Goal: Transaction & Acquisition: Purchase product/service

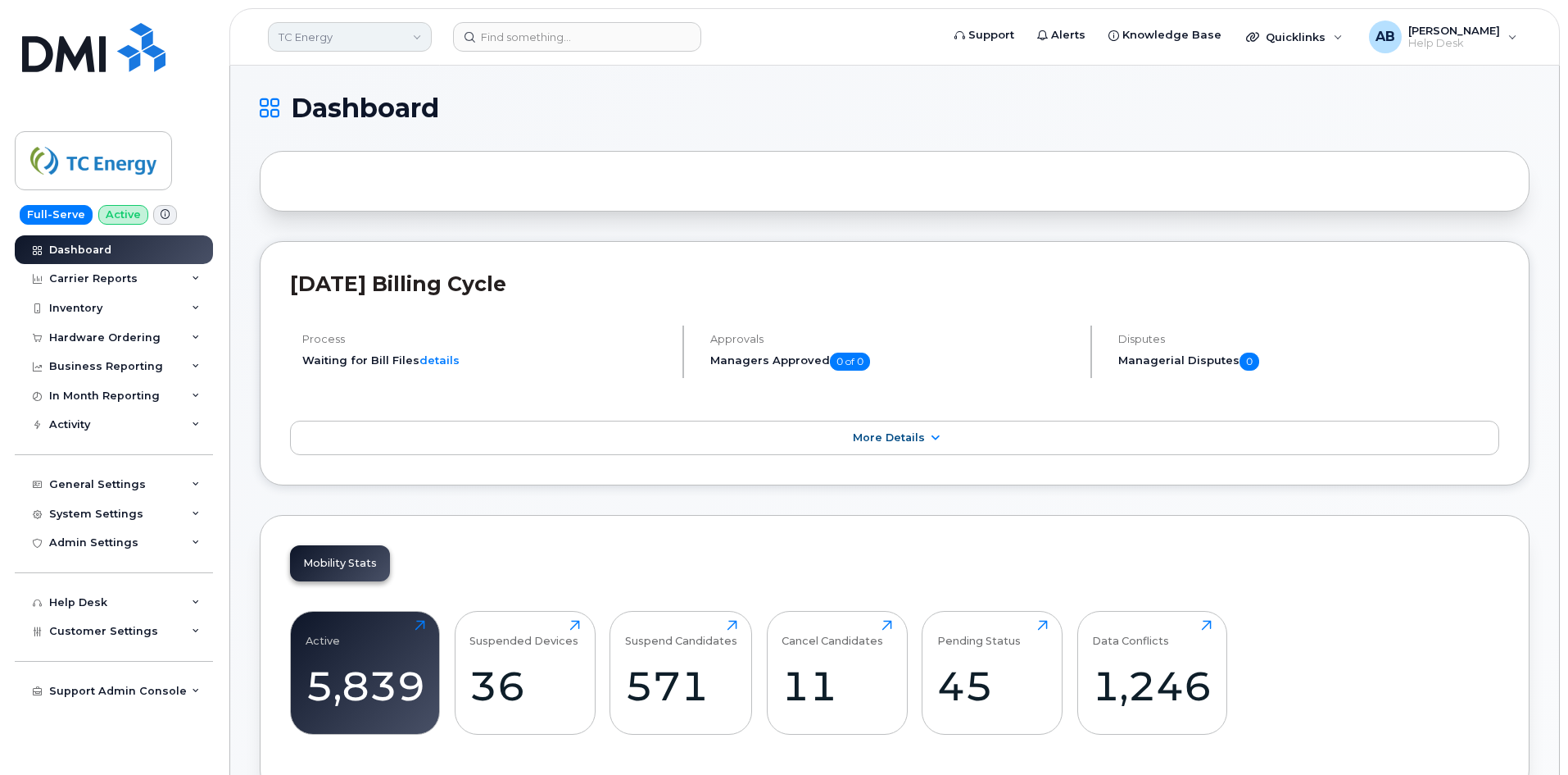
click at [349, 45] on link "TC Energy" at bounding box center [350, 37] width 164 height 29
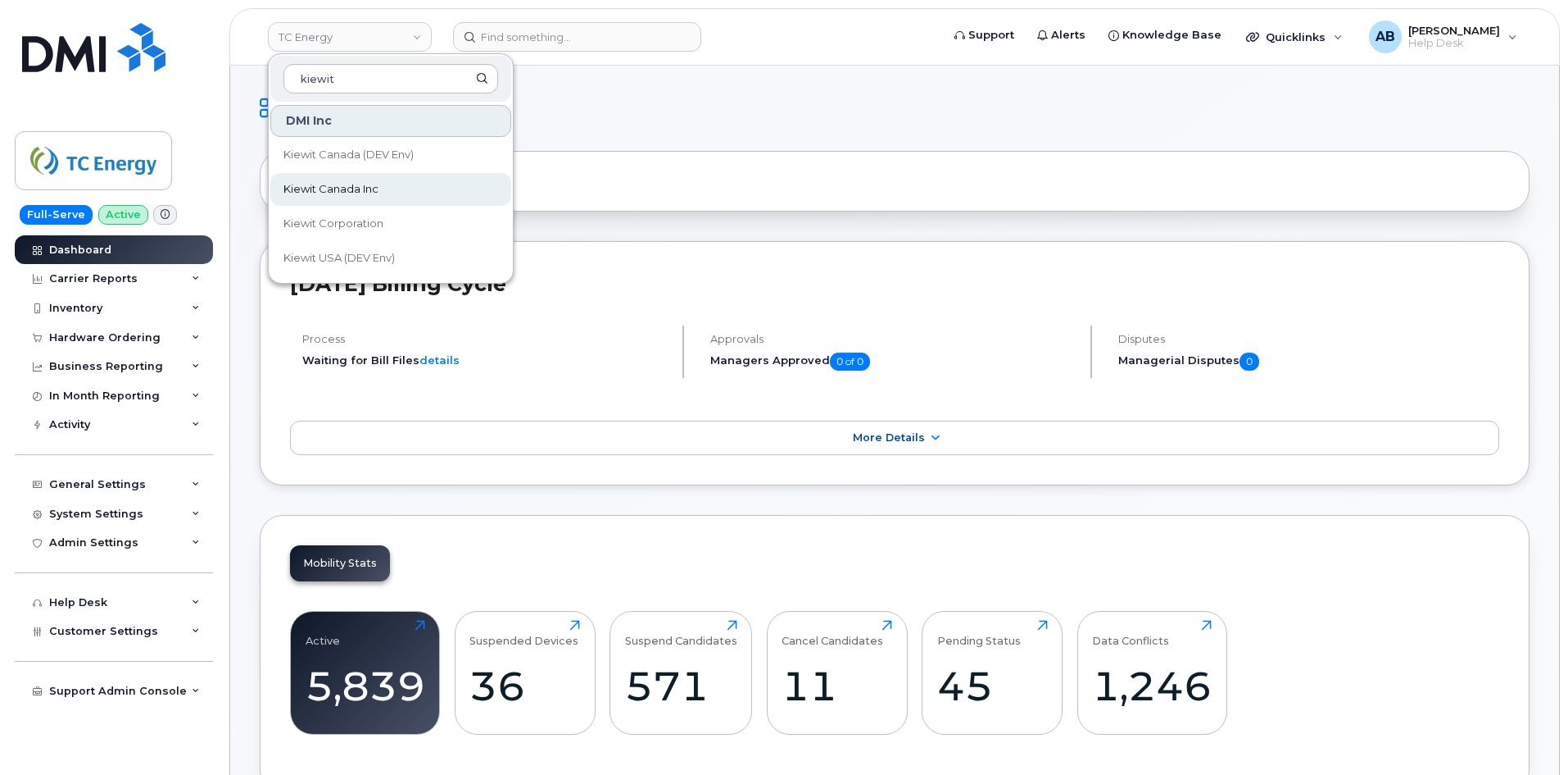
type input "kiewit"
click at [358, 199] on link "Kiewit Canada Inc" at bounding box center [391, 189] width 241 height 33
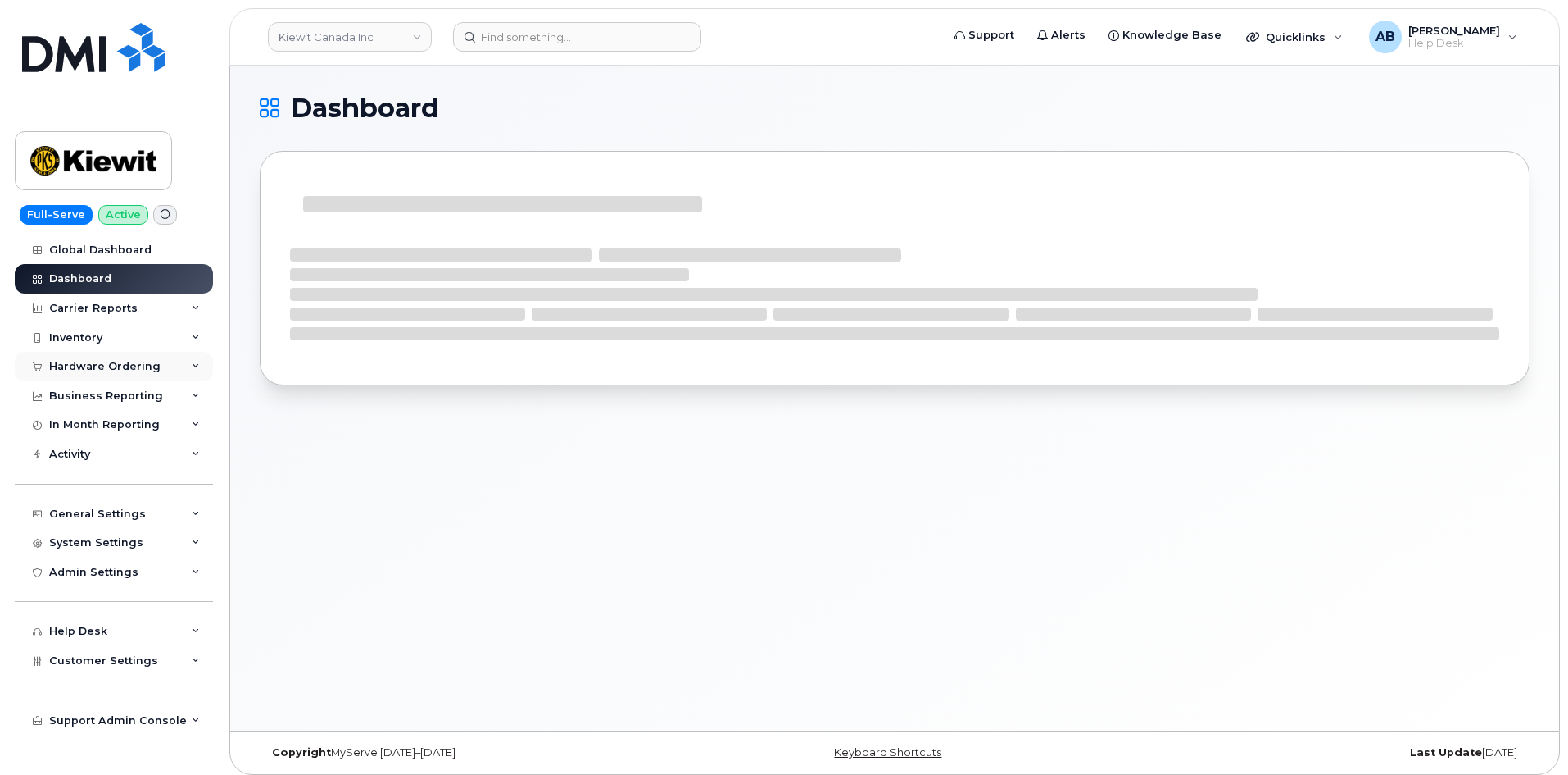
click at [135, 364] on div "Hardware Ordering" at bounding box center [104, 366] width 112 height 13
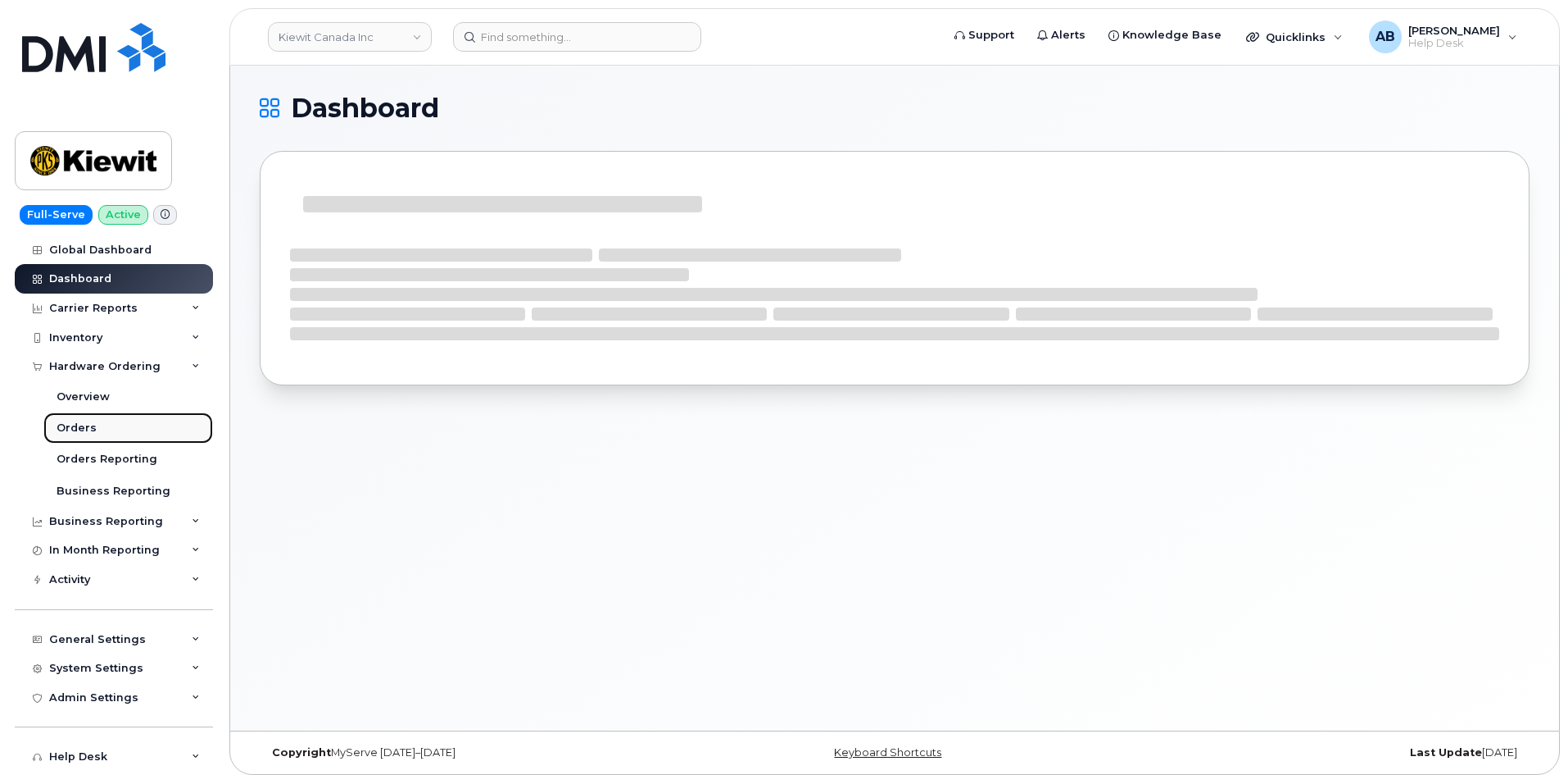
click at [109, 425] on link "Orders" at bounding box center [129, 428] width 170 height 31
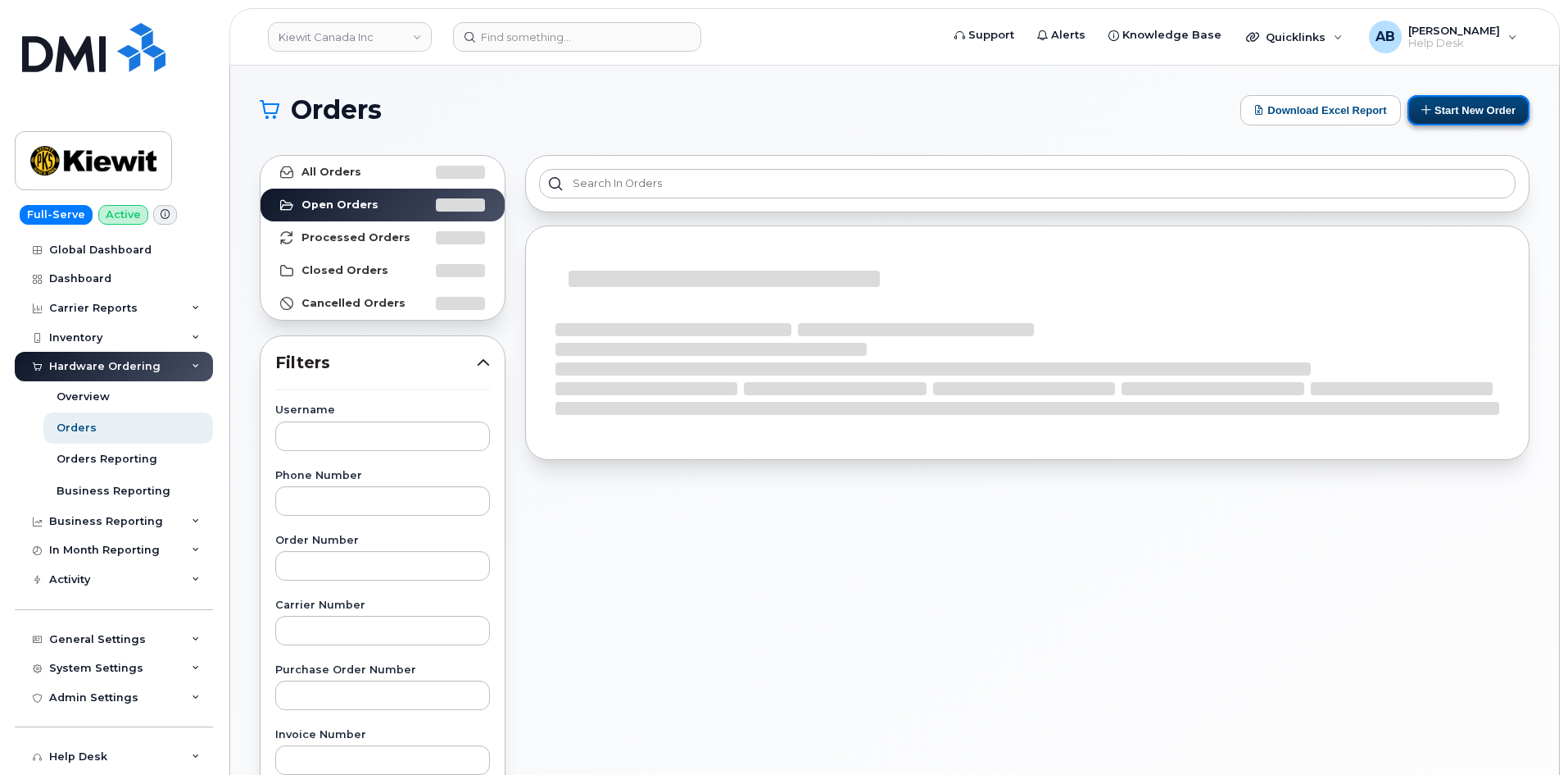
click at [1481, 117] on button "Start New Order" at bounding box center [1468, 110] width 122 height 30
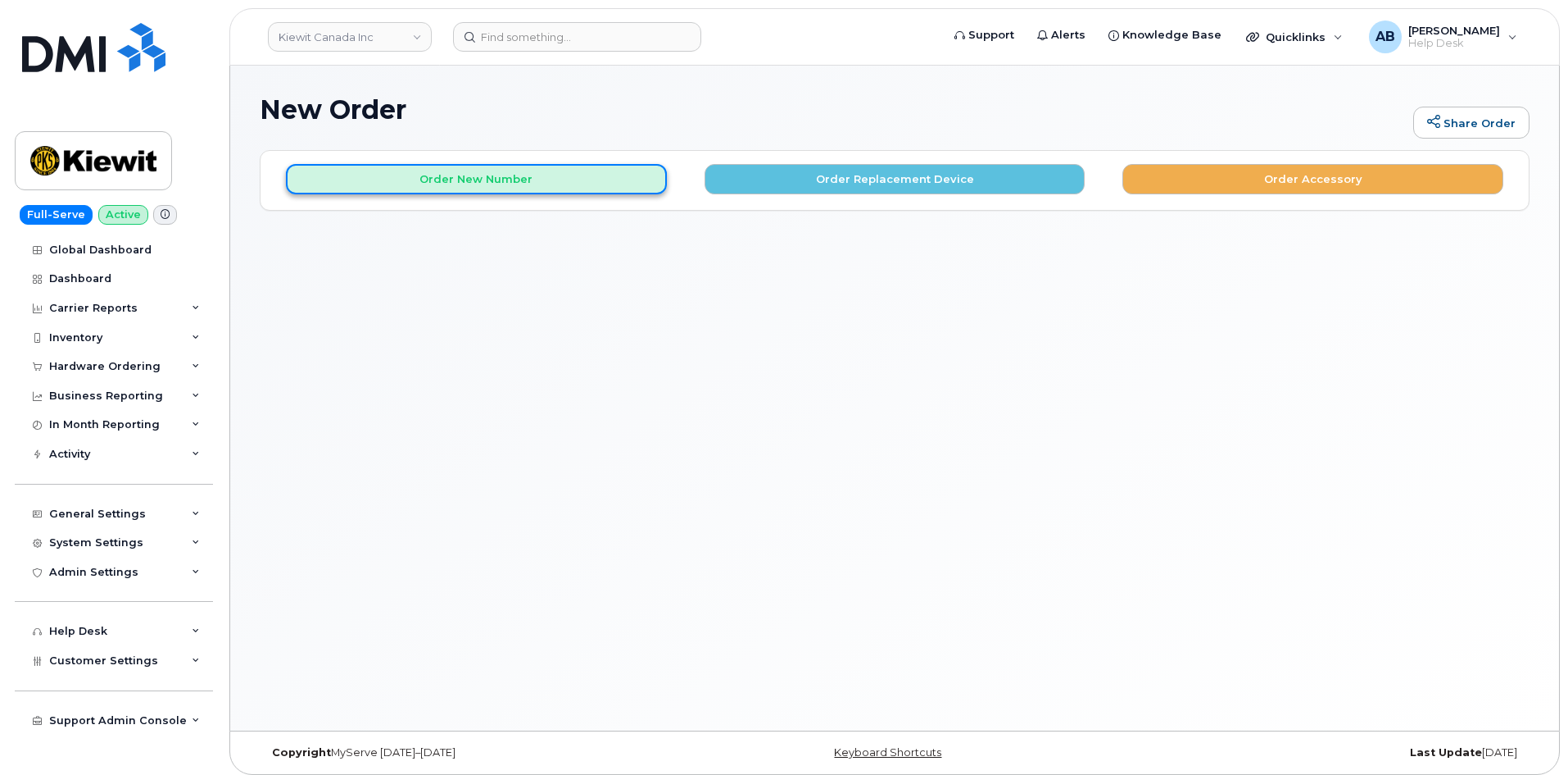
click at [415, 183] on button "Order New Number" at bounding box center [476, 179] width 381 height 30
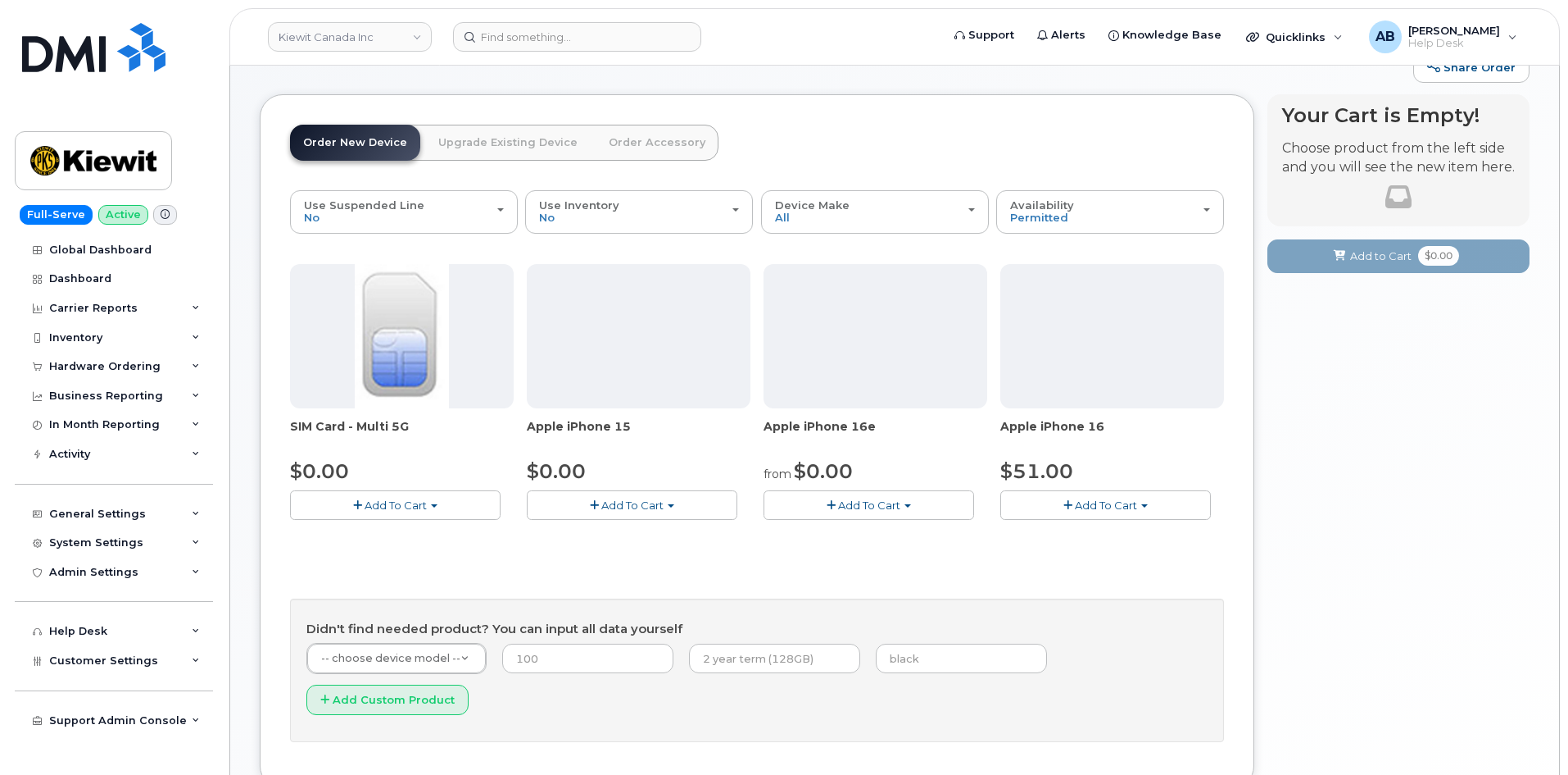
scroll to position [82, 0]
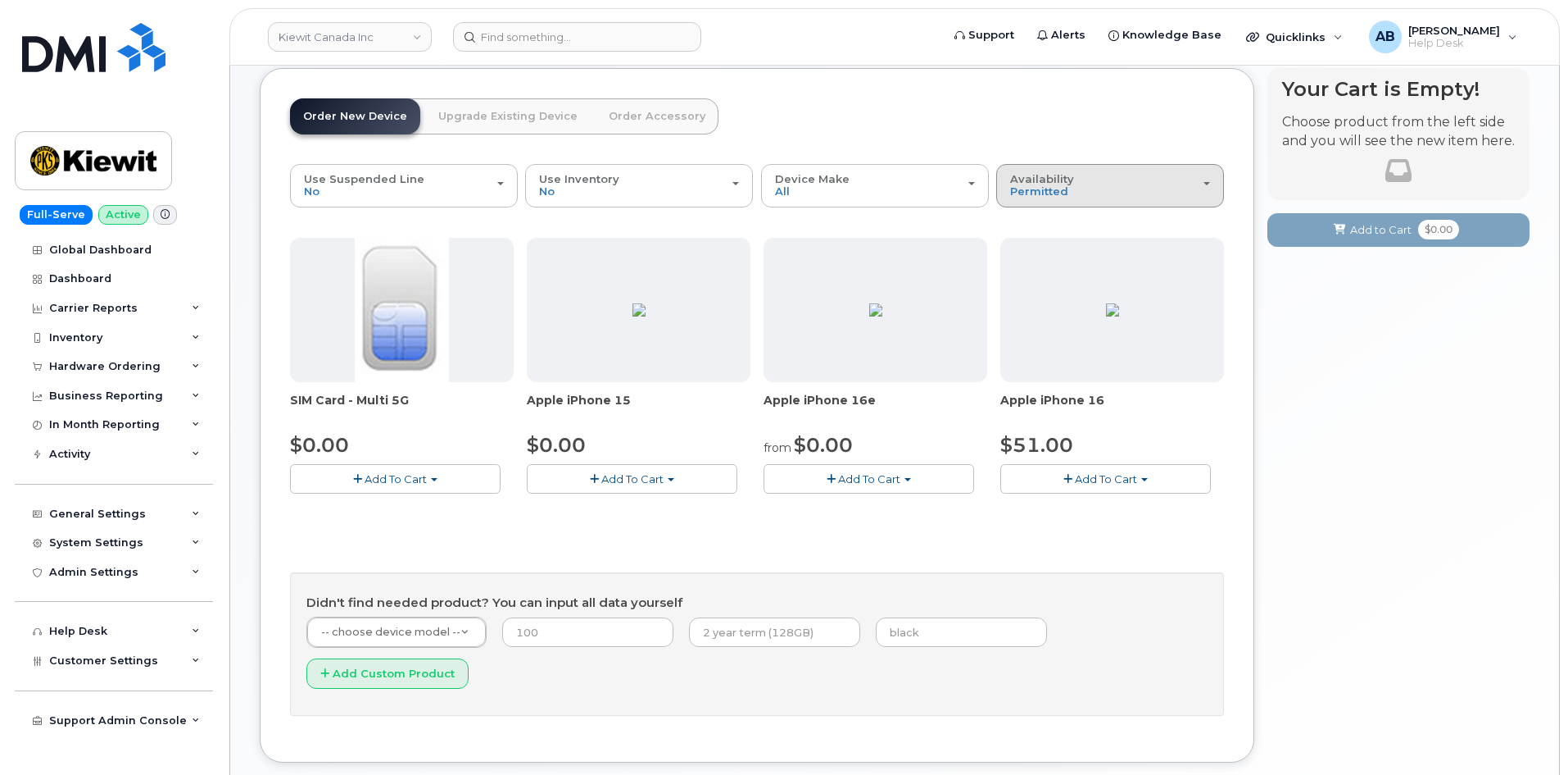
click at [1102, 195] on div "Availability Permitted All" at bounding box center [1110, 186] width 200 height 25
click at [999, 253] on ul "Permitted All" at bounding box center [1109, 241] width 228 height 64
drag, startPoint x: 1055, startPoint y: 185, endPoint x: 1036, endPoint y: 226, distance: 45.2
click at [1053, 185] on span "Permitted" at bounding box center [1039, 191] width 58 height 13
click at [1031, 253] on label "All" at bounding box center [1017, 251] width 35 height 20
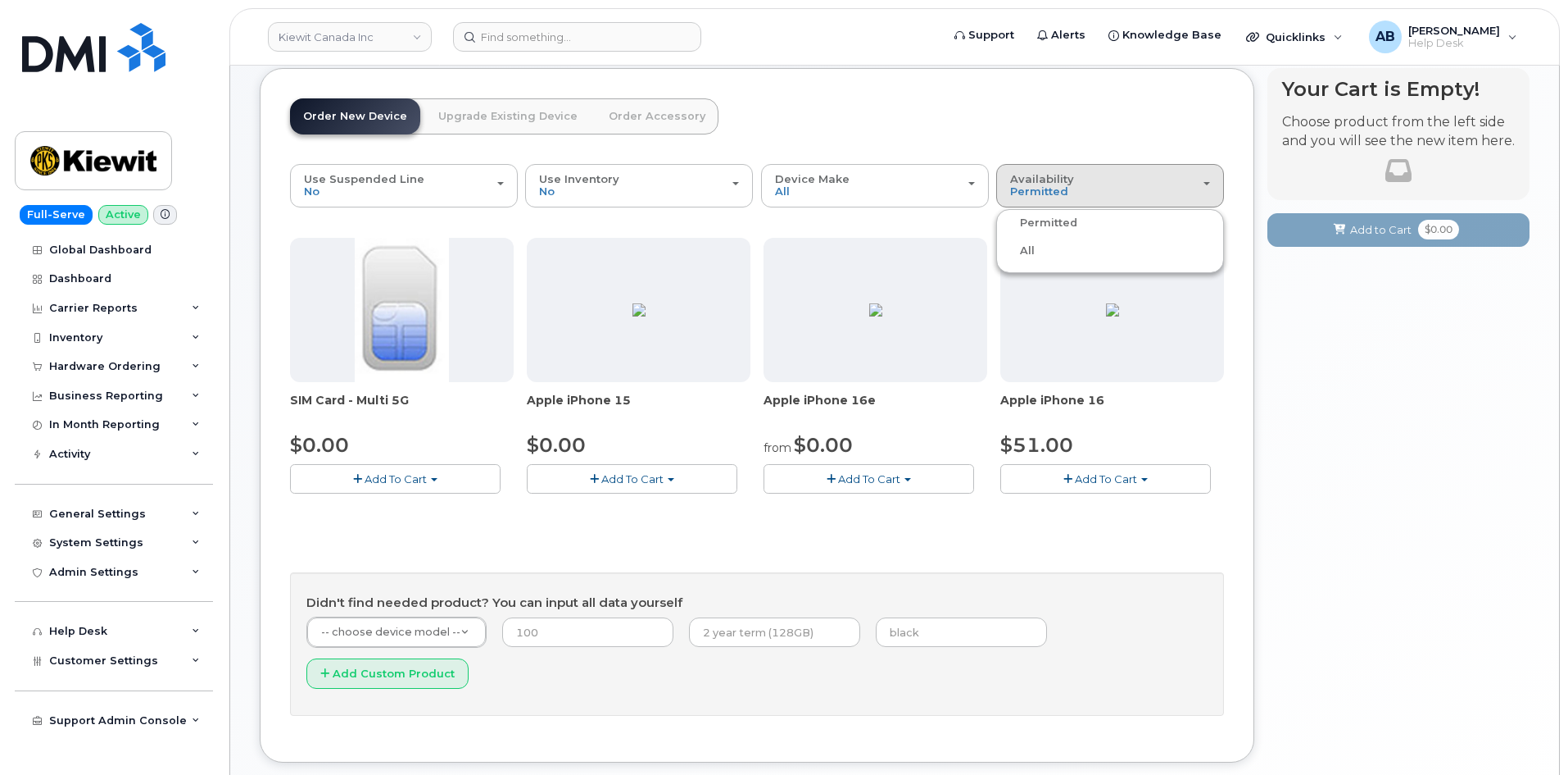
click at [0, 0] on input "All" at bounding box center [0, 0] width 0 height 0
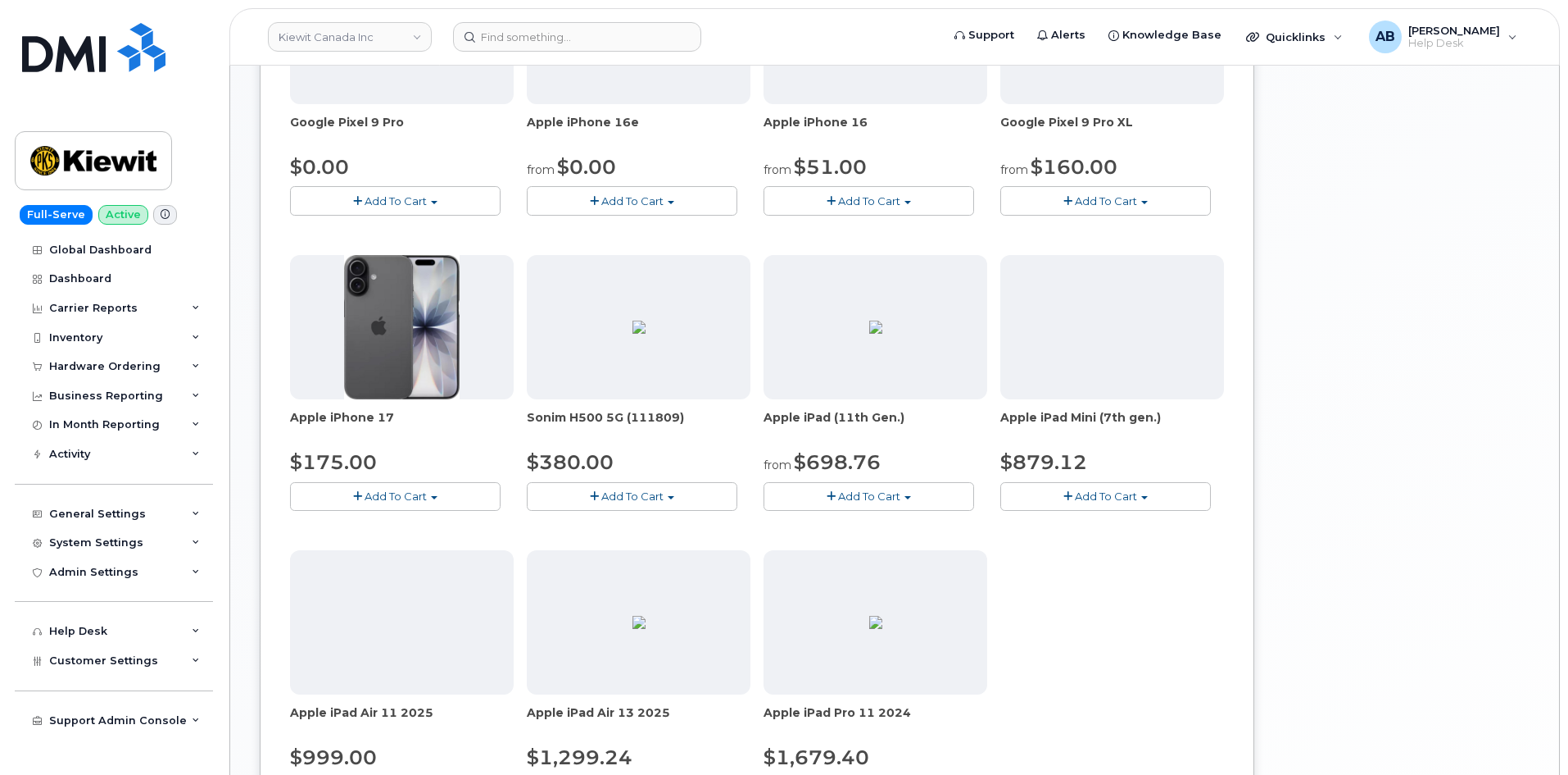
scroll to position [655, 0]
click at [877, 496] on span "Add To Cart" at bounding box center [869, 495] width 62 height 13
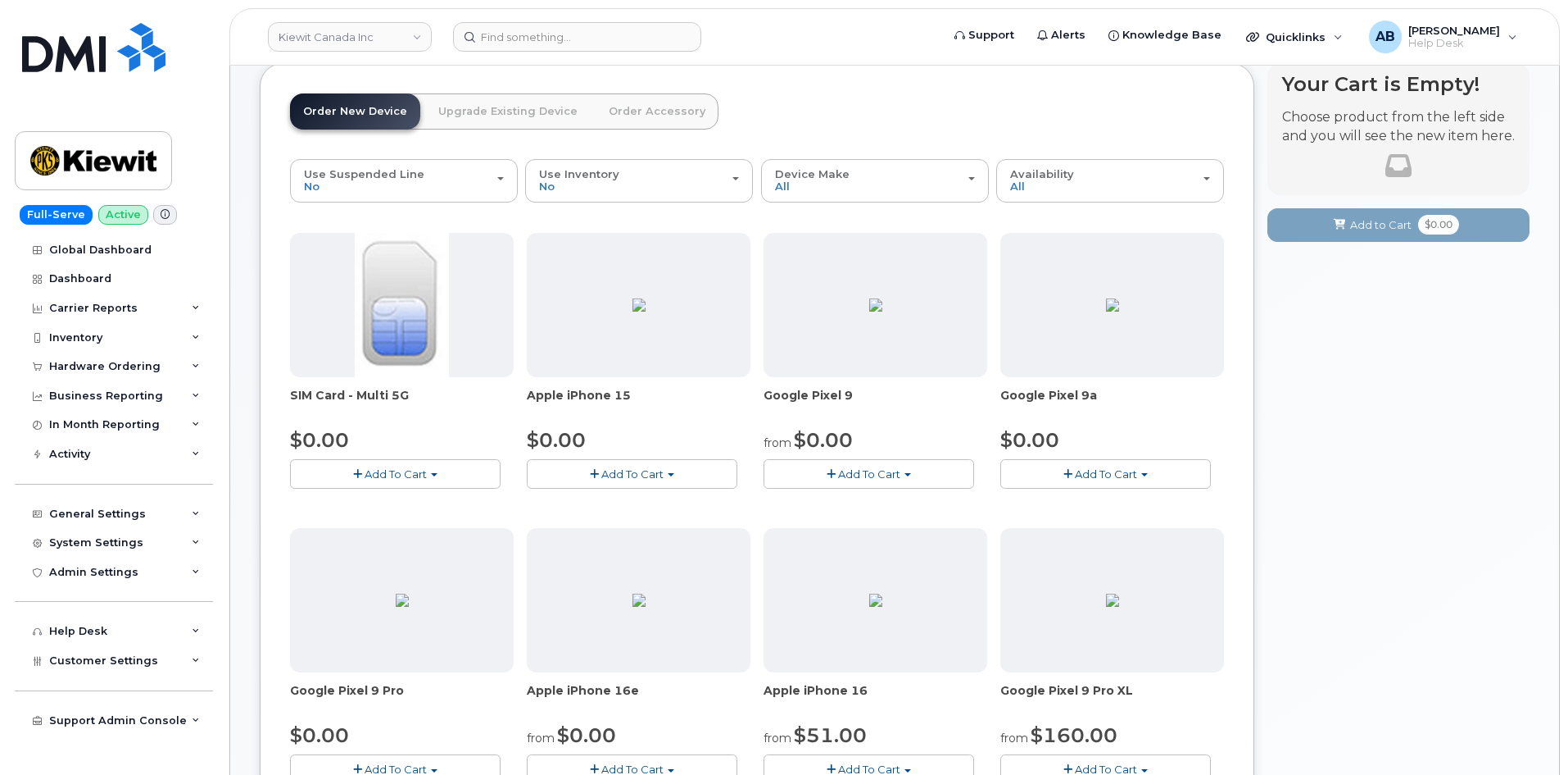
scroll to position [0, 0]
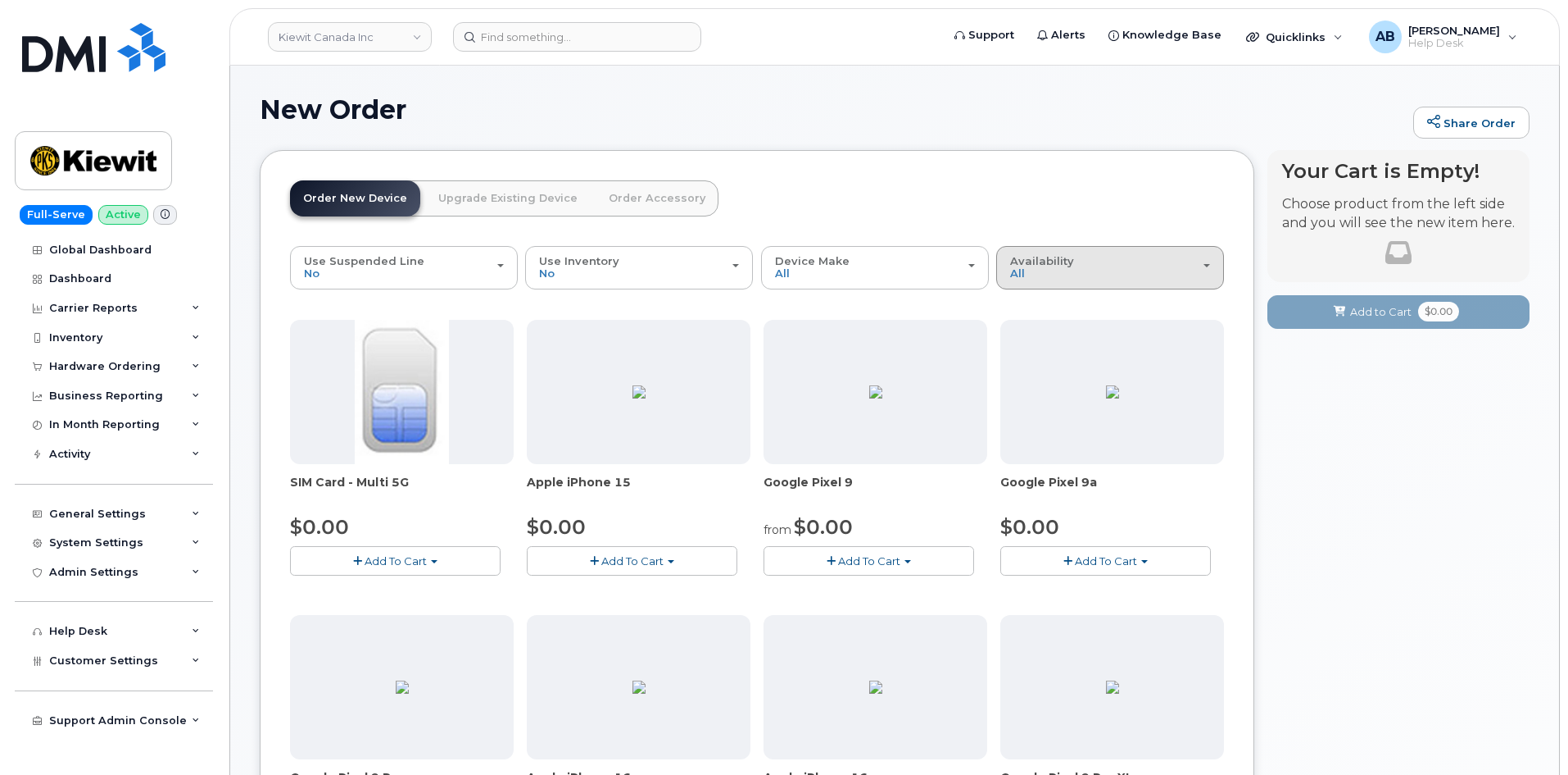
click at [1070, 288] on button "Availability Permitted All" at bounding box center [1109, 267] width 228 height 43
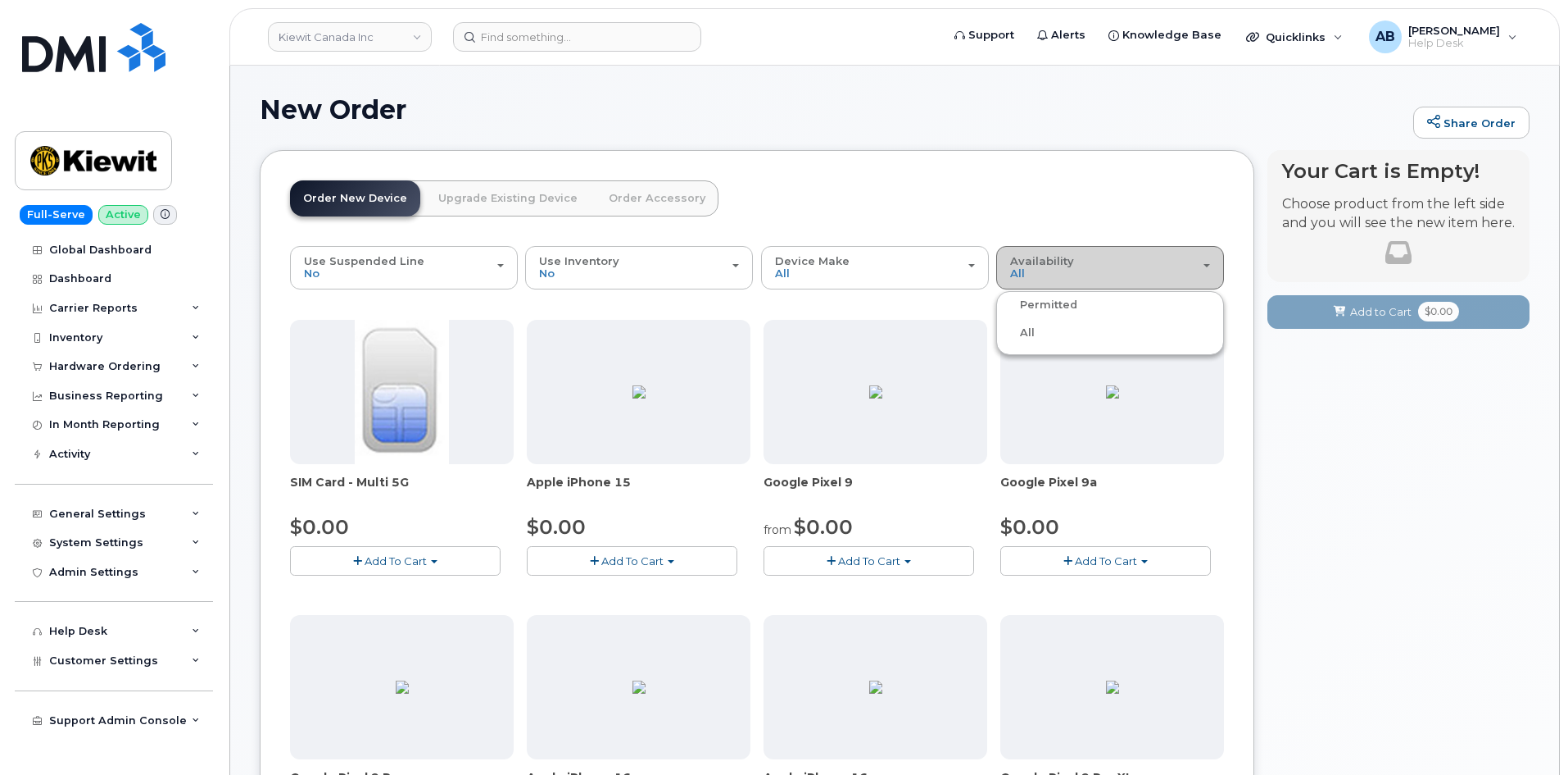
click at [1049, 268] on div "Availability Permitted All" at bounding box center [1110, 268] width 200 height 25
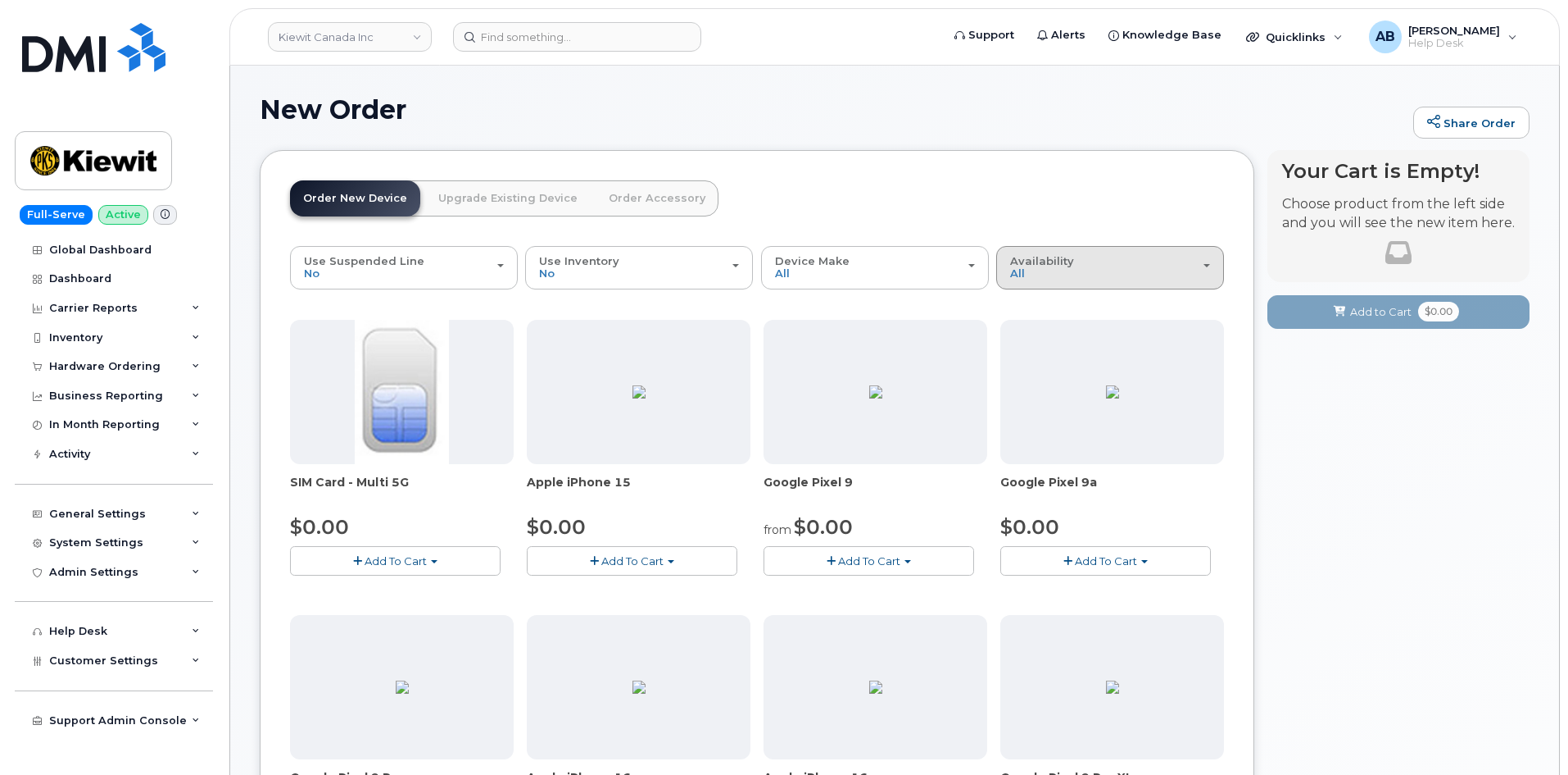
click at [1151, 268] on div "Availability Permitted All" at bounding box center [1110, 268] width 200 height 25
click at [1038, 304] on label "Permitted" at bounding box center [1039, 304] width 77 height 20
click at [0, 0] on input "Permitted" at bounding box center [0, 0] width 0 height 0
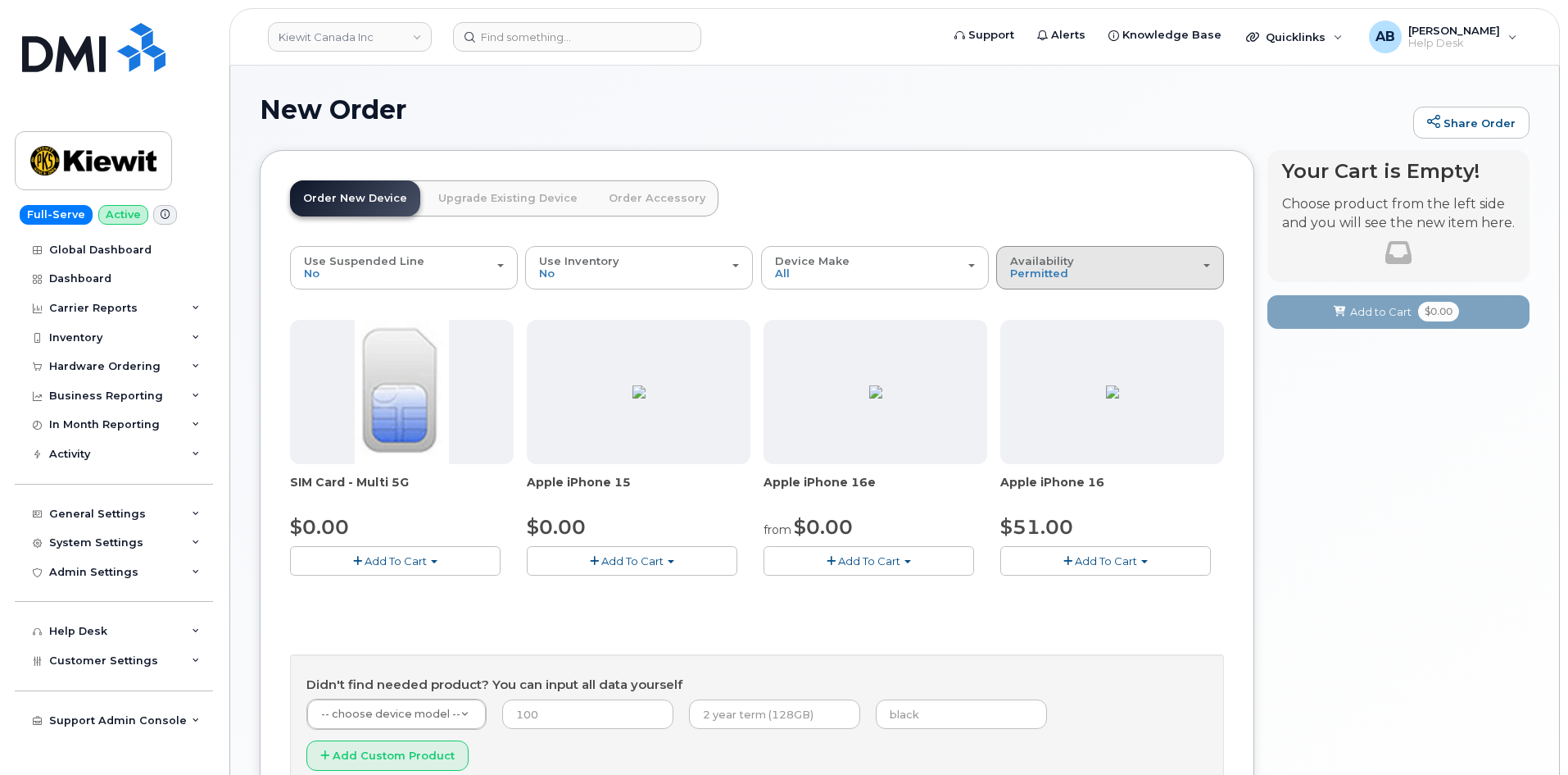
click at [1119, 274] on div "Availability Permitted All" at bounding box center [1110, 268] width 200 height 25
click at [1023, 338] on label "All" at bounding box center [1017, 333] width 35 height 20
click at [0, 0] on input "All" at bounding box center [0, 0] width 0 height 0
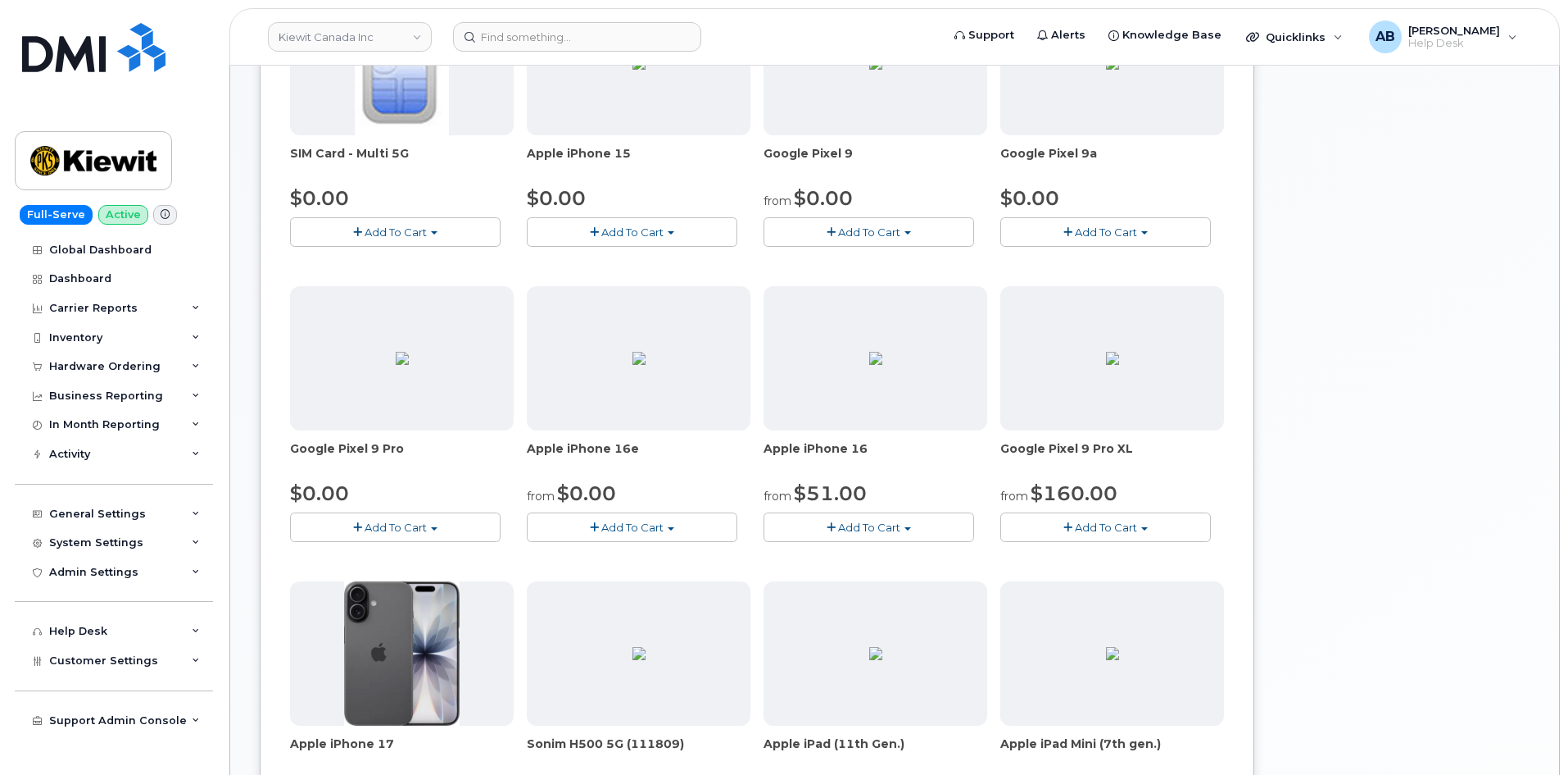
scroll to position [574, 0]
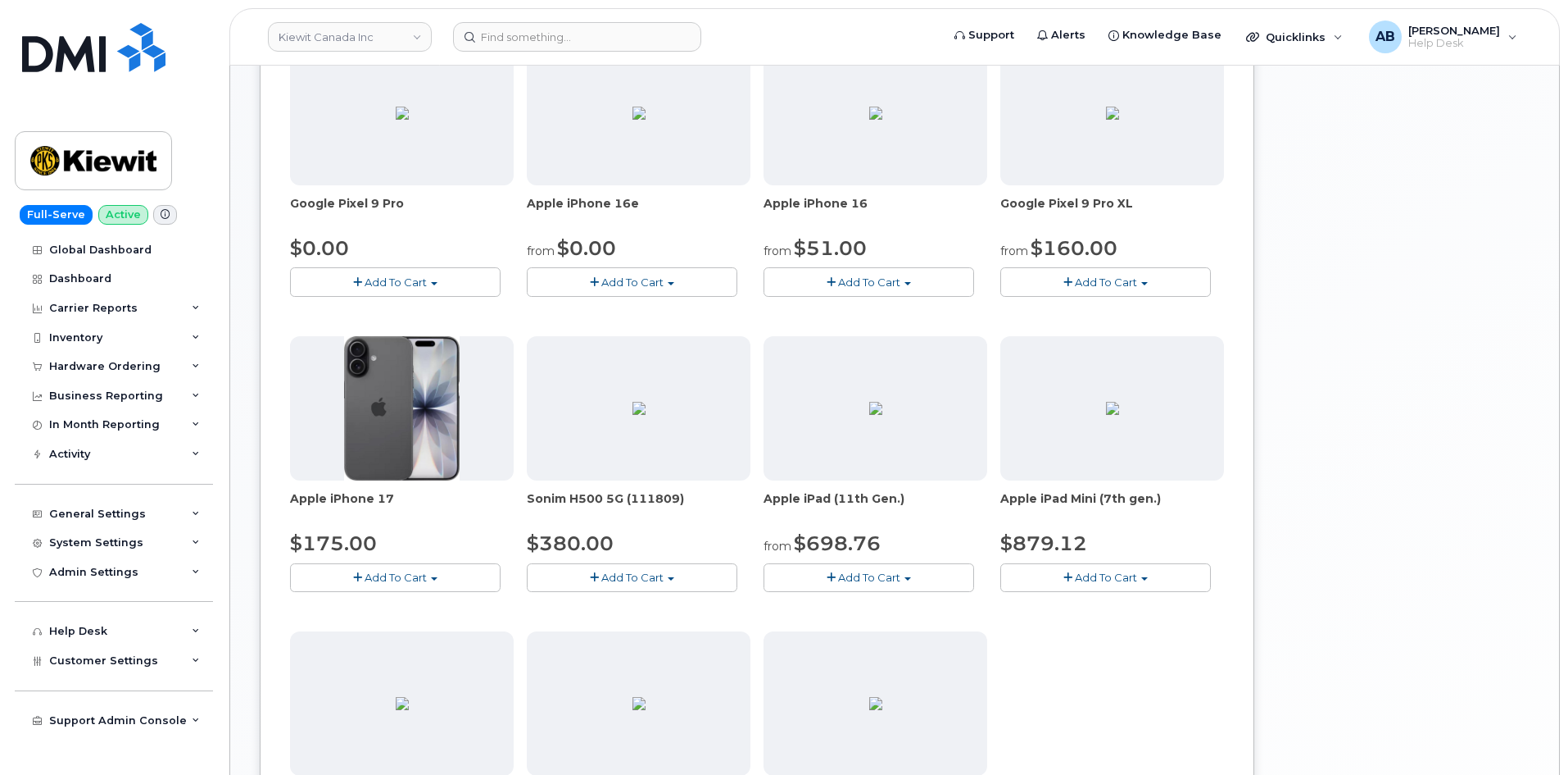
click at [833, 578] on span "button" at bounding box center [831, 578] width 9 height 11
click at [879, 631] on link "$848.88 - 30-day activation (256GB model)" at bounding box center [900, 628] width 267 height 21
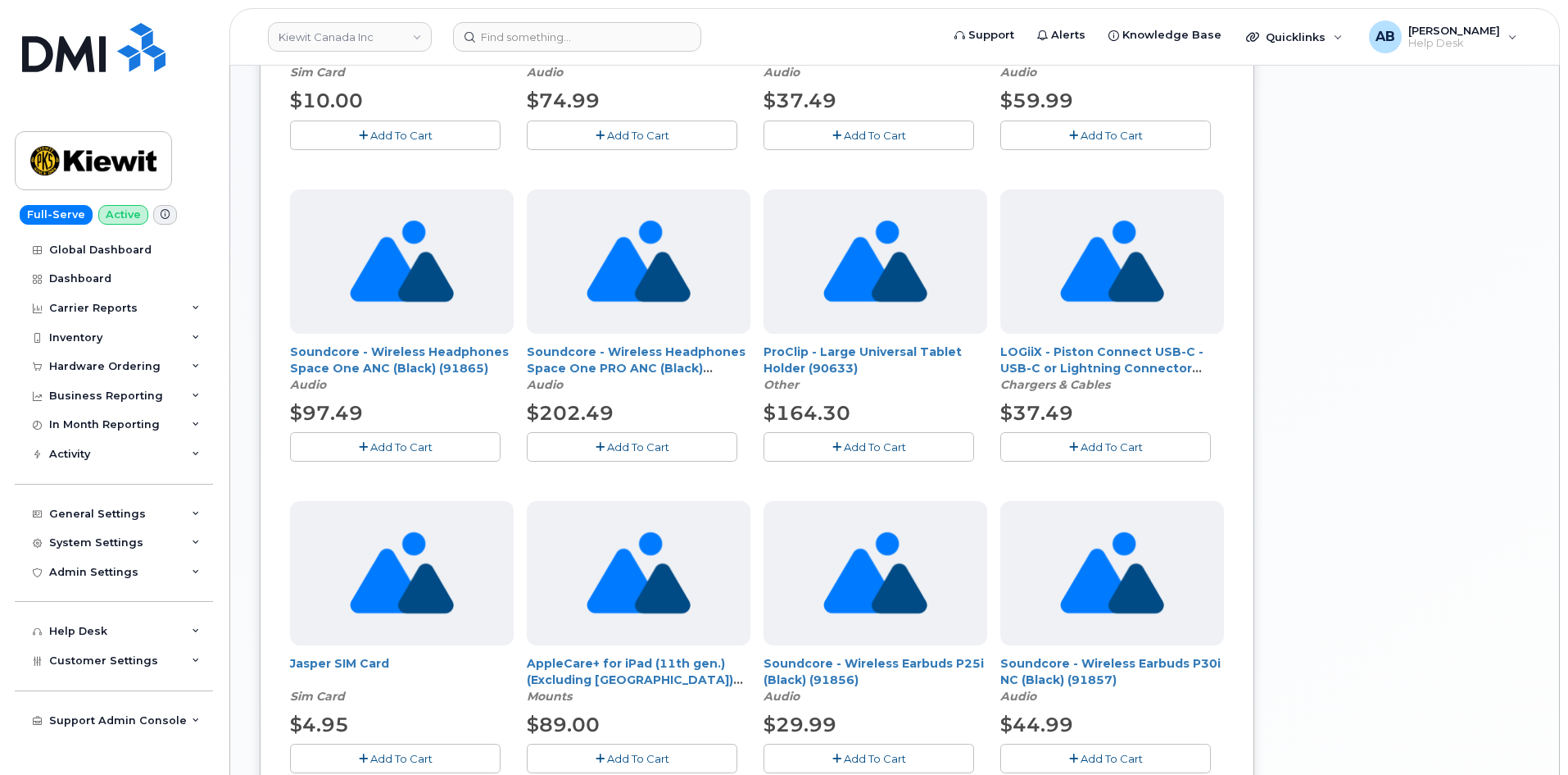
scroll to position [82, 0]
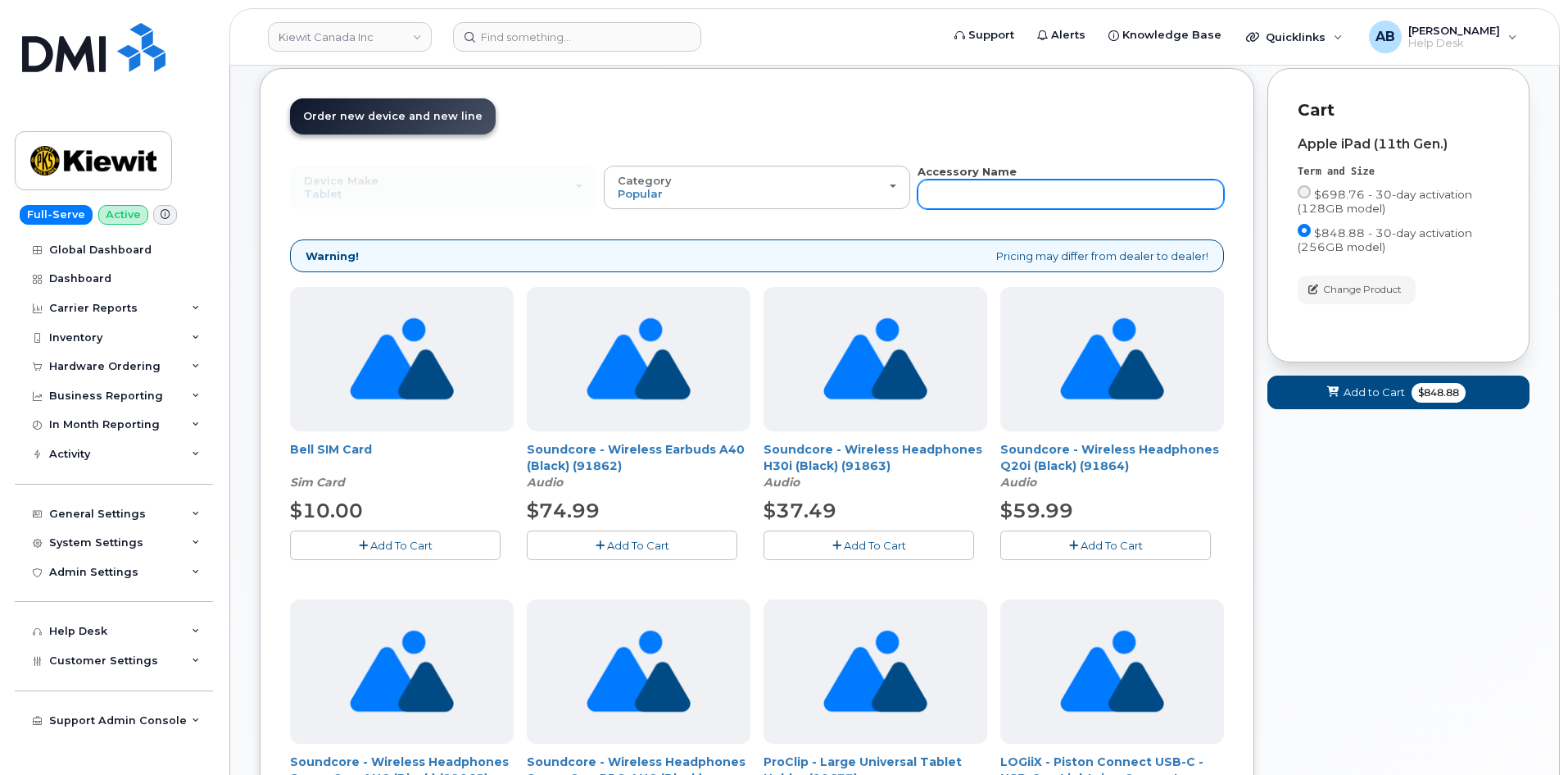
click at [977, 201] on input "text" at bounding box center [1070, 194] width 306 height 29
type input "Otterbox"
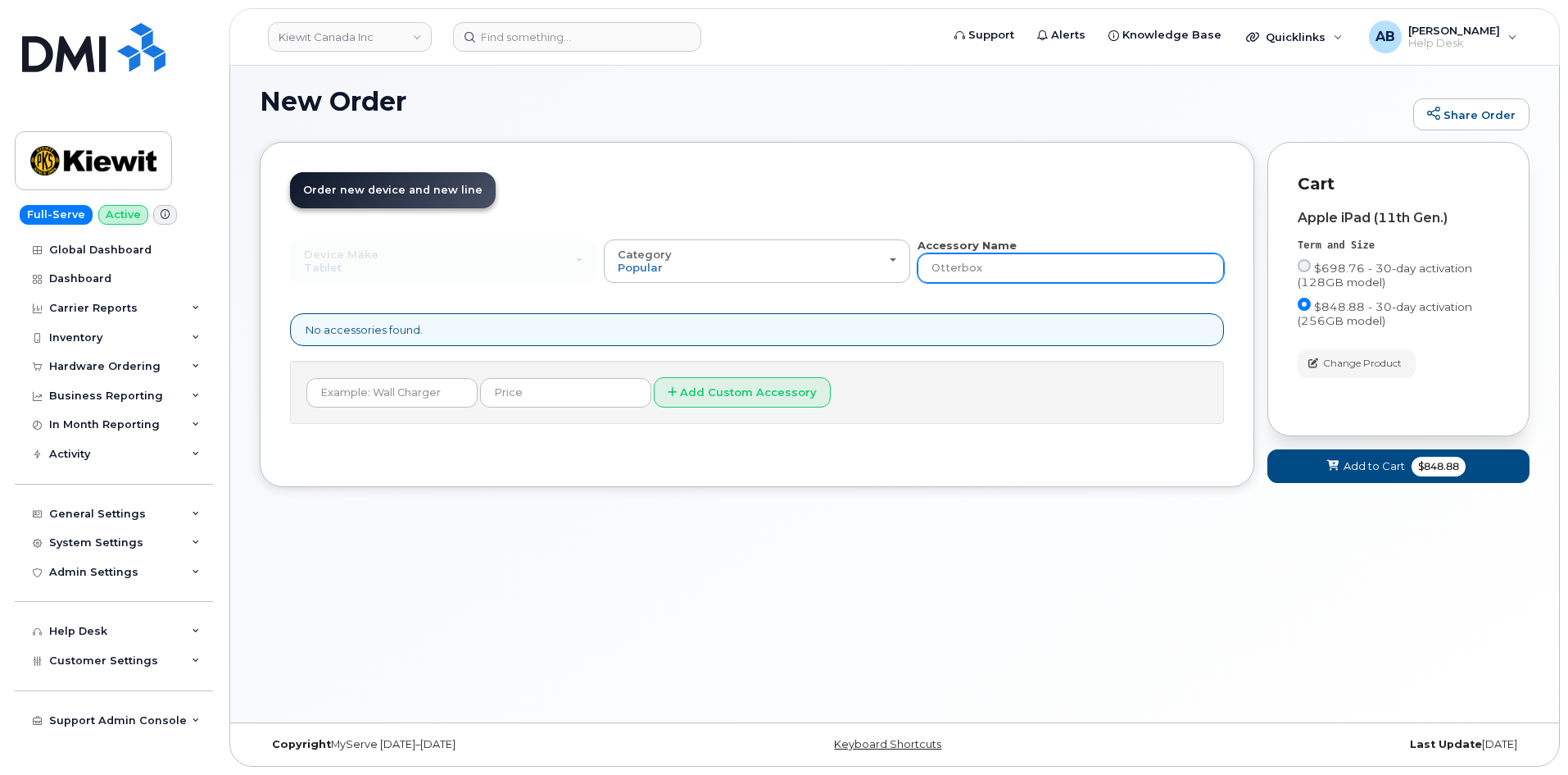
click at [1011, 265] on input "Otterbox" at bounding box center [1070, 268] width 306 height 29
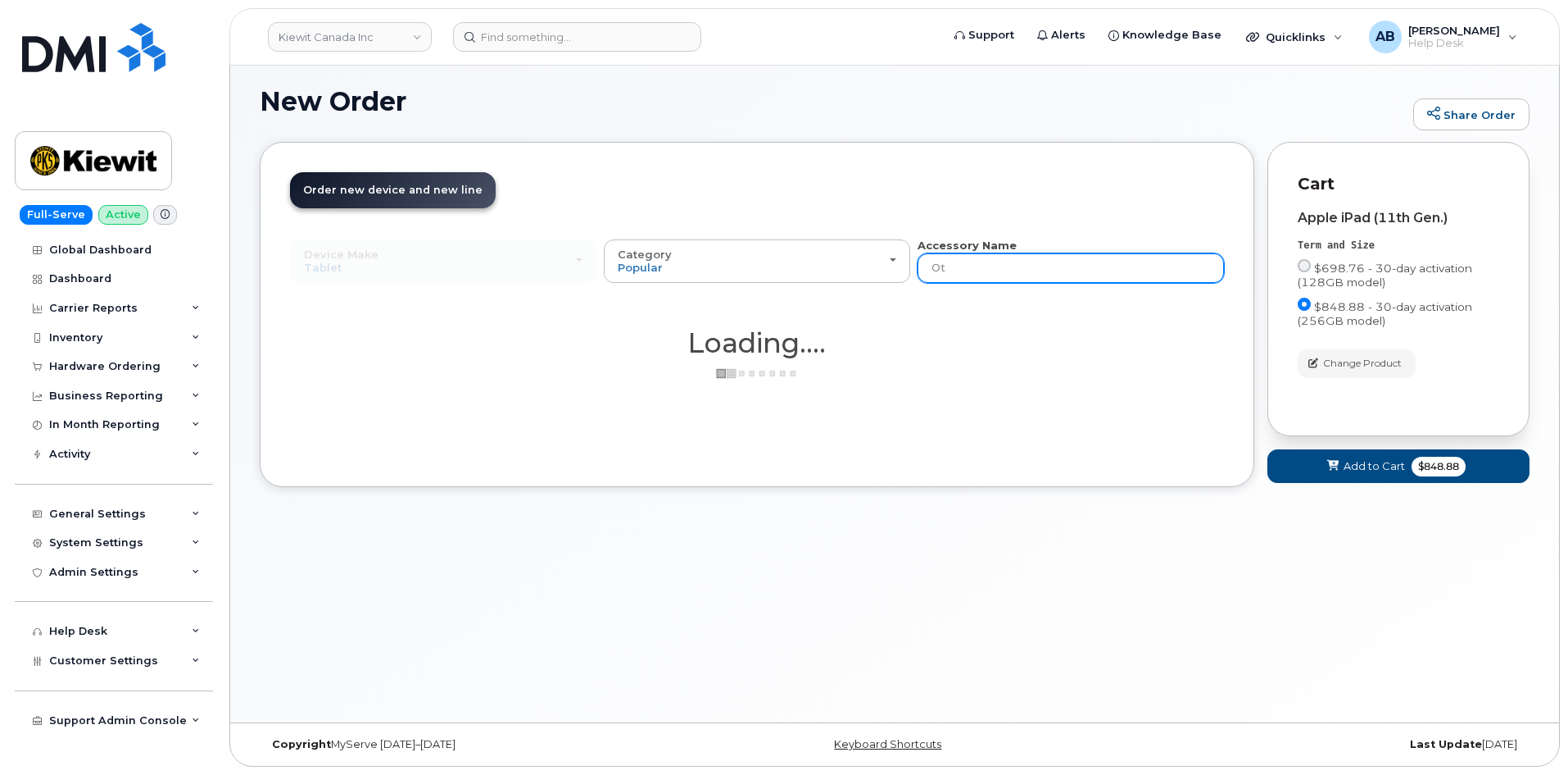
type input "O"
click at [794, 206] on header "Order New Device Upgrade Existing Device Order Accessory Order new device and n…" at bounding box center [757, 204] width 934 height 65
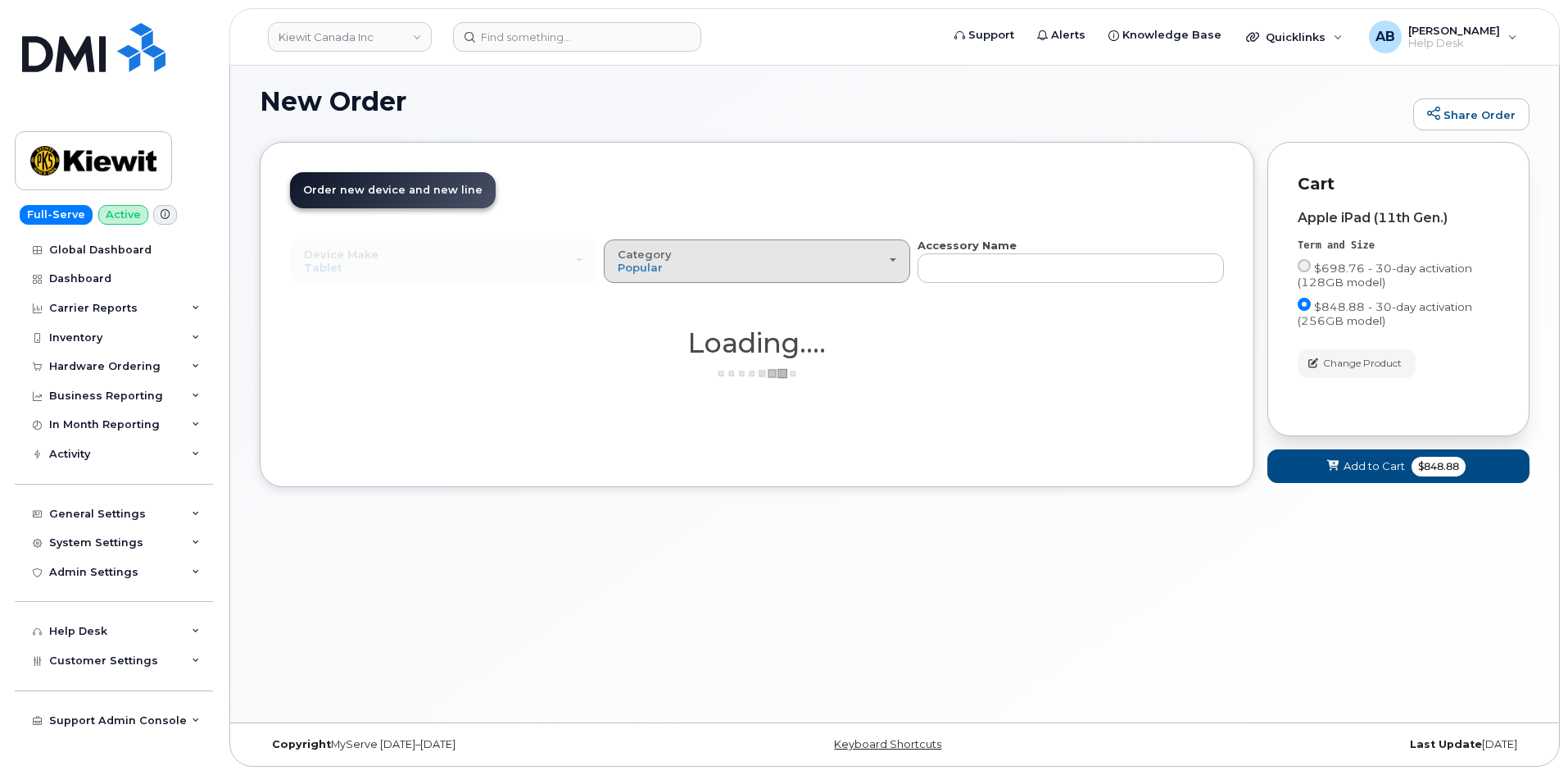
click at [798, 259] on div "Category Popular" at bounding box center [757, 261] width 278 height 25
click at [636, 298] on label "All" at bounding box center [625, 298] width 35 height 20
click at [0, 0] on input "All" at bounding box center [0, 0] width 0 height 0
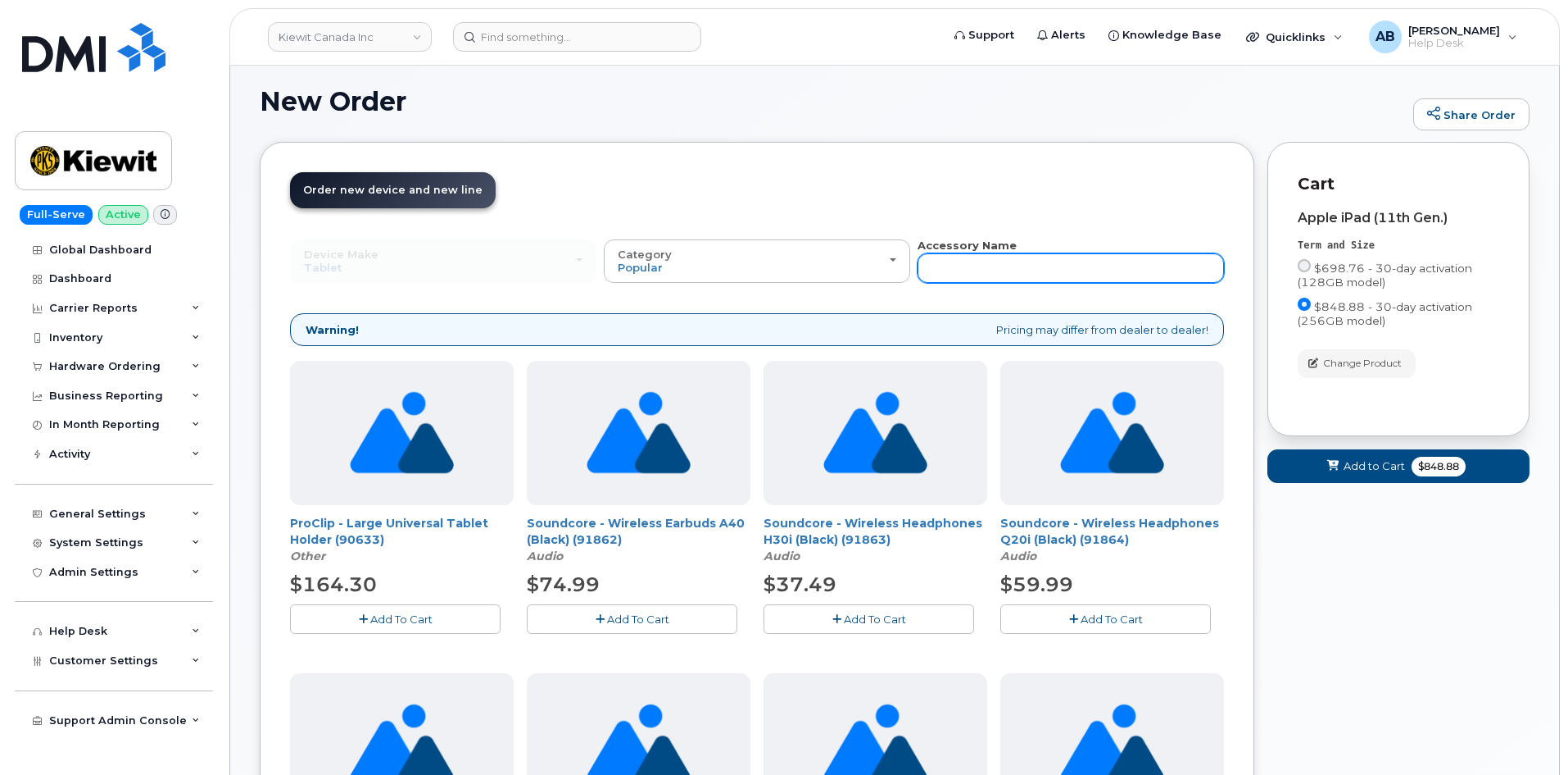
click at [1002, 270] on input "text" at bounding box center [1070, 268] width 306 height 29
click at [984, 229] on header "Order New Device Upgrade Existing Device Order Accessory Order new device and n…" at bounding box center [757, 204] width 934 height 65
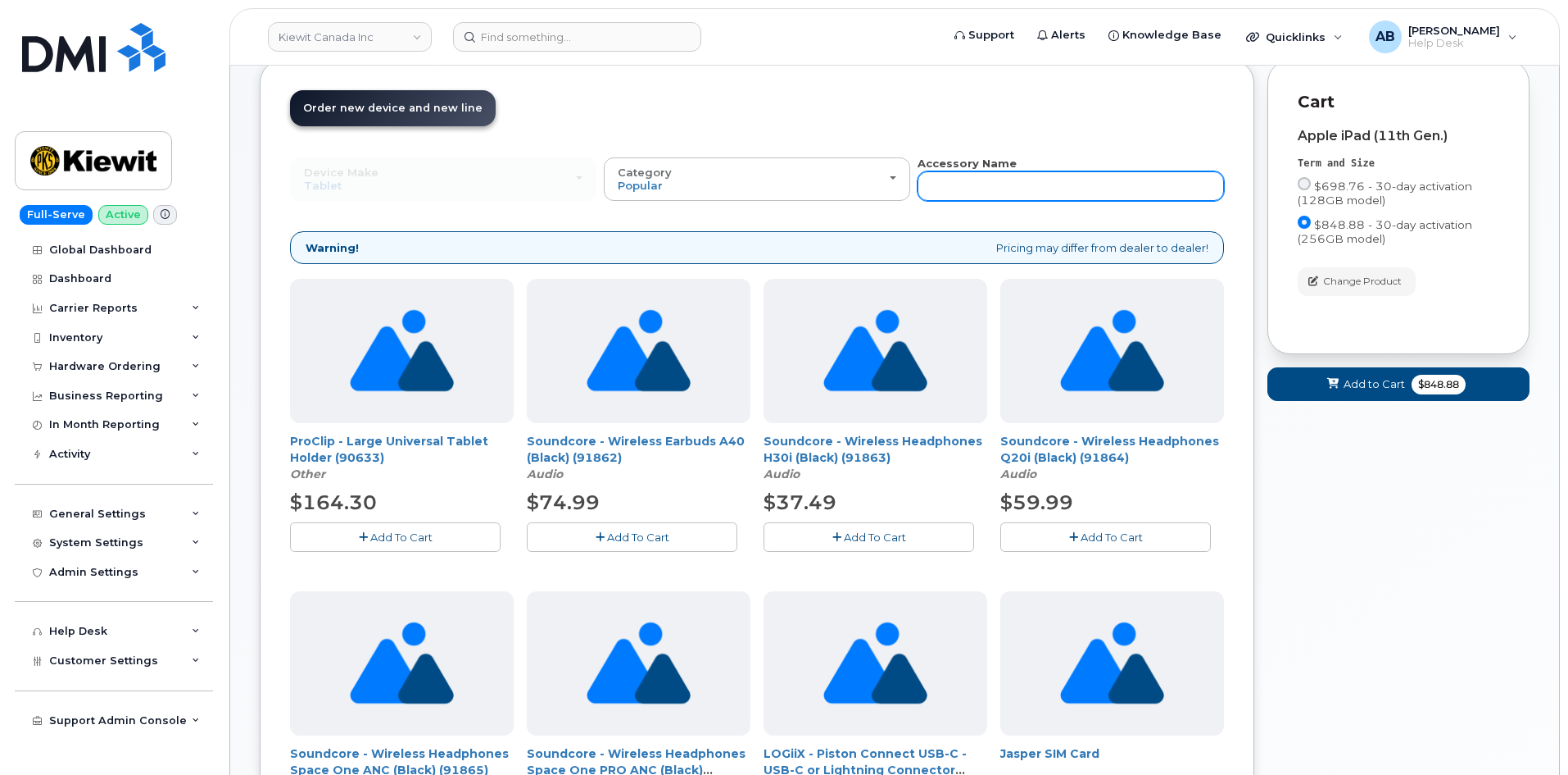
click at [1015, 177] on input "text" at bounding box center [1070, 186] width 306 height 29
type input "case"
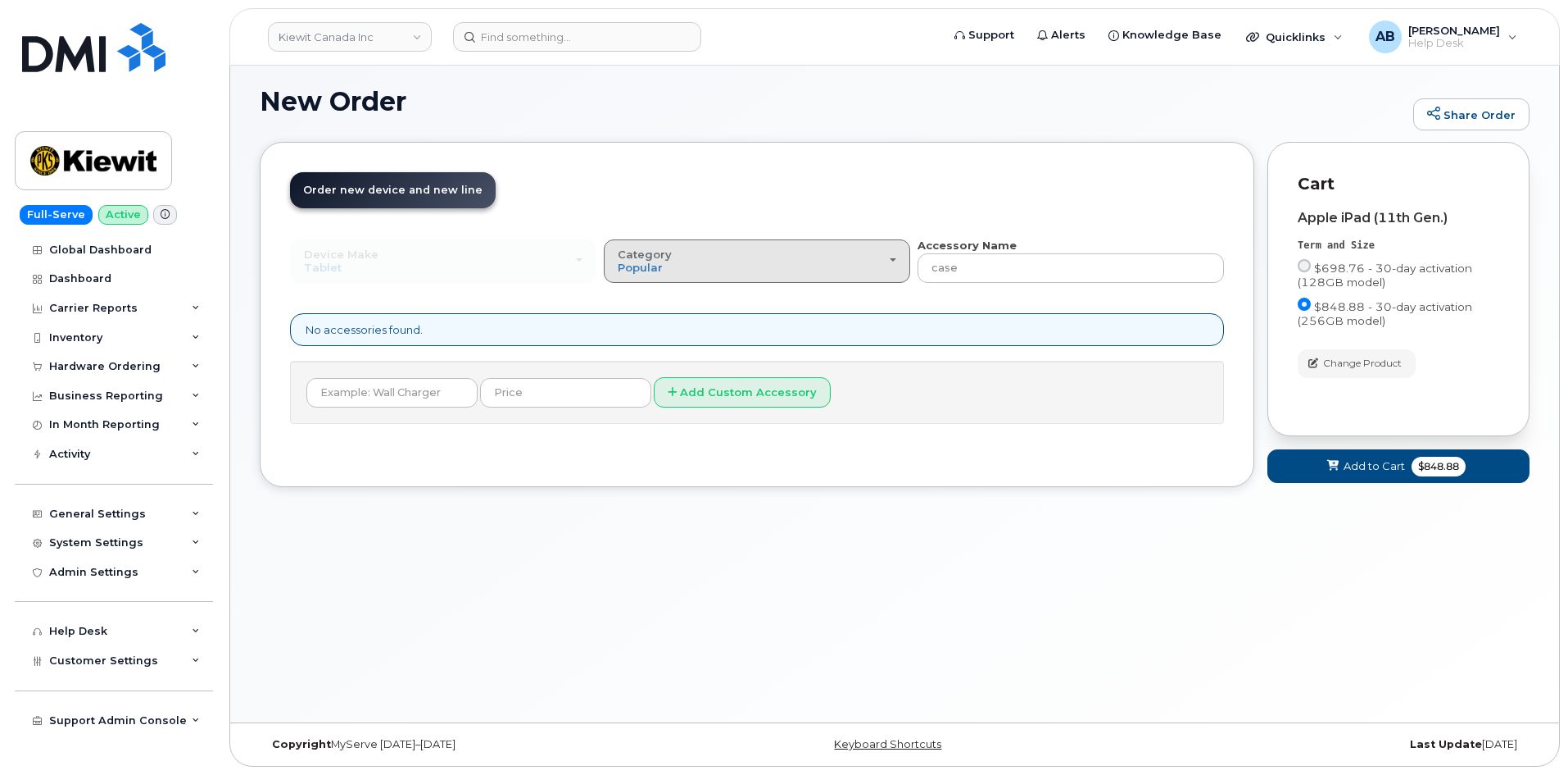
drag, startPoint x: 728, startPoint y: 254, endPoint x: 725, endPoint y: 294, distance: 40.1
click at [727, 255] on div "Category Popular" at bounding box center [757, 261] width 278 height 25
click at [650, 329] on label "Other" at bounding box center [634, 334] width 53 height 20
click at [0, 0] on input "Other" at bounding box center [0, 0] width 0 height 0
click at [733, 243] on button "Category Other" at bounding box center [757, 261] width 306 height 43
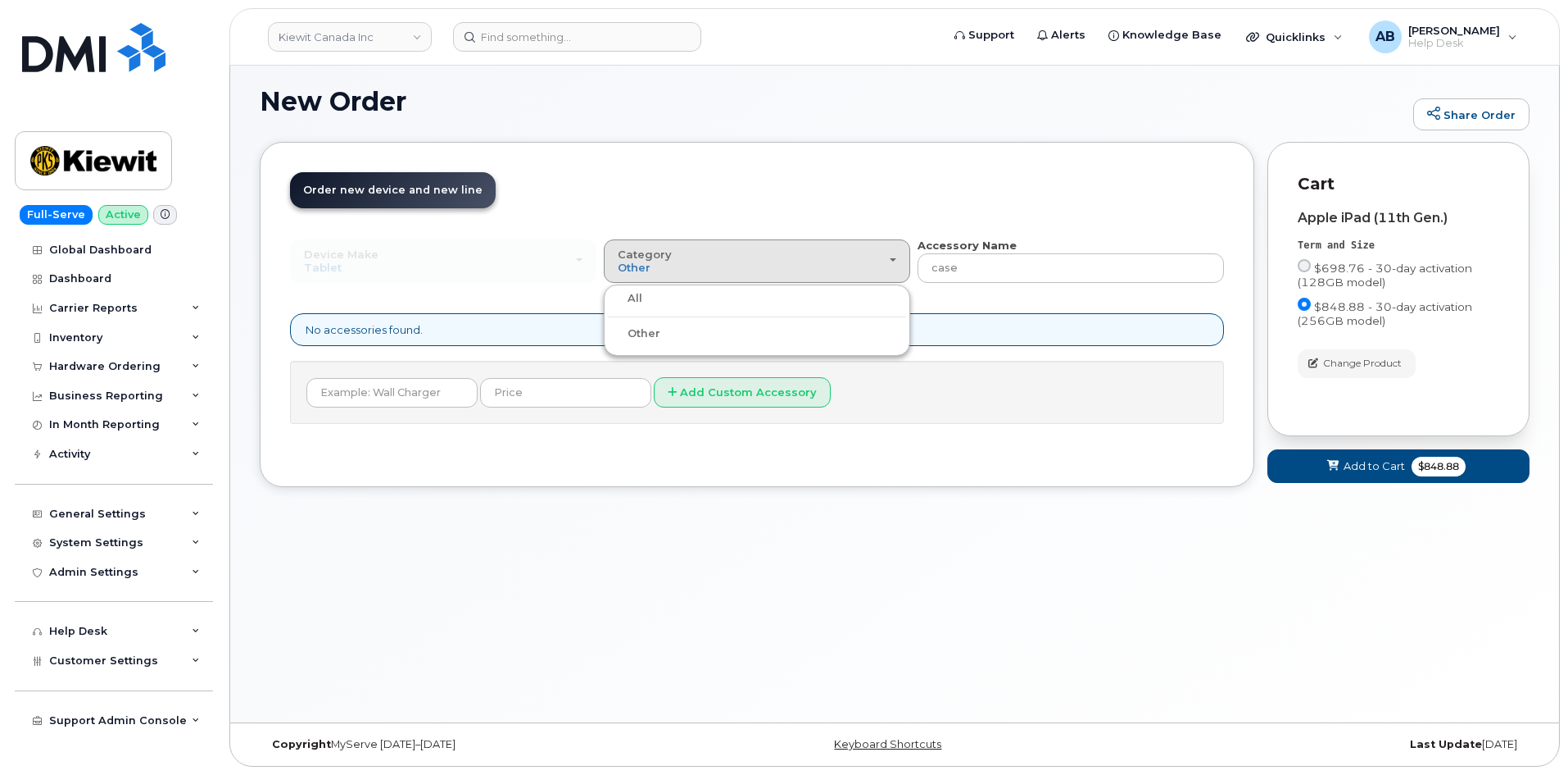
click at [625, 298] on label "All" at bounding box center [625, 298] width 35 height 20
click at [0, 0] on input "All" at bounding box center [0, 0] width 0 height 0
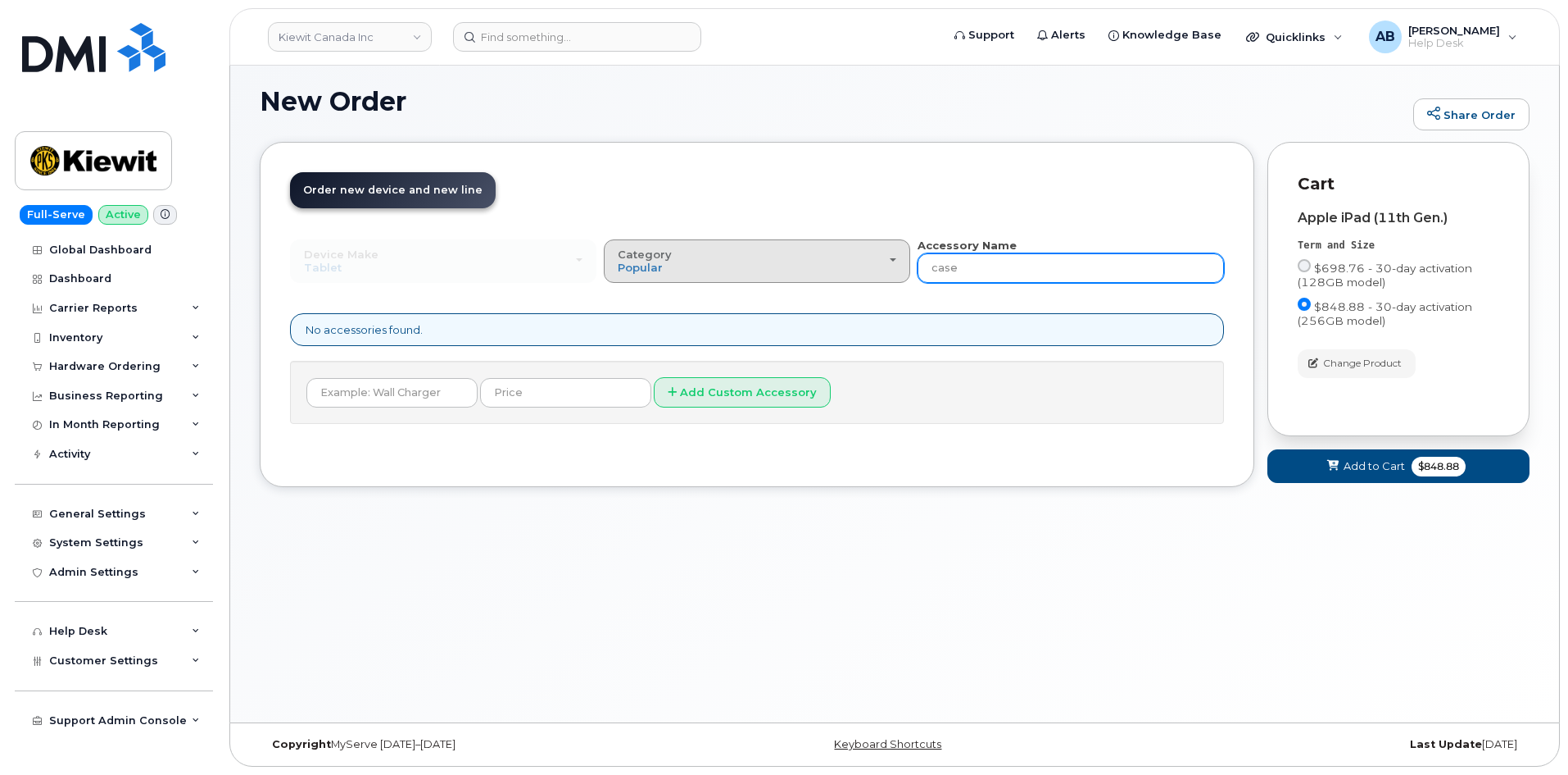
drag, startPoint x: 1061, startPoint y: 254, endPoint x: 894, endPoint y: 276, distance: 168.4
click at [894, 276] on div "Device Make All Android iPhone Tablet All Android iPhone Tablet Category Popula…" at bounding box center [757, 260] width 934 height 45
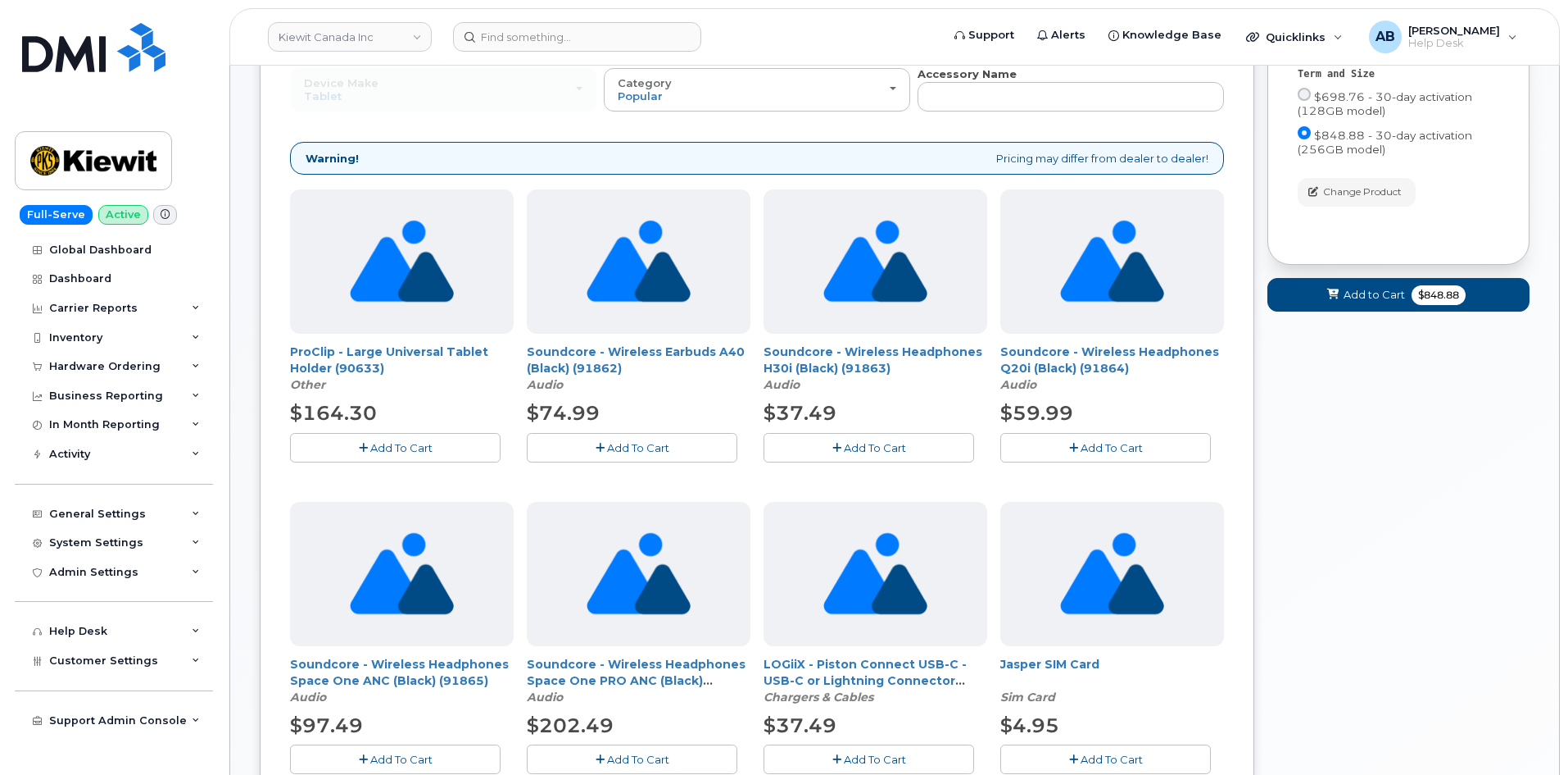
scroll to position [0, 0]
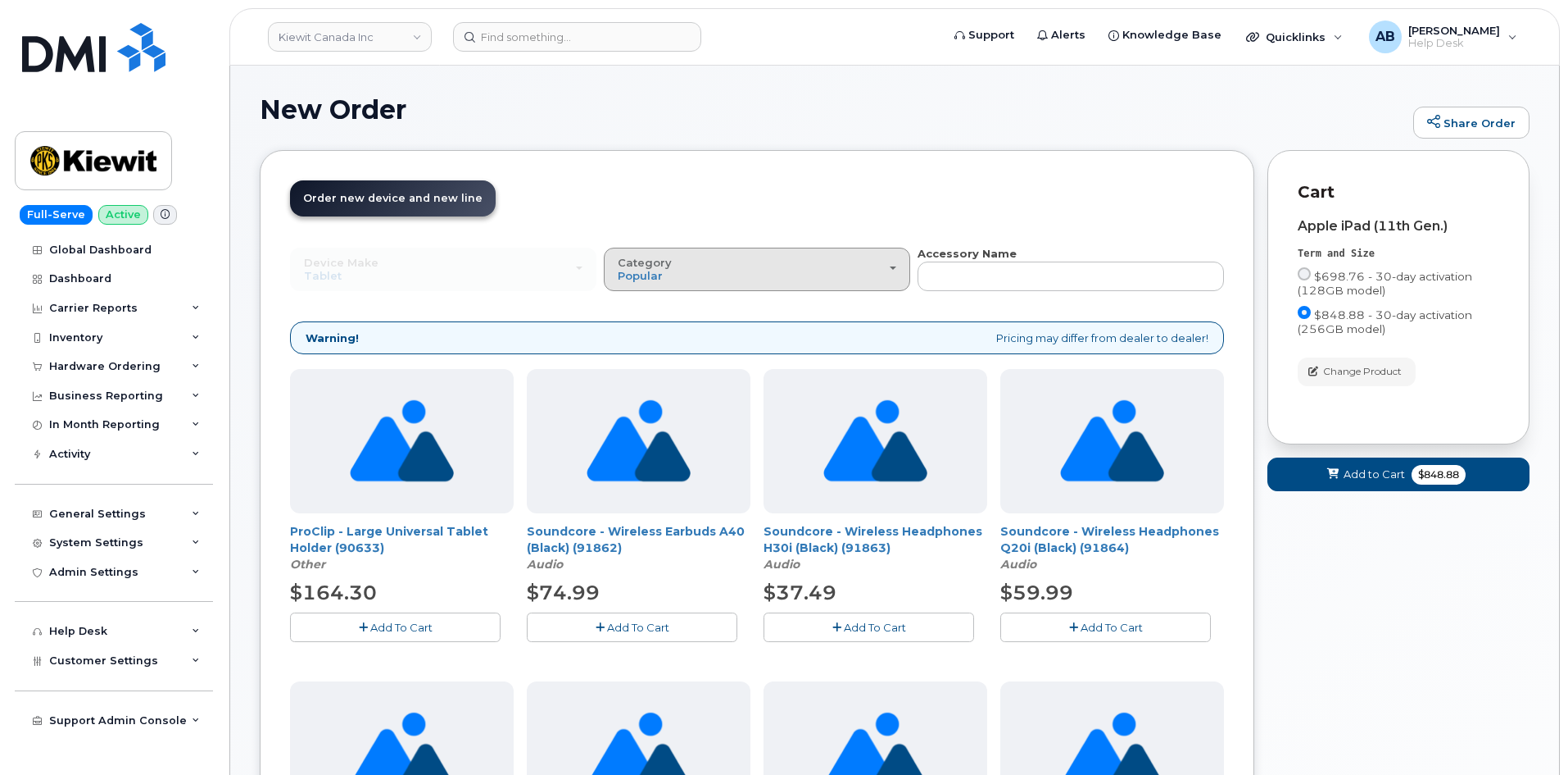
click at [667, 271] on div "Category Popular" at bounding box center [757, 269] width 278 height 25
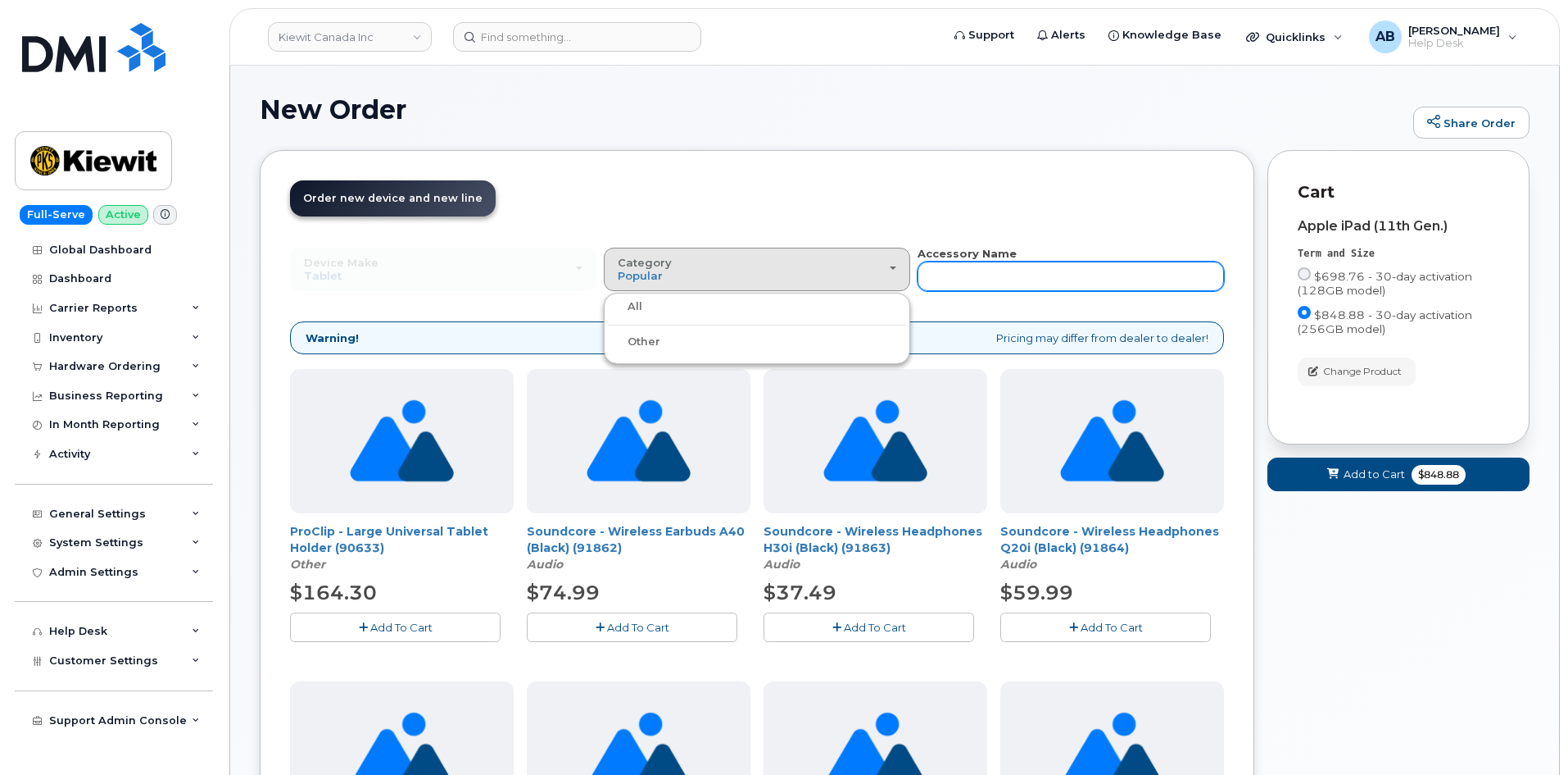
click at [990, 266] on input "text" at bounding box center [1070, 276] width 306 height 29
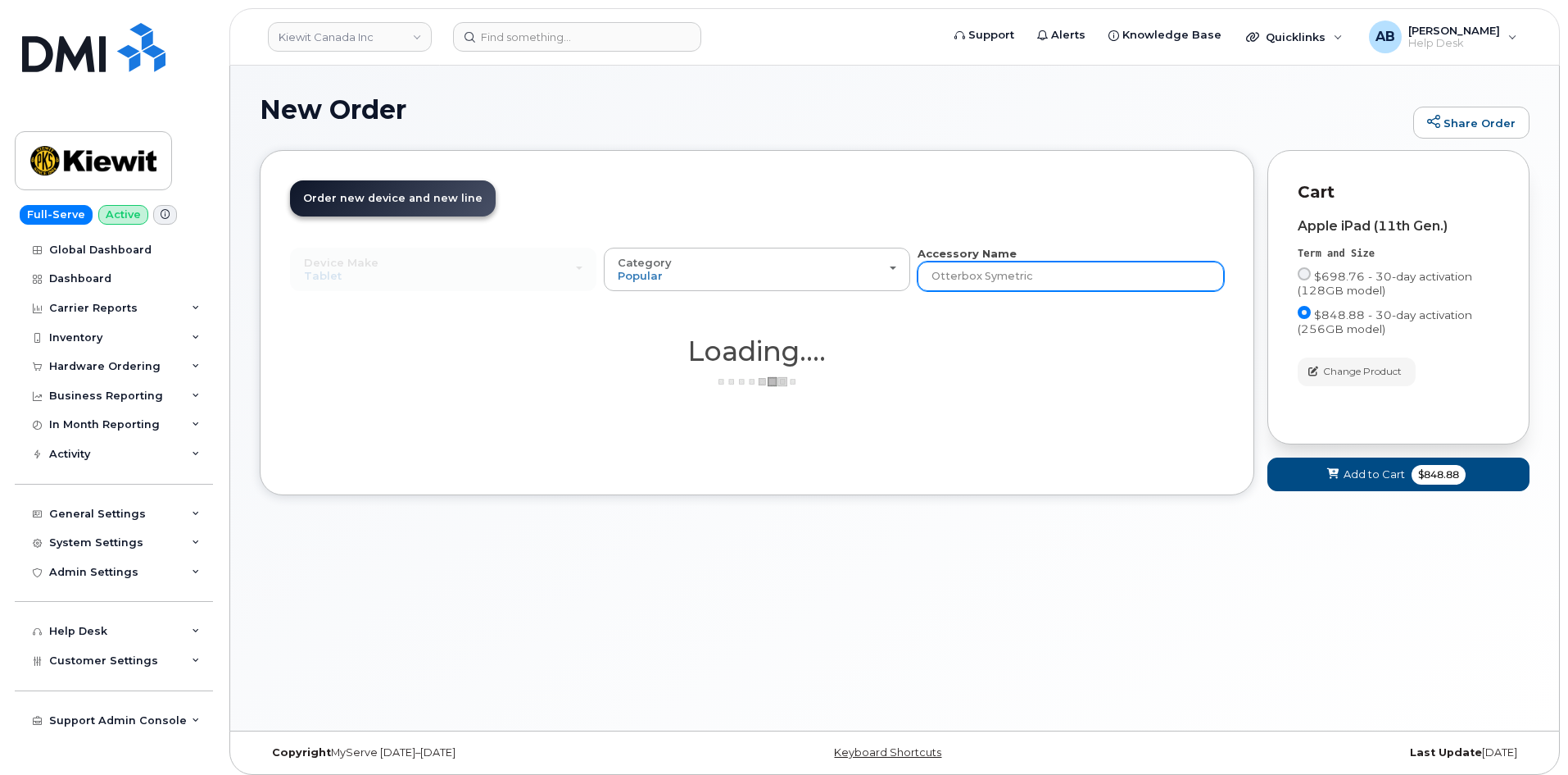
click at [1003, 277] on input "Otterbox Symetric" at bounding box center [1070, 276] width 306 height 29
type input "Otterbox Symmetric"
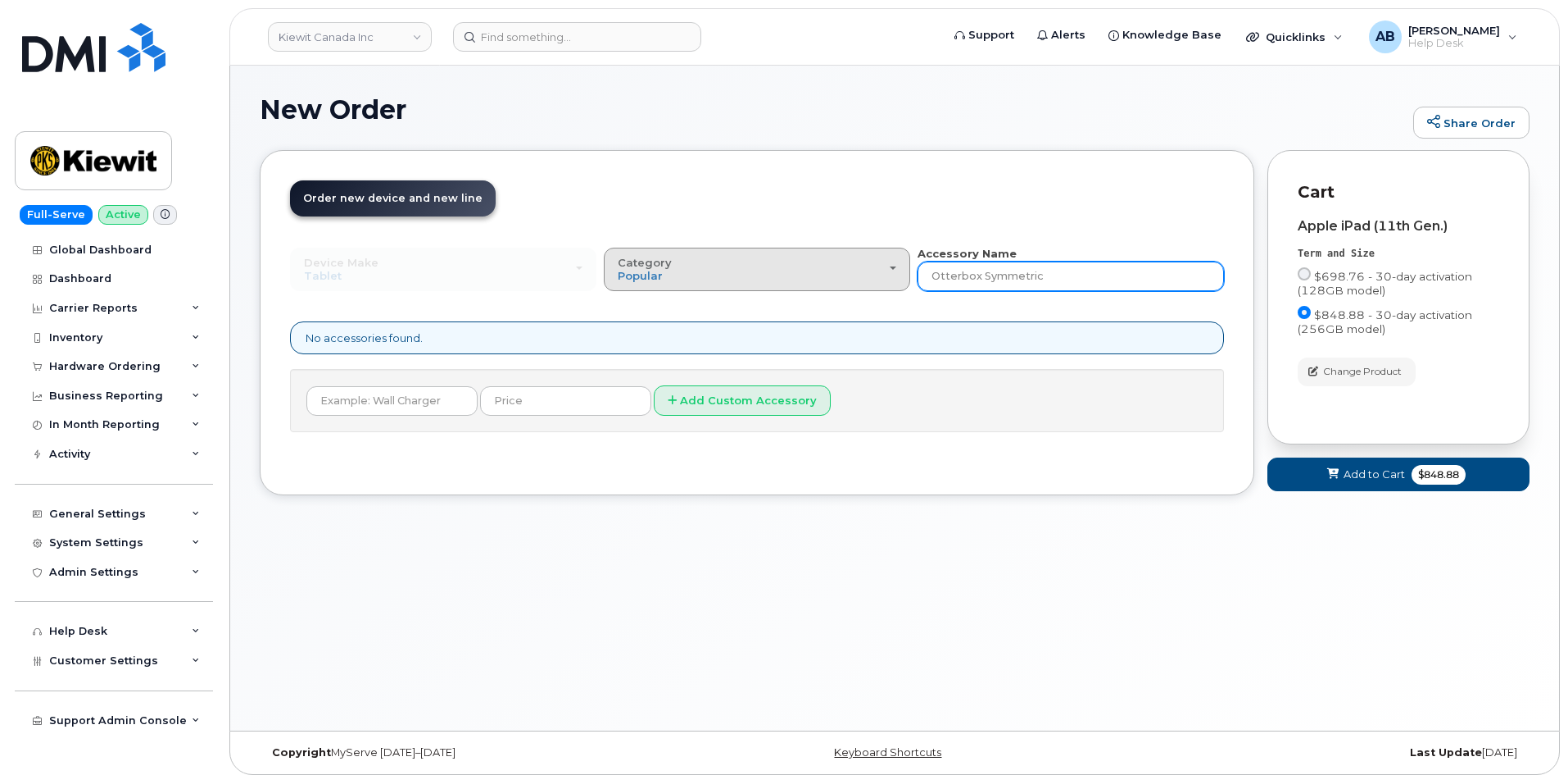
drag, startPoint x: 1061, startPoint y: 285, endPoint x: 882, endPoint y: 290, distance: 179.1
click at [882, 290] on div "Device Make All Android iPhone Tablet All Android iPhone Tablet Category Popula…" at bounding box center [757, 268] width 934 height 45
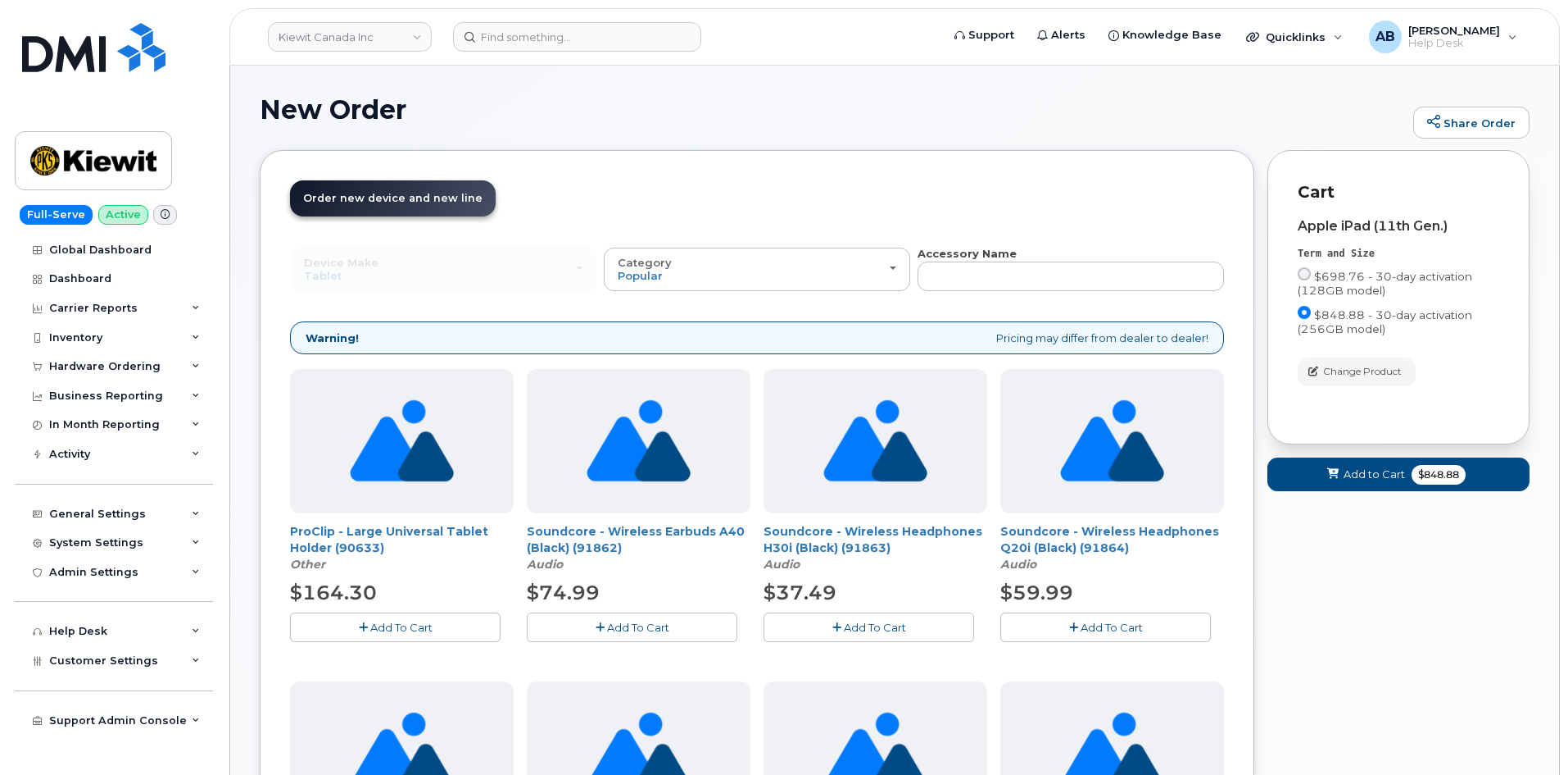
click at [880, 221] on header "Order New Device Upgrade Existing Device Order Accessory Order new device and n…" at bounding box center [757, 212] width 934 height 65
click at [1340, 480] on span at bounding box center [1332, 473] width 15 height 15
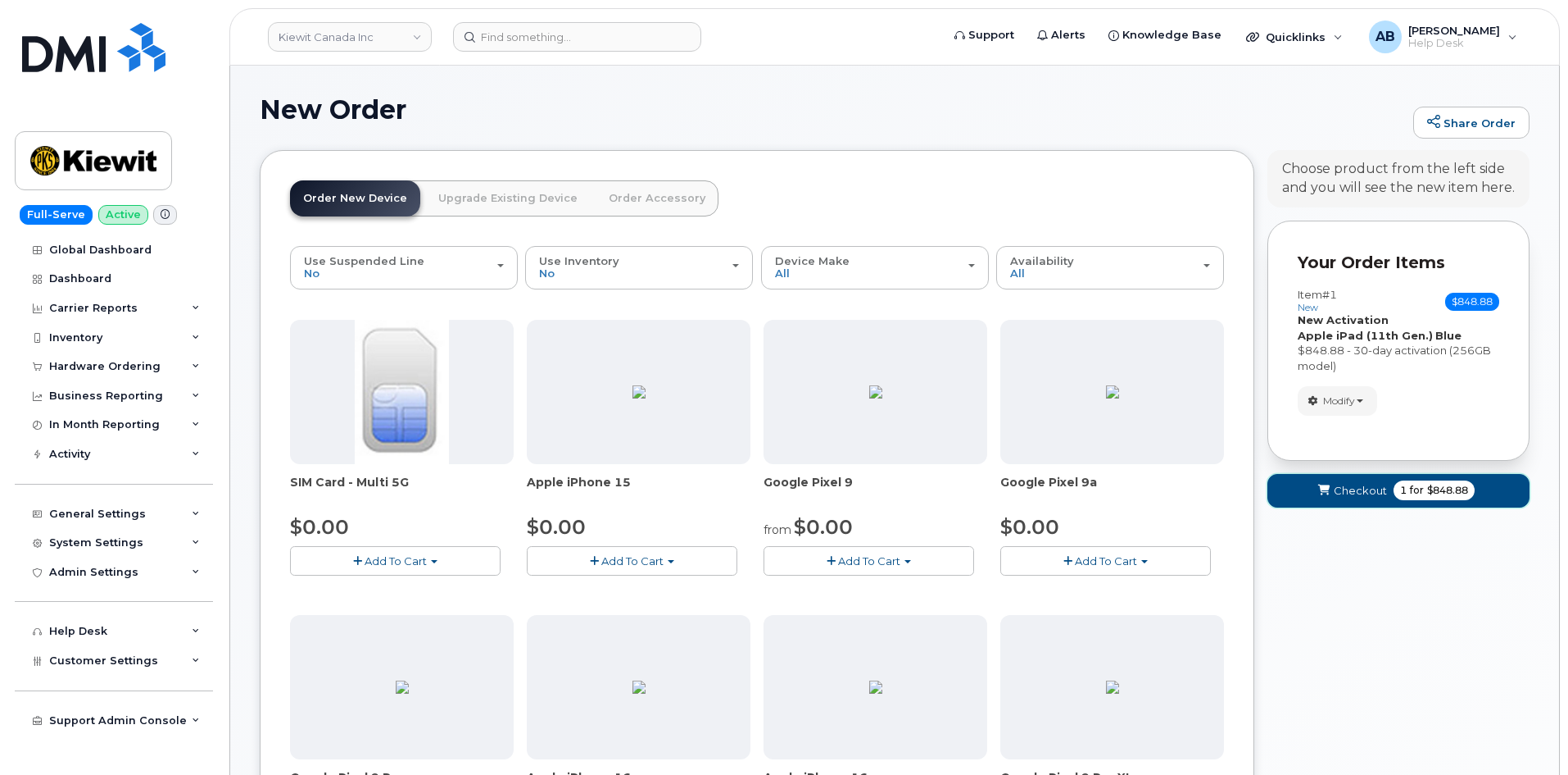
click at [1333, 492] on button "Checkout 1 for $848.88" at bounding box center [1398, 491] width 262 height 34
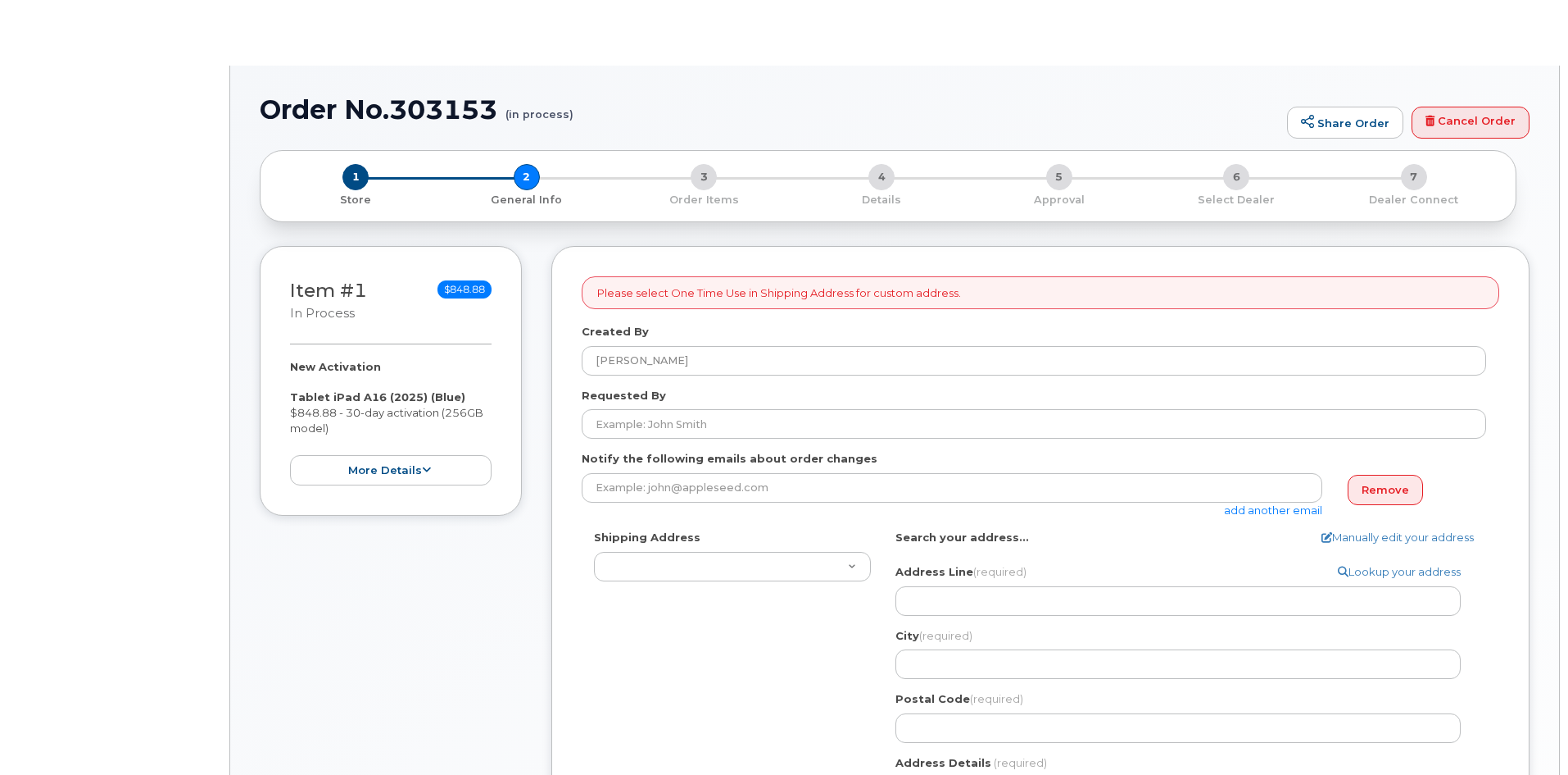
select select
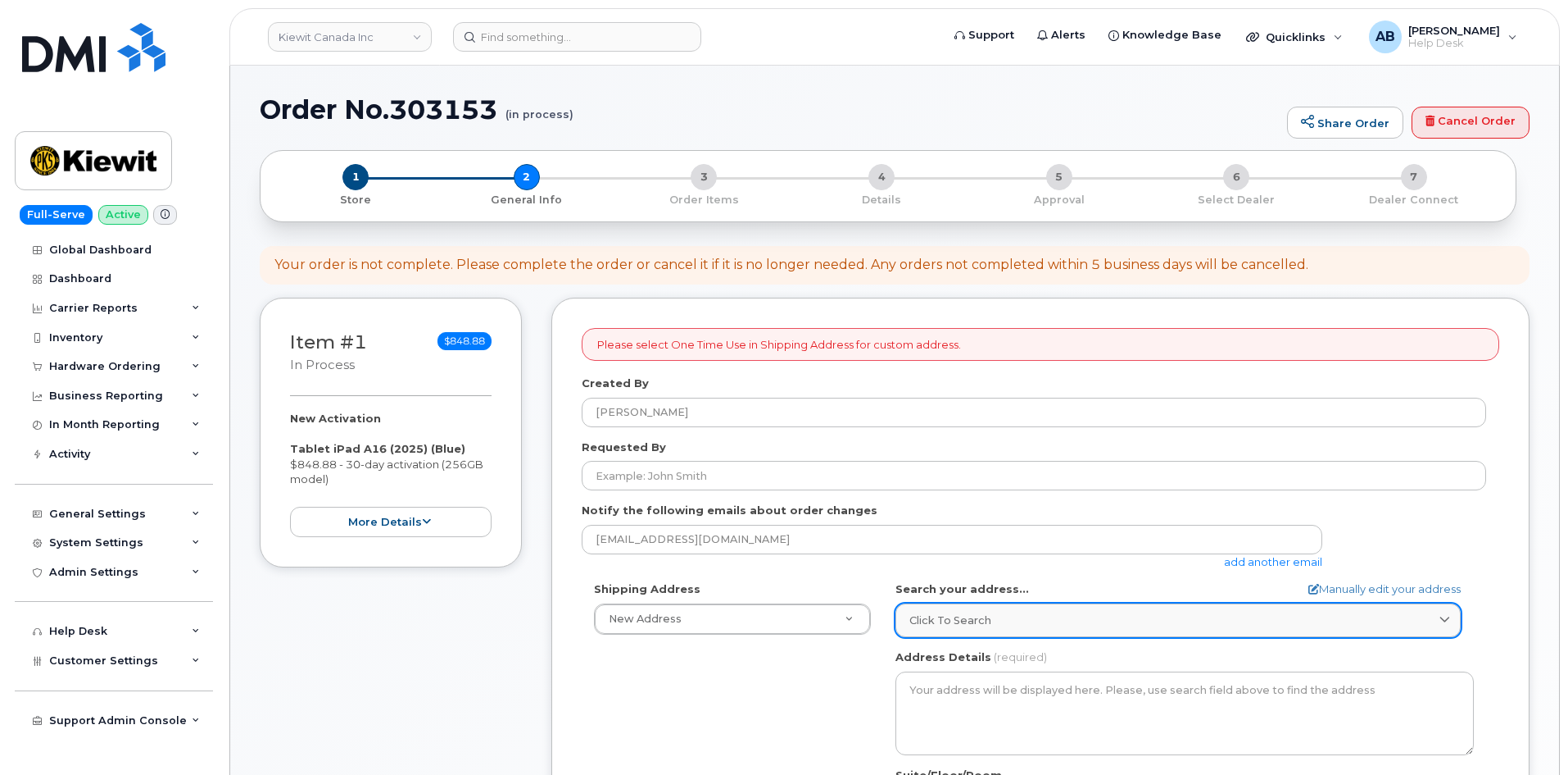
click at [957, 607] on link "Click to search" at bounding box center [1177, 621] width 565 height 34
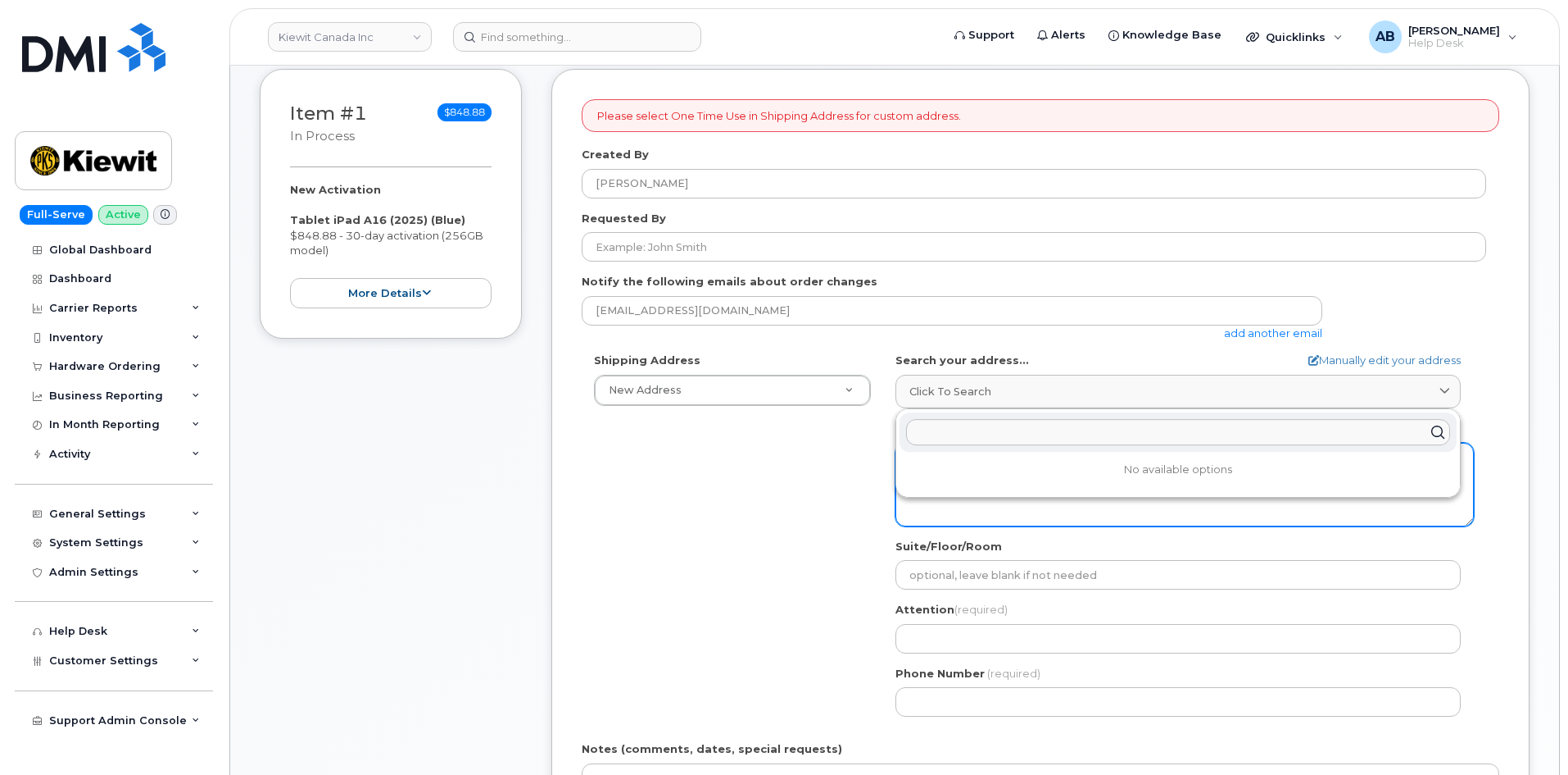
scroll to position [246, 0]
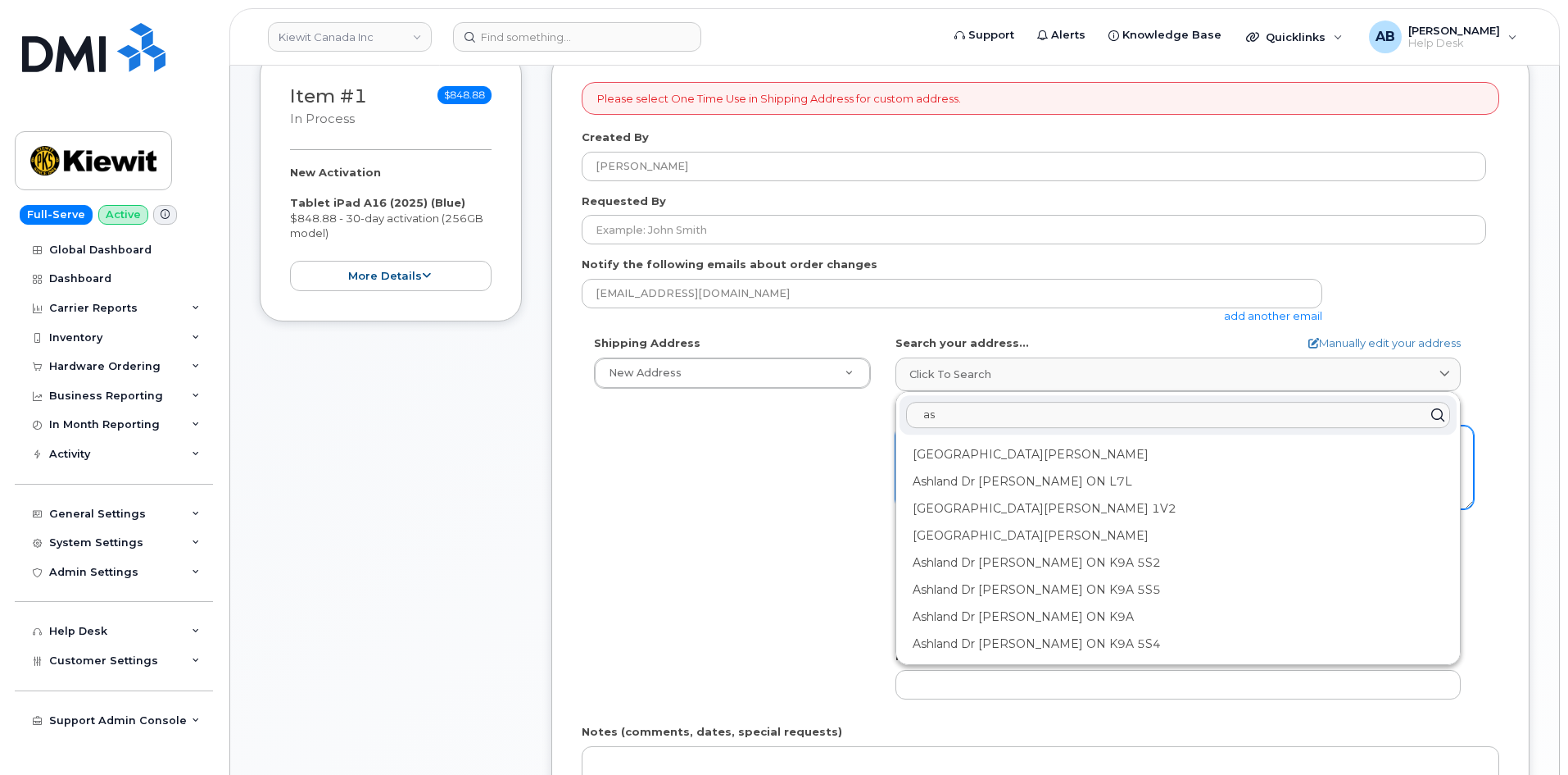
type input "a"
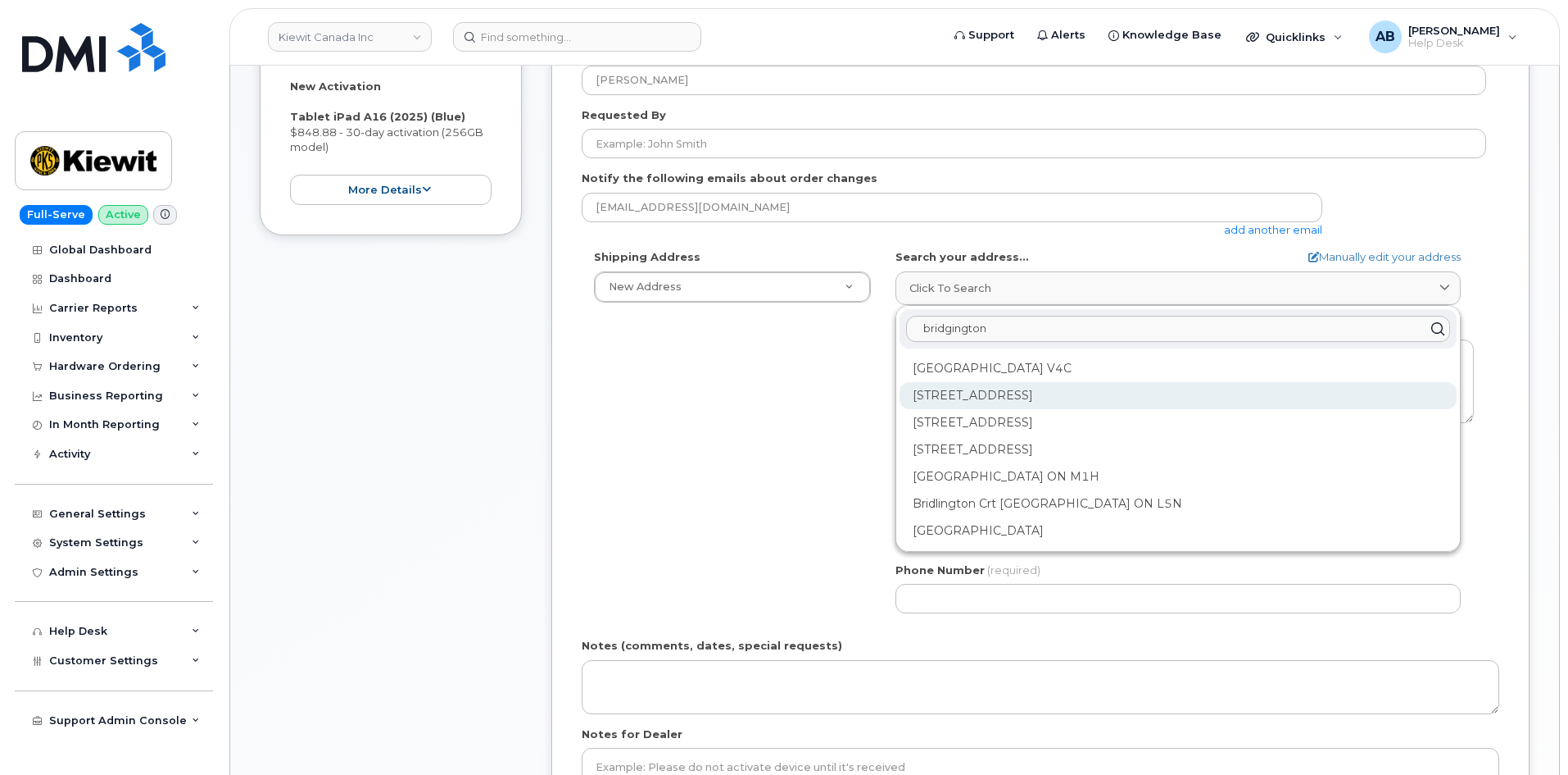
scroll to position [328, 0]
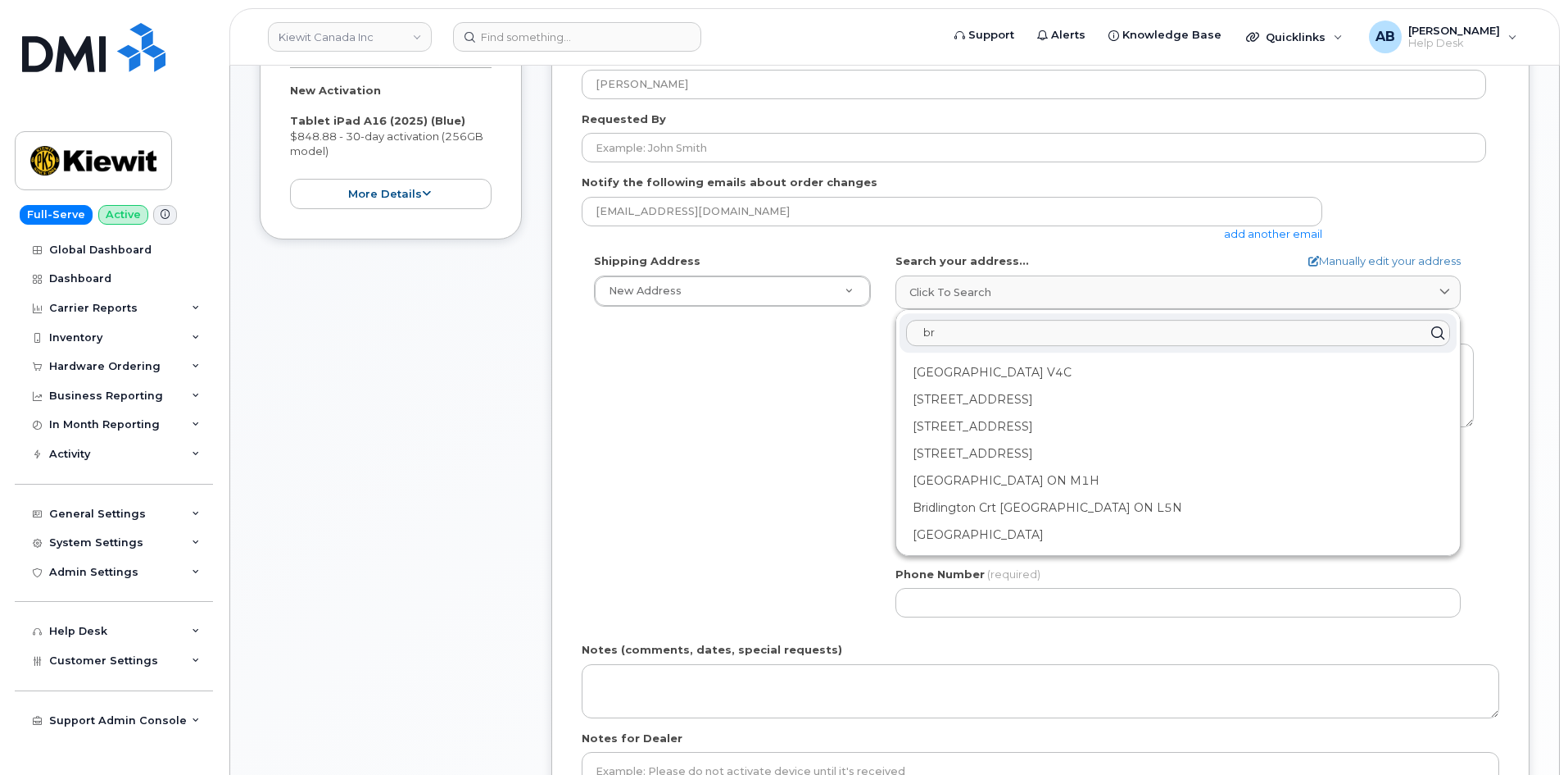
type input "b"
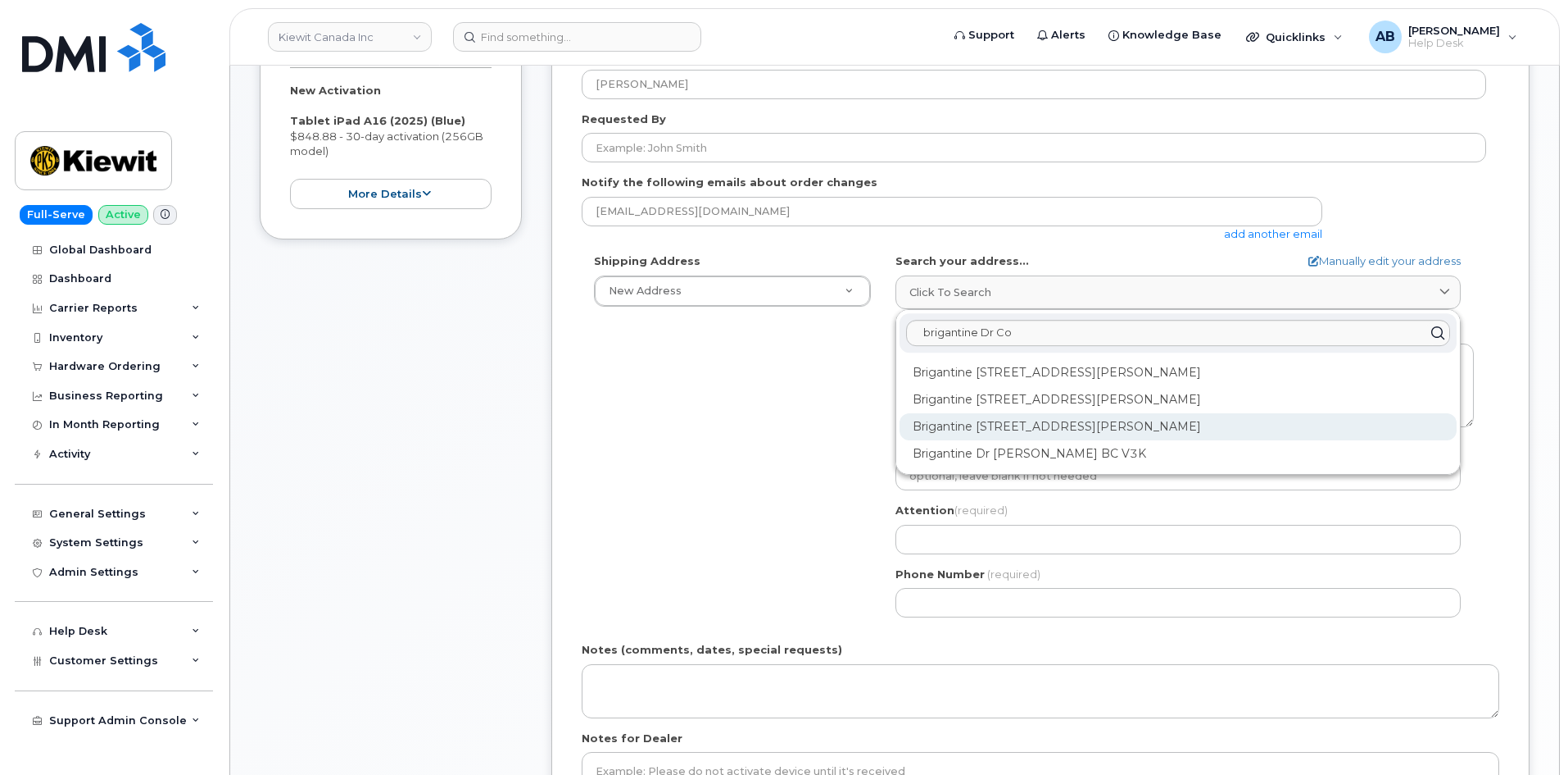
click at [992, 428] on div "Brigantine Dr Coquitlam BC V3K 7B4" at bounding box center [1178, 427] width 557 height 27
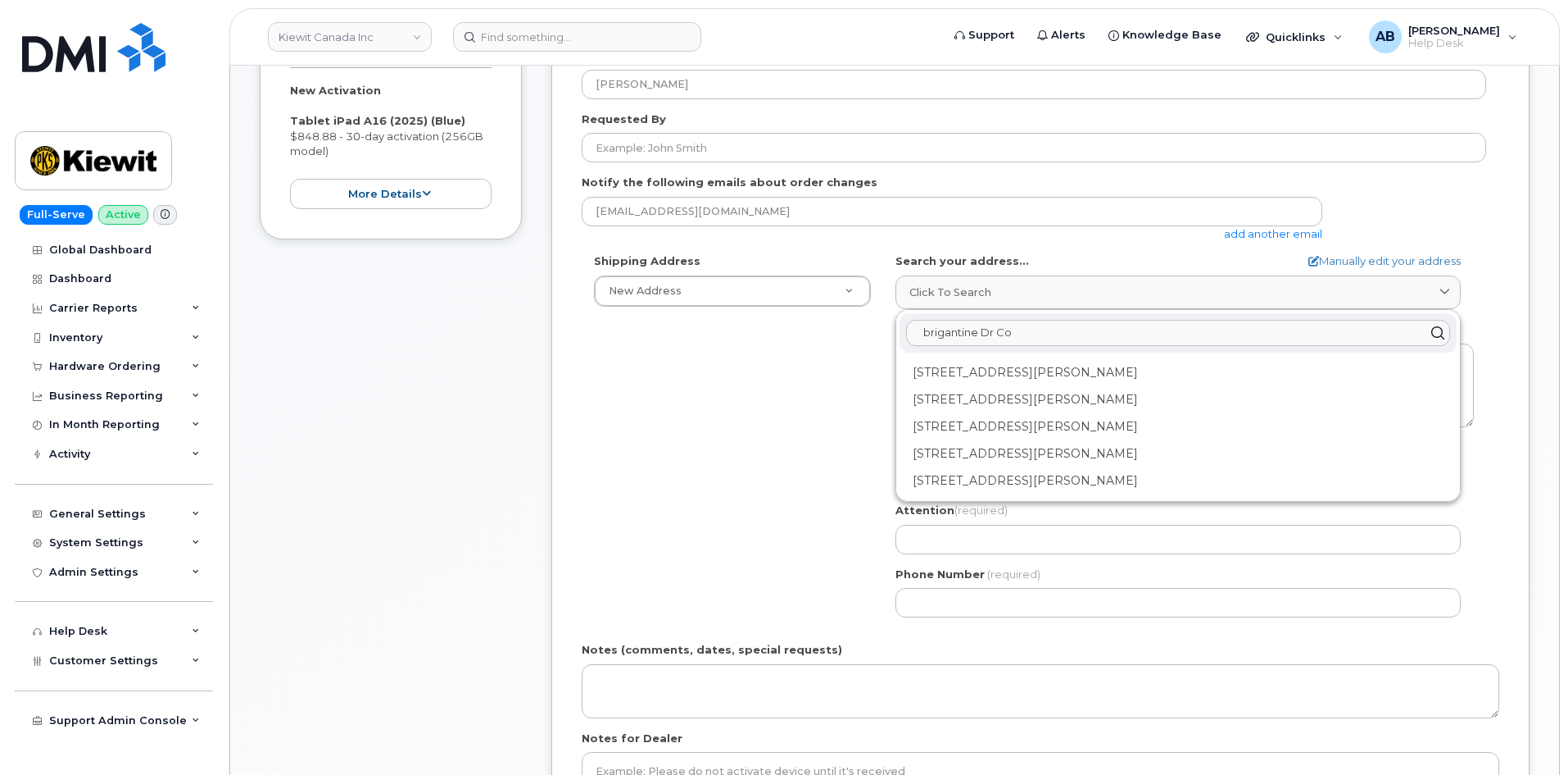
click at [917, 335] on input "brigantine Dr Co" at bounding box center [1178, 332] width 544 height 26
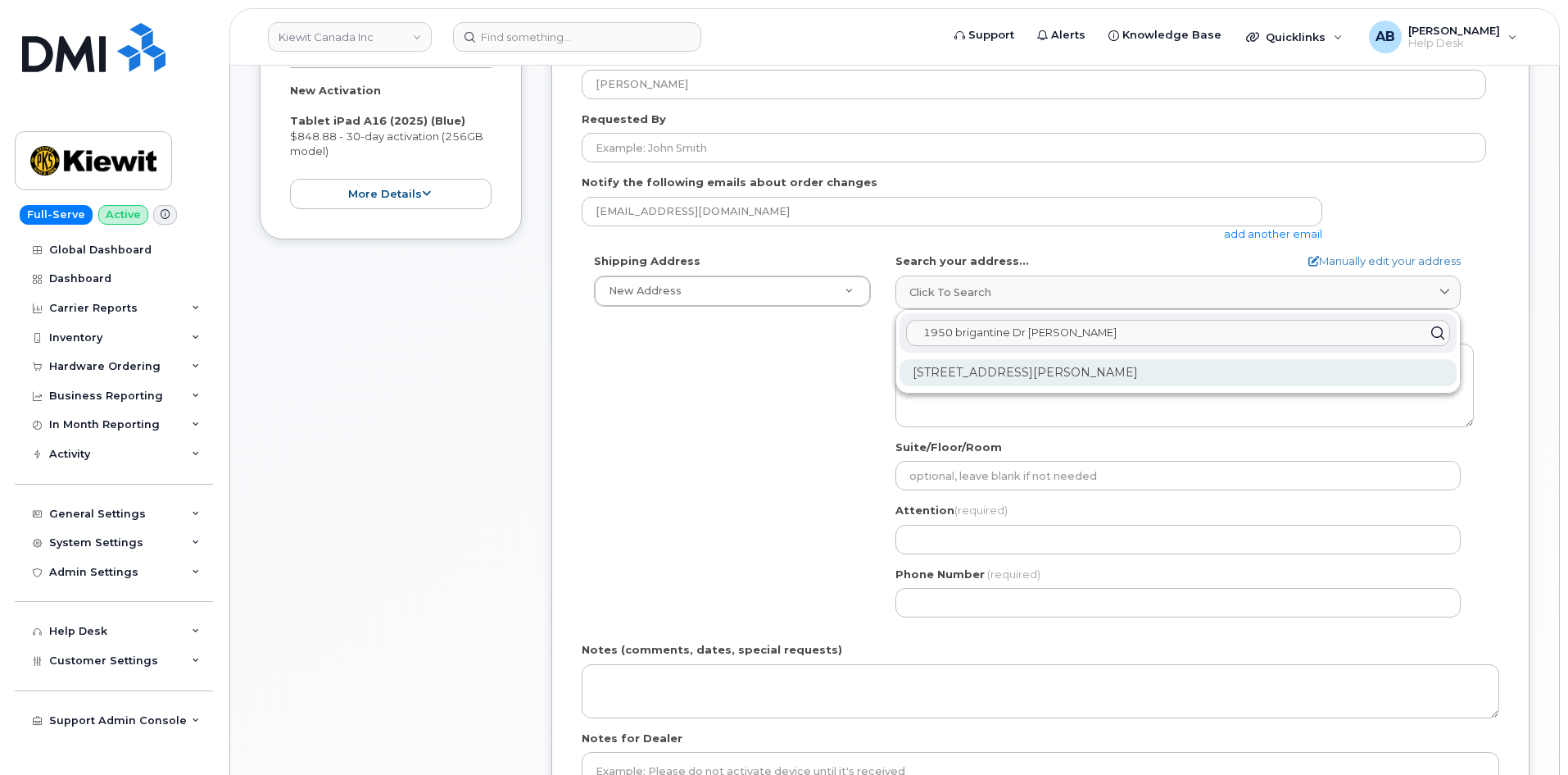
type input "1950 brigantine Dr Co"
click at [943, 374] on div "1950 Brigantine Dr Coquitlam BC V3K 7B5" at bounding box center [1178, 372] width 557 height 27
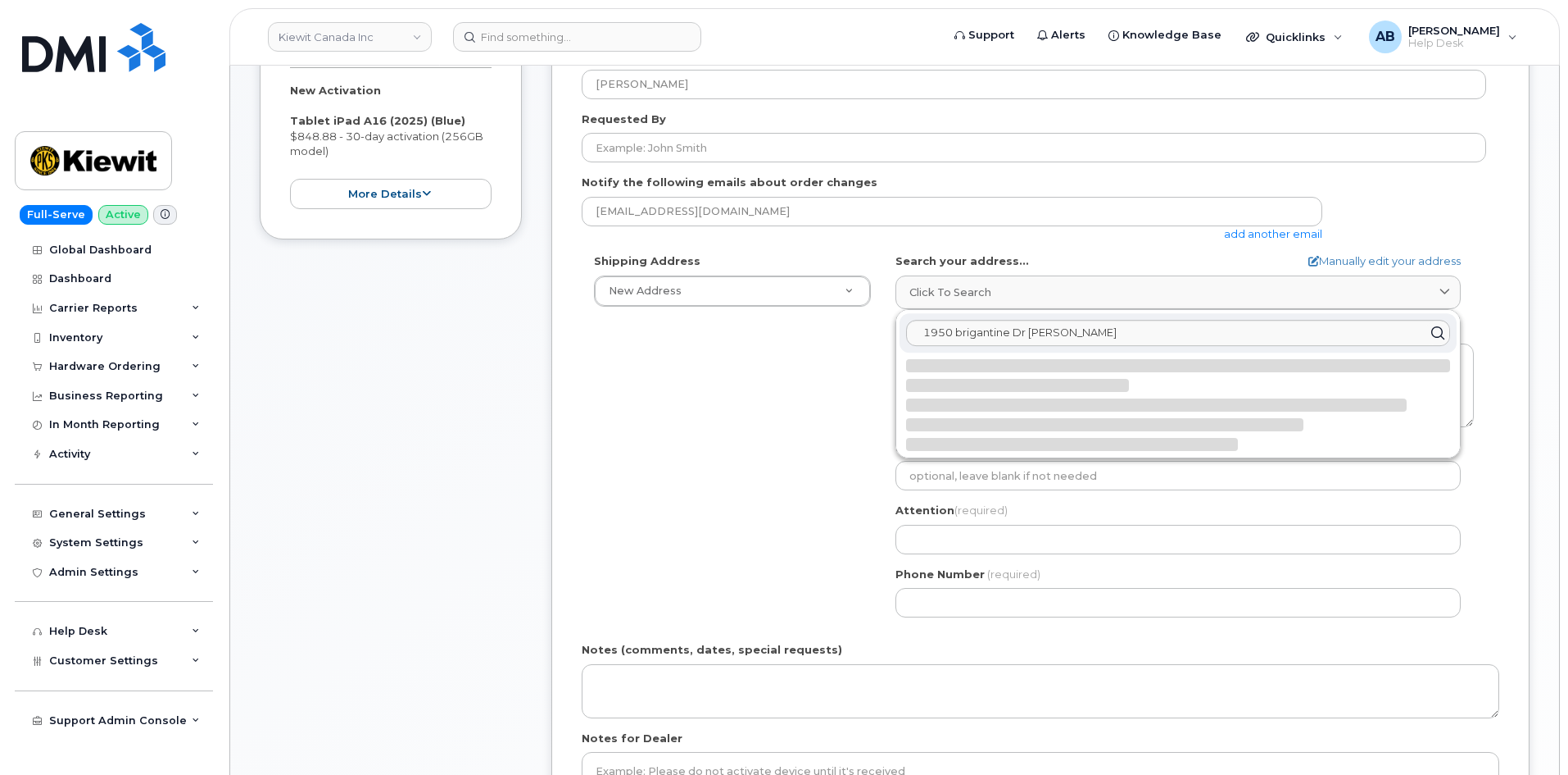
select select
type textarea "1950 Brigantine Dr COQUITLAM BC V3K 7B5 CANADA"
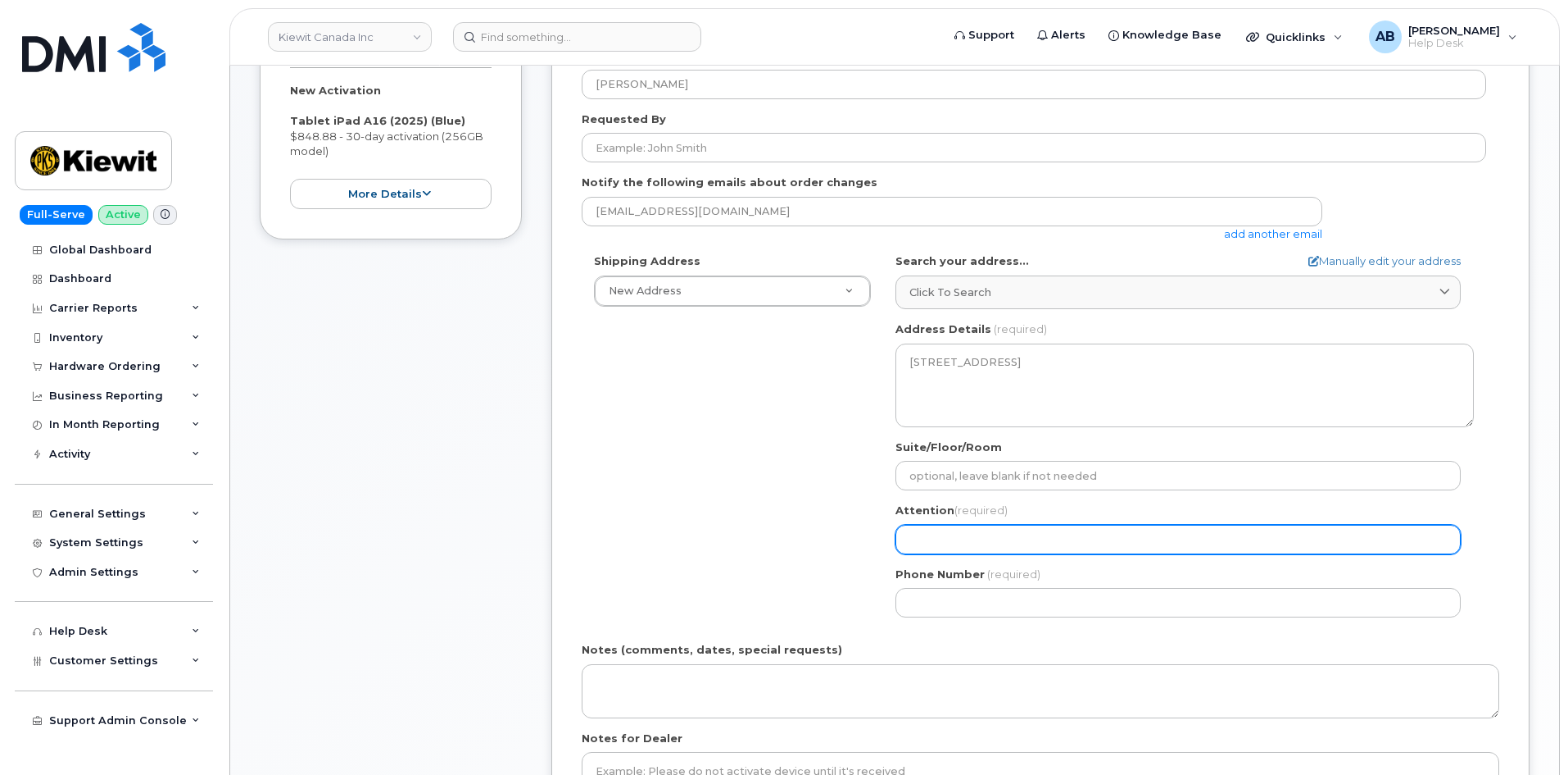
click at [983, 529] on input "Attention (required)" at bounding box center [1177, 539] width 565 height 29
click at [908, 535] on input "Attention (required)" at bounding box center [1177, 539] width 565 height 29
select select
type input "B"
select select
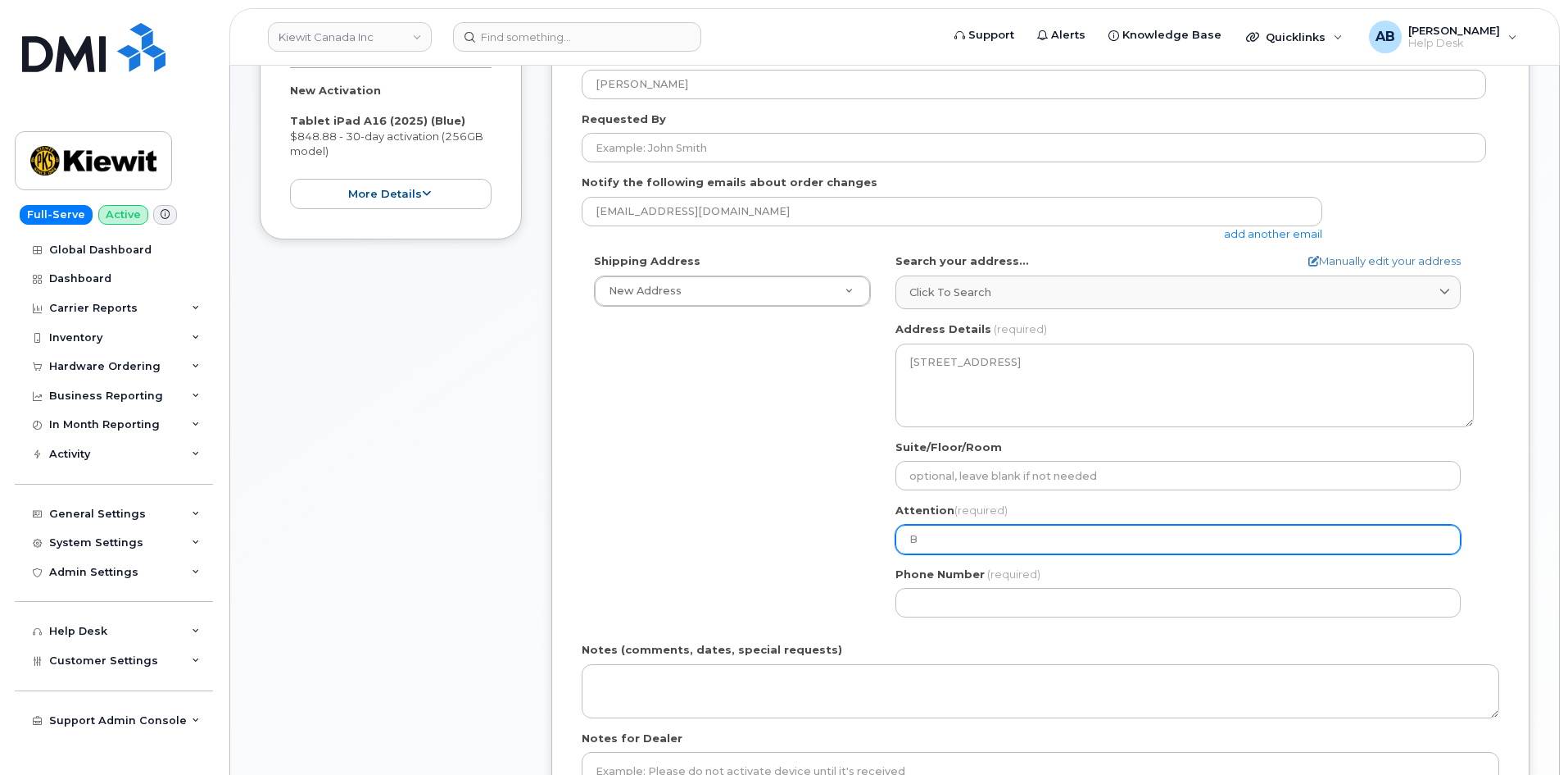
type input "Br"
select select
type input "Bra"
select select
type input "Brad"
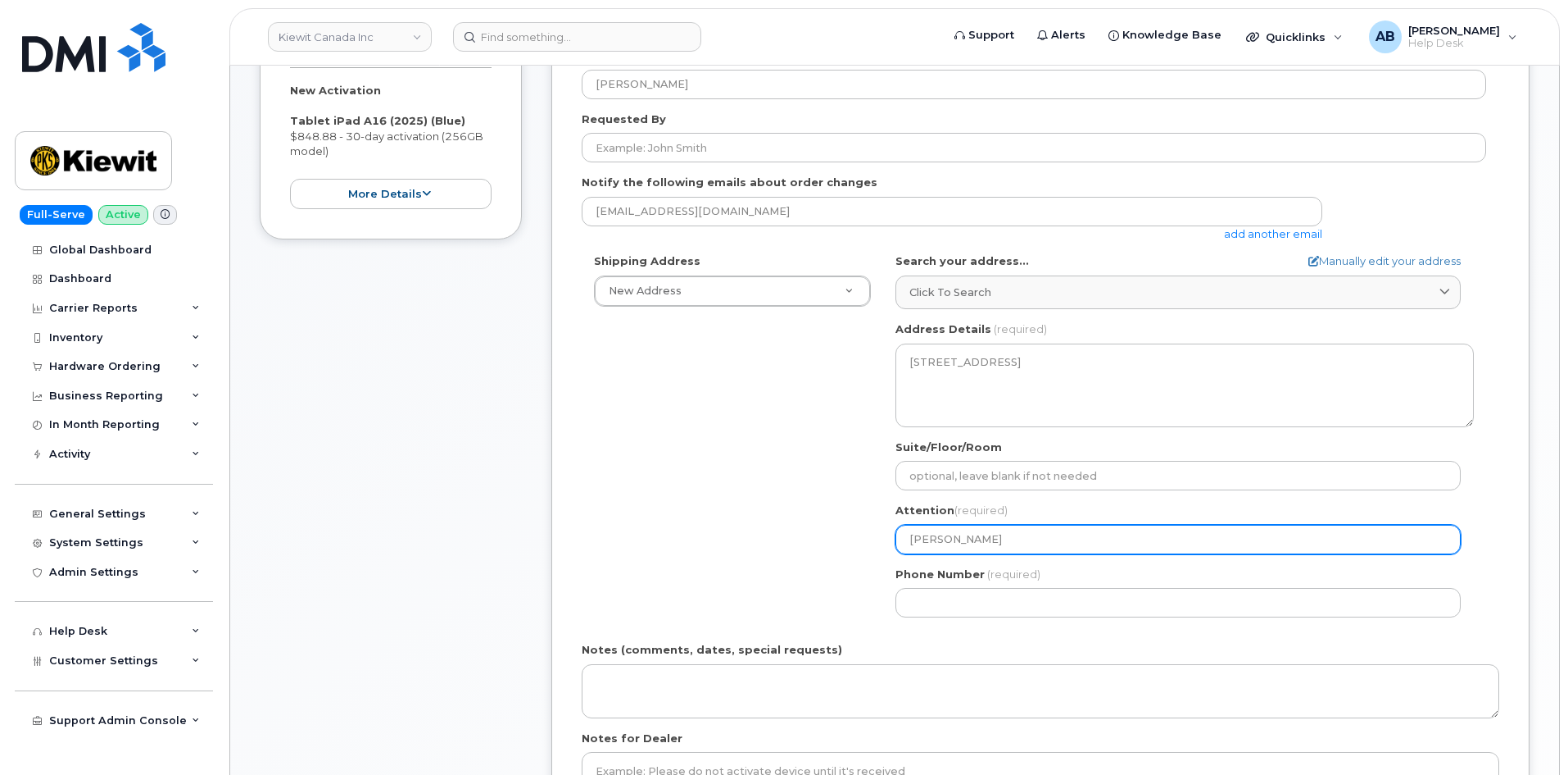
select select
type input "Brade"
select select
type input "Braden"
select select
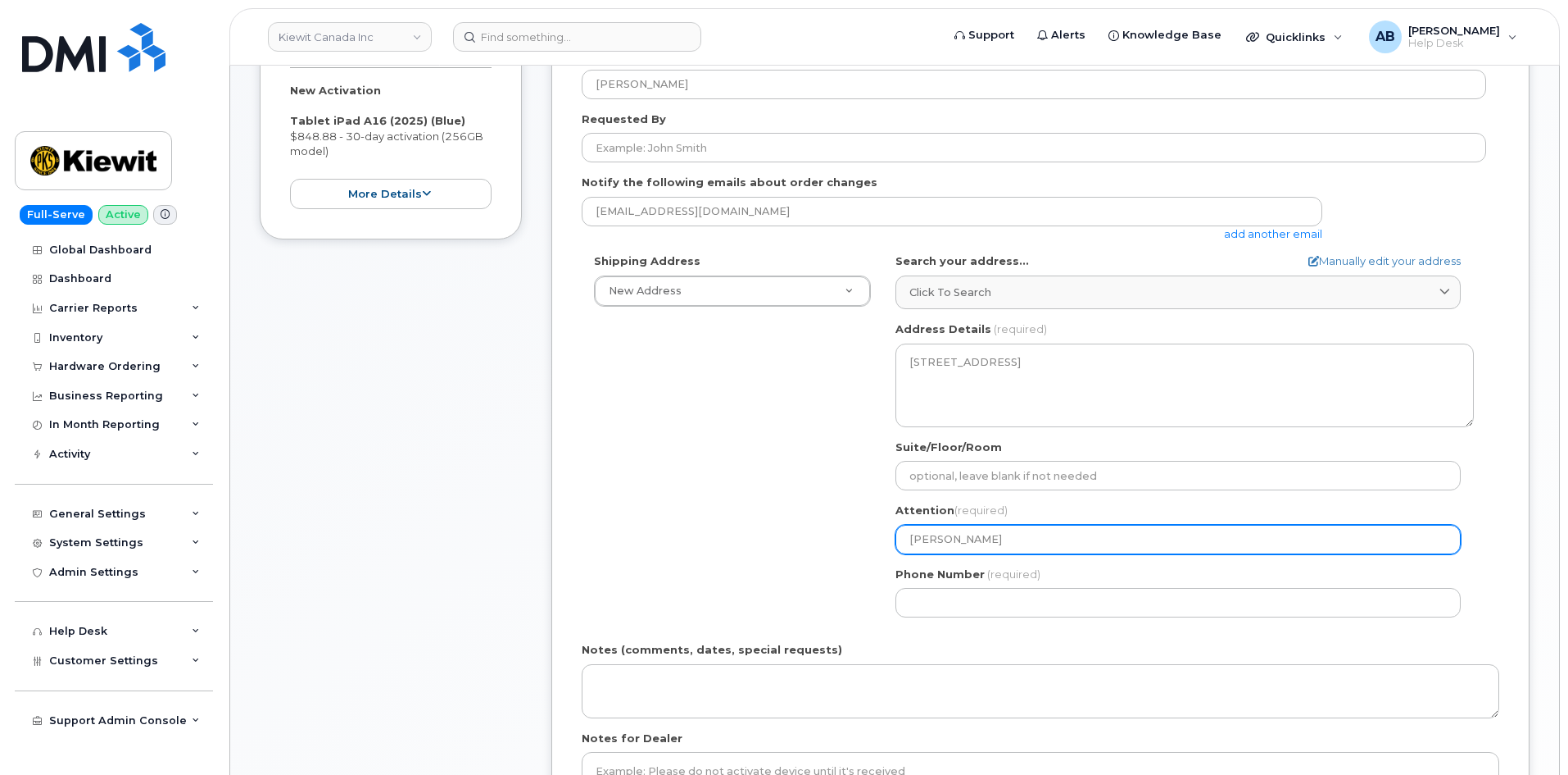
type input "Brade"
select select
type input "Brad"
select select
type input "Bra"
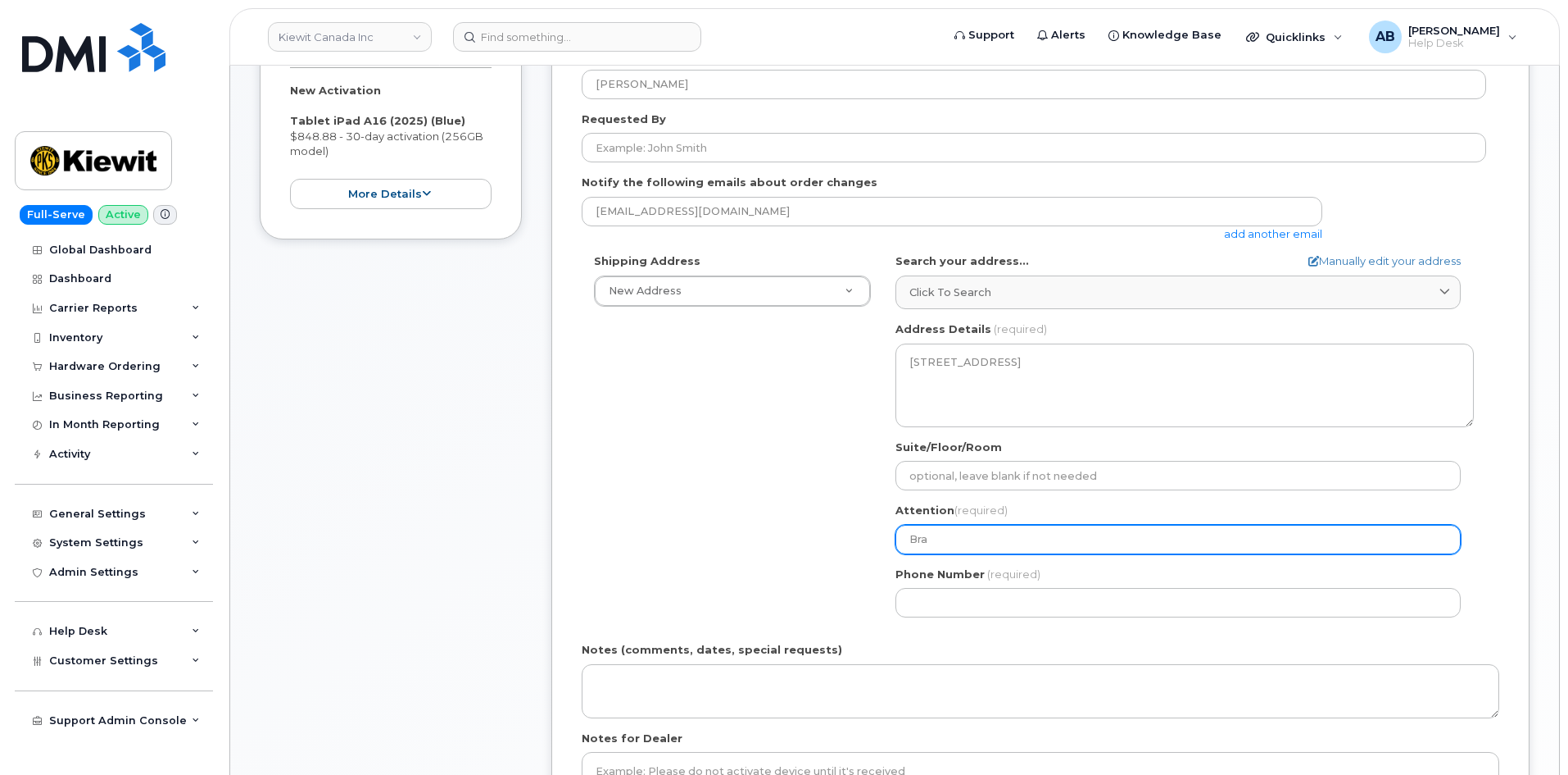
select select
type input "Br"
select select
type input "B"
select select
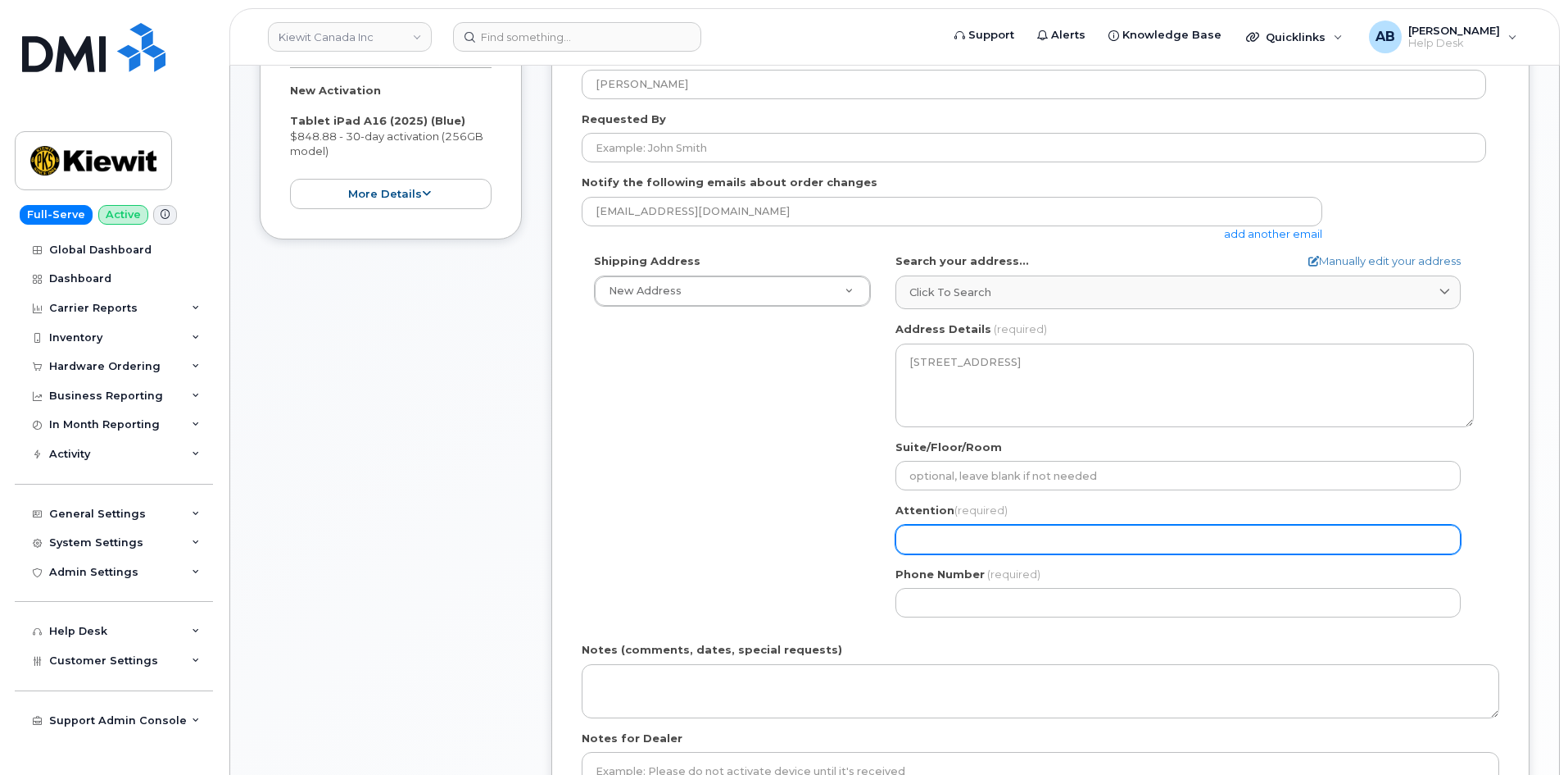
select select
type input "V"
select select
type input "Vi"
select select
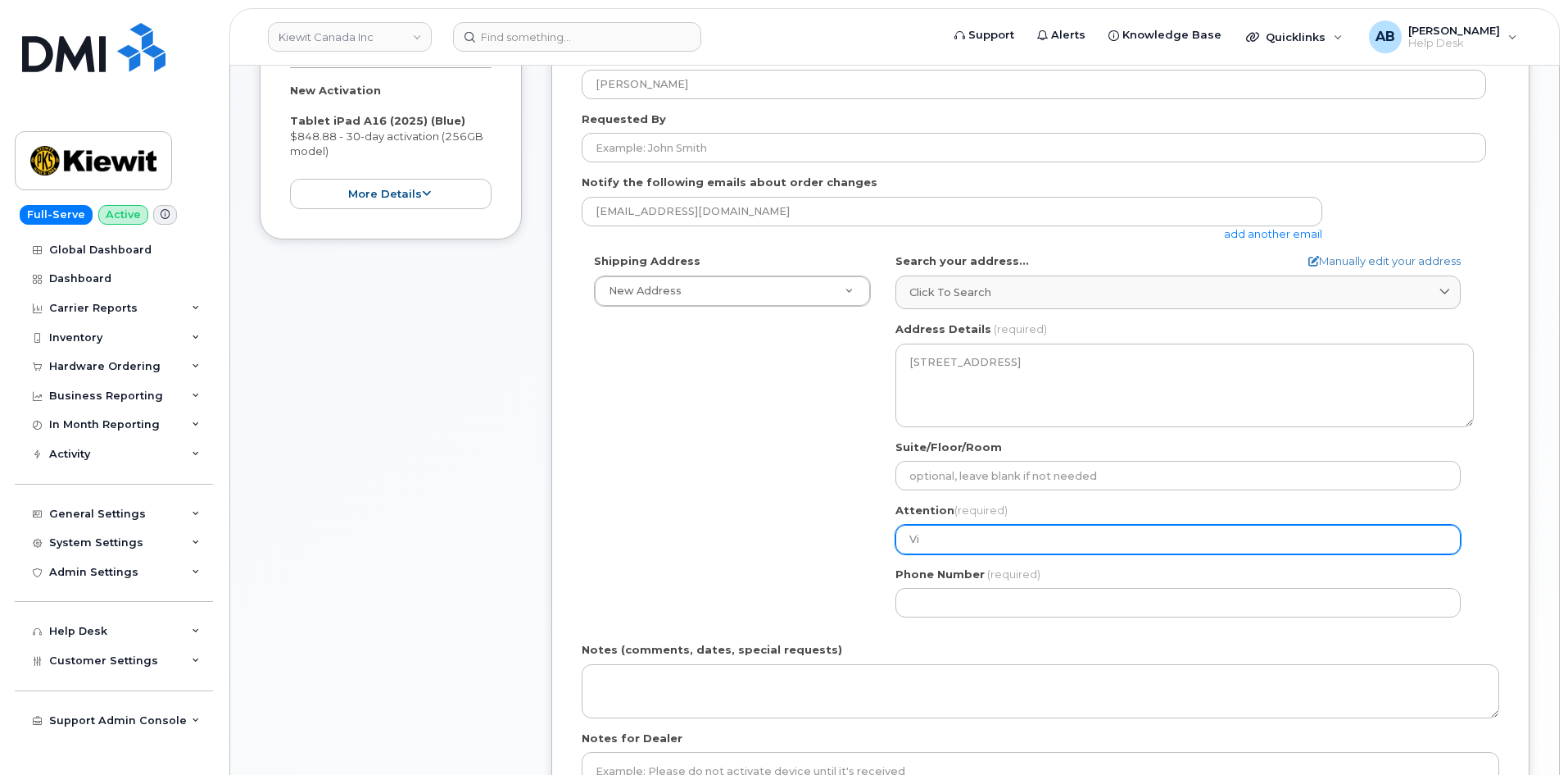
type input "Vin"
select select
type input "Vinn"
select select
type input "Vinni"
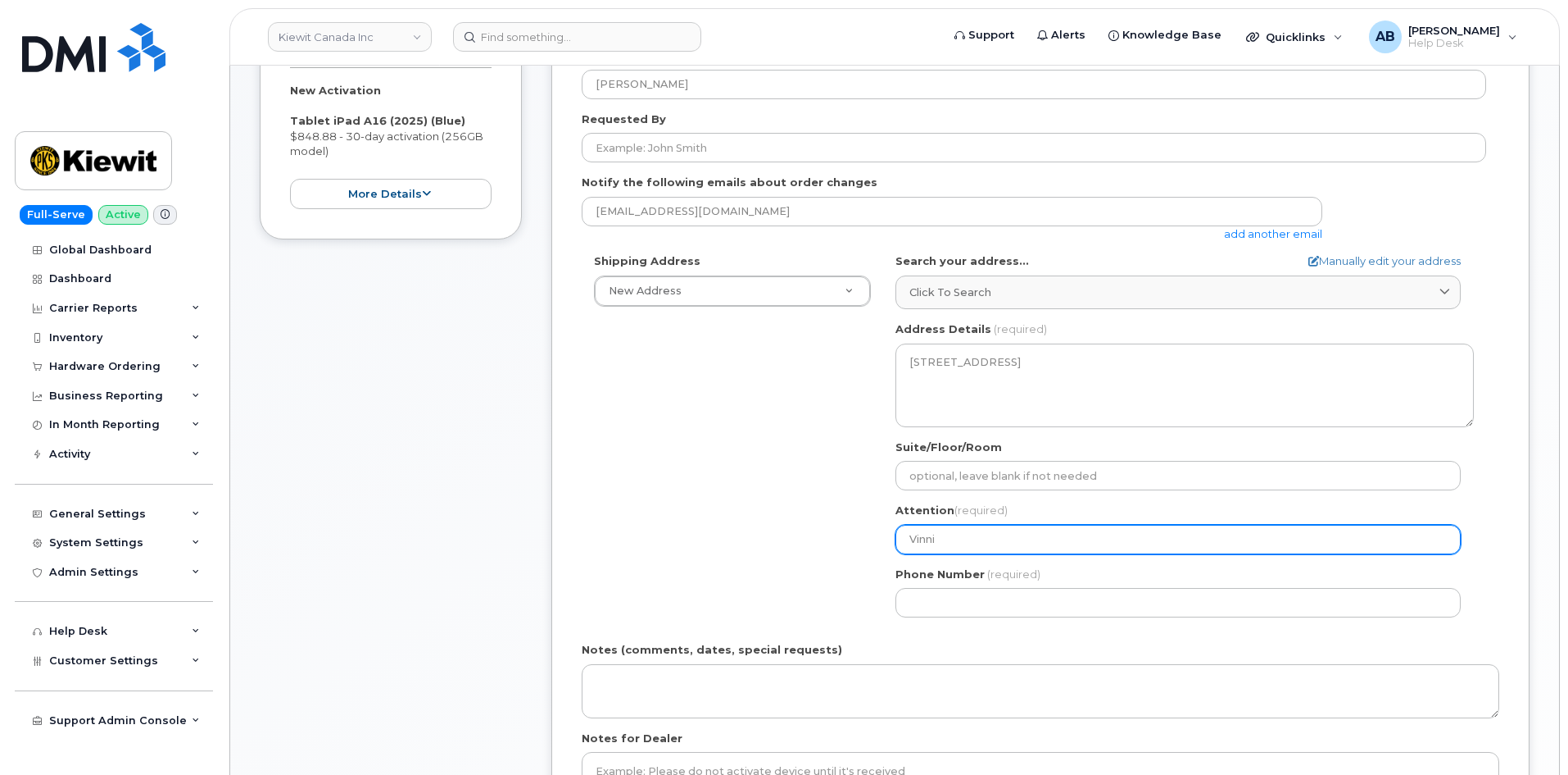
select select
type input "Vinnie"
select select
type input "innie"
select select
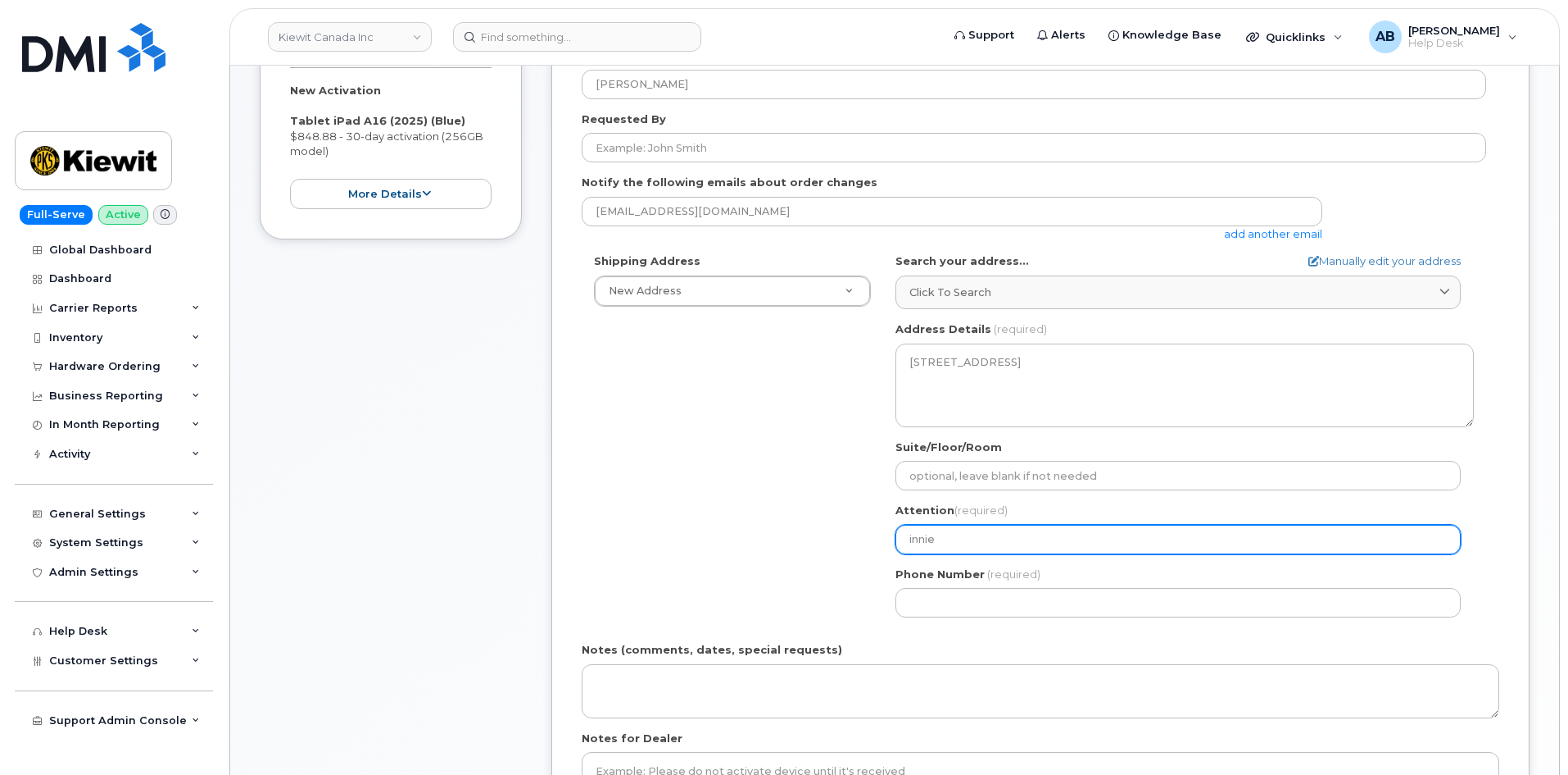
type input "Binnie"
select select
type input "innie"
select select
type input "Vinnie"
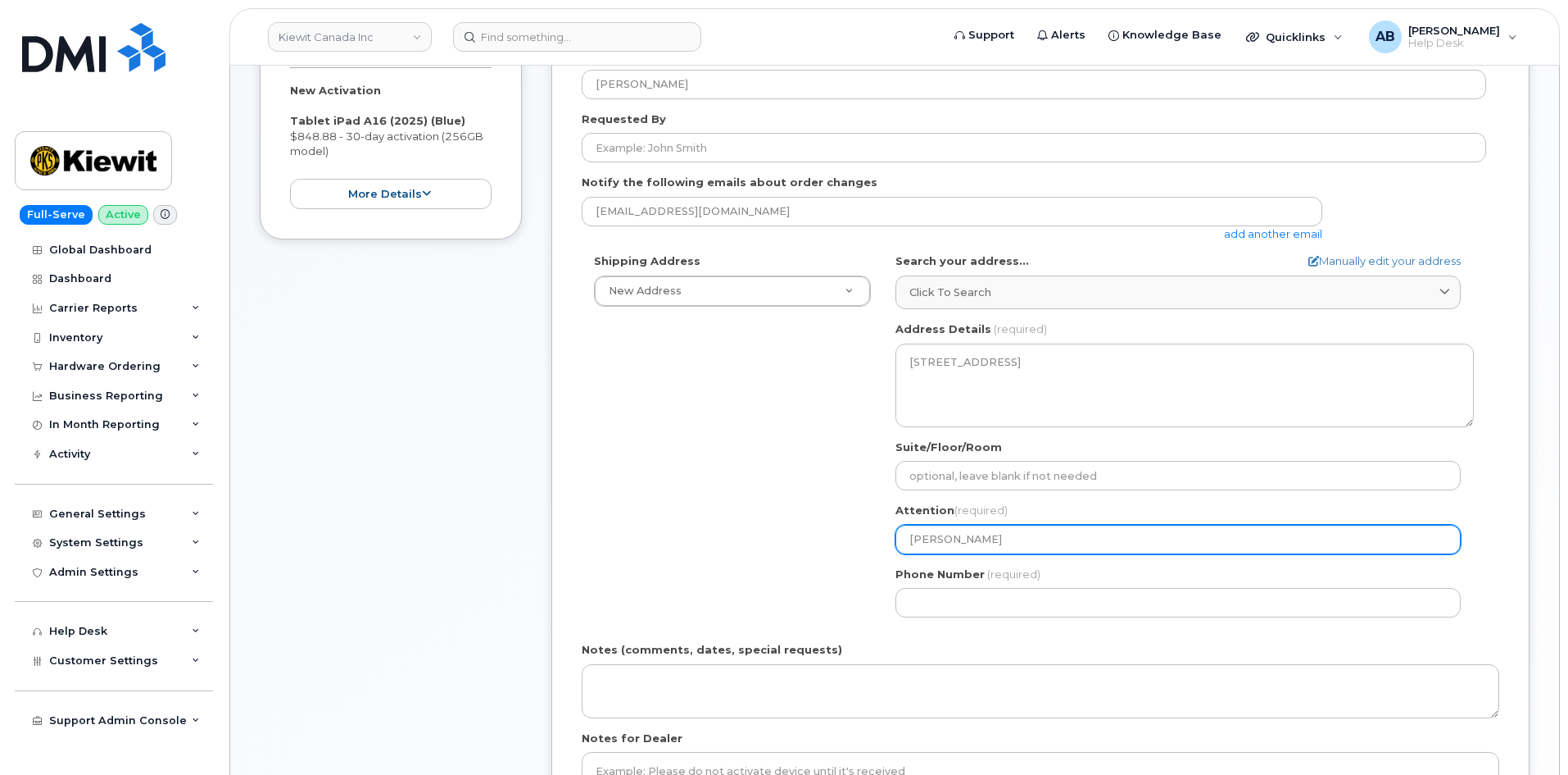
select select
type input "Vinnie B"
select select
type input "Vinnie Ba"
select select
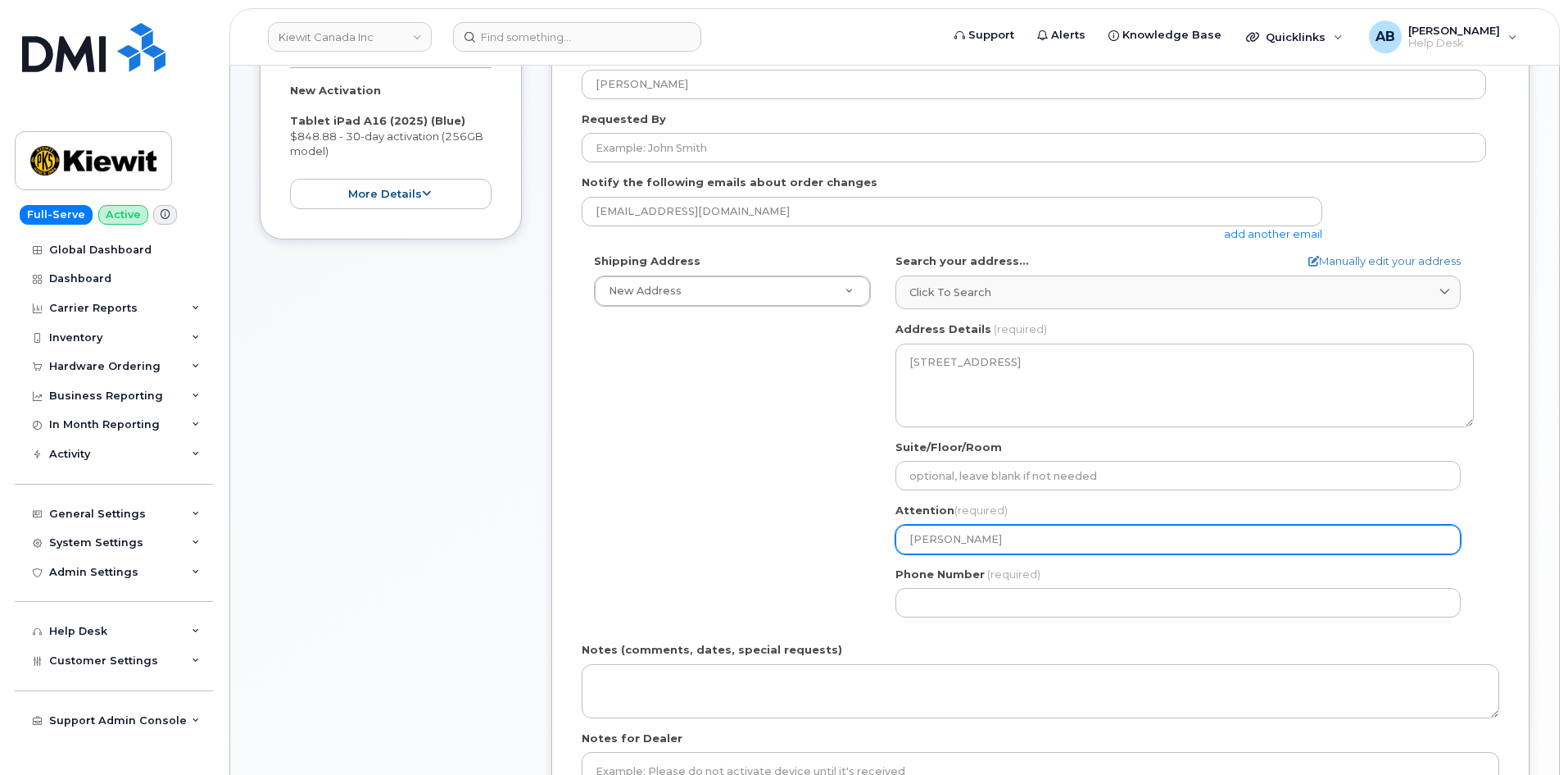
type input "Vinnie Ban"
select select
type input "Vinnie Banh"
select select
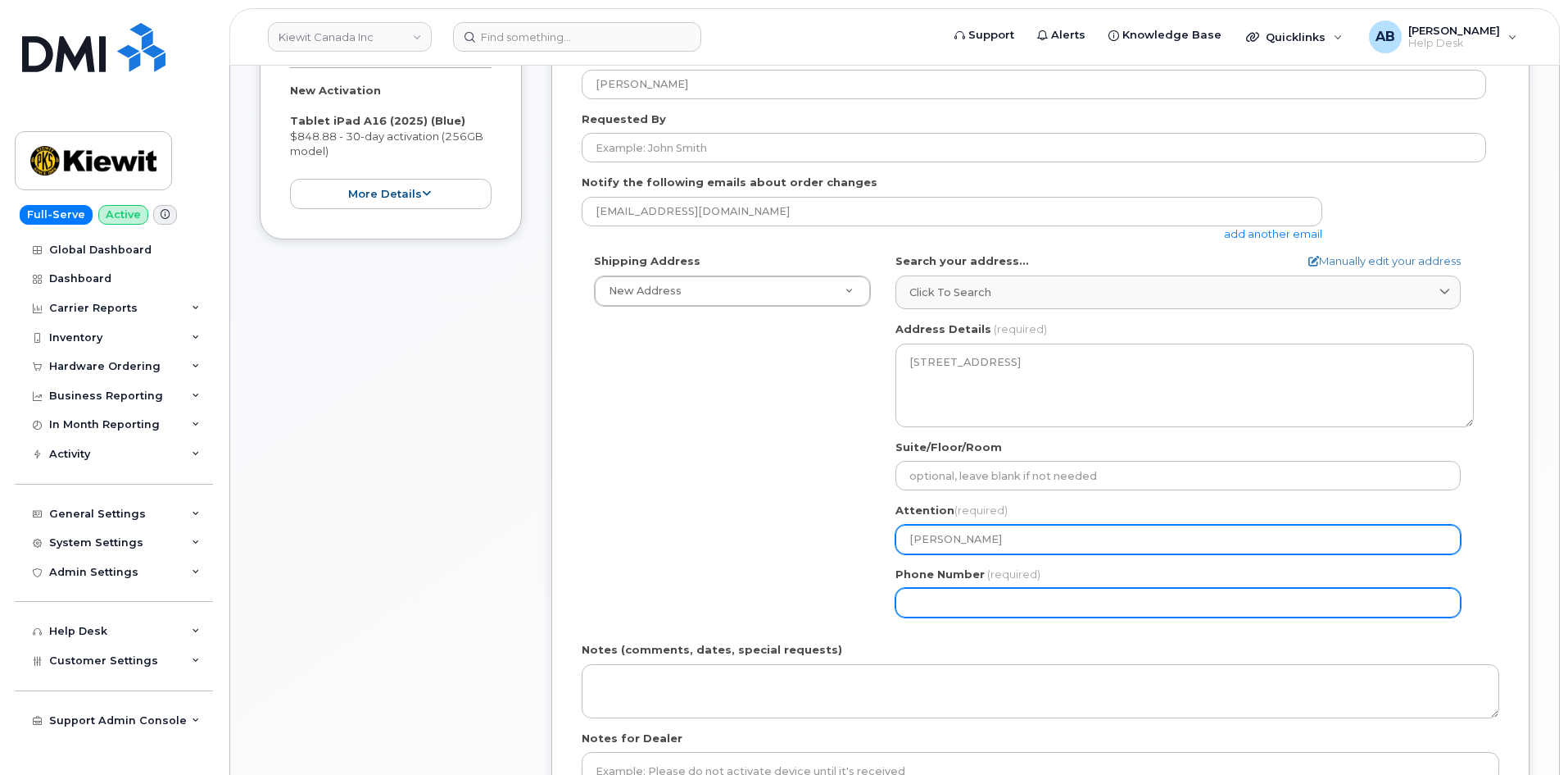
type input "[PERSON_NAME]"
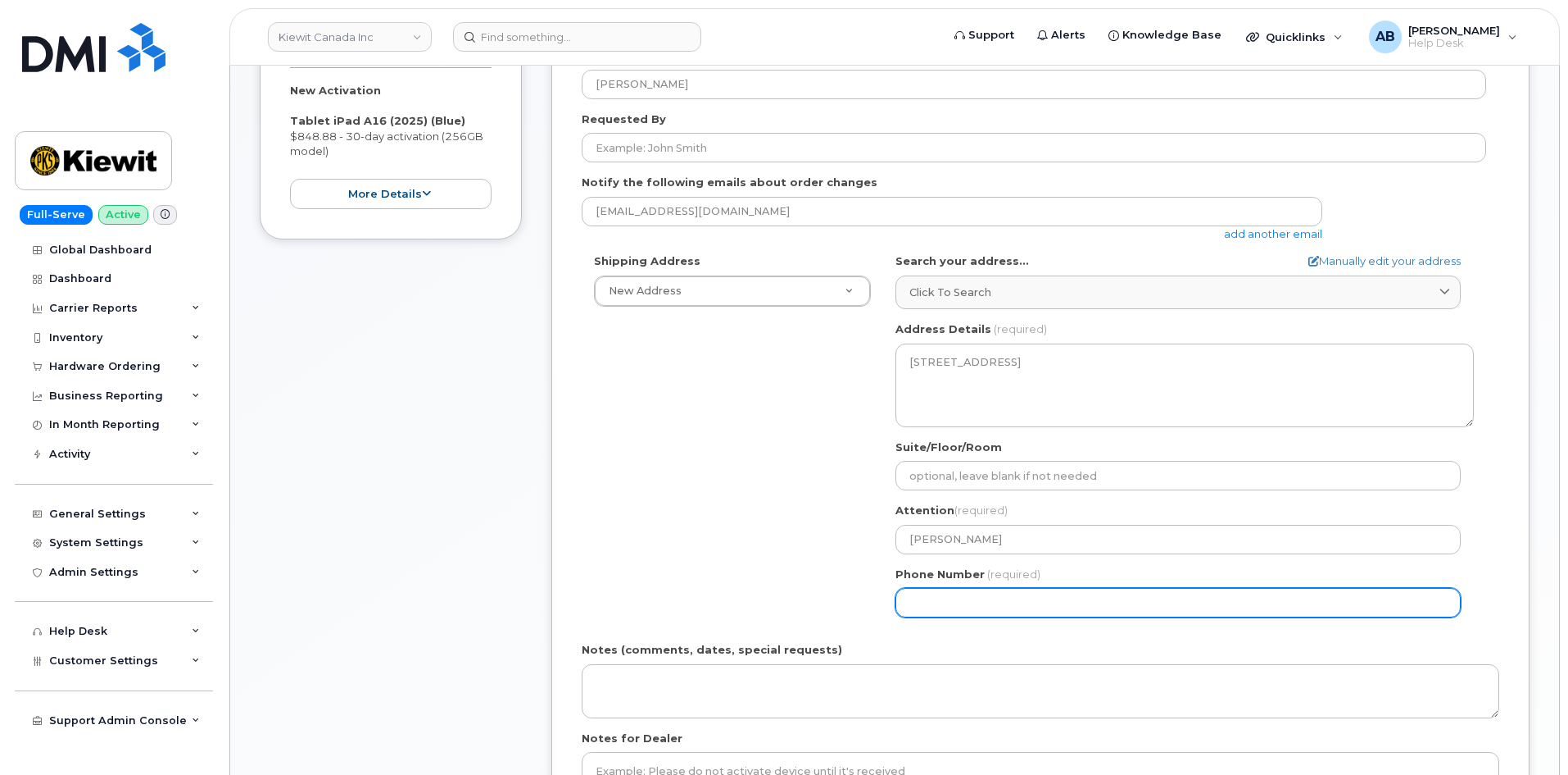
click at [1019, 610] on input "Phone Number" at bounding box center [1177, 602] width 565 height 29
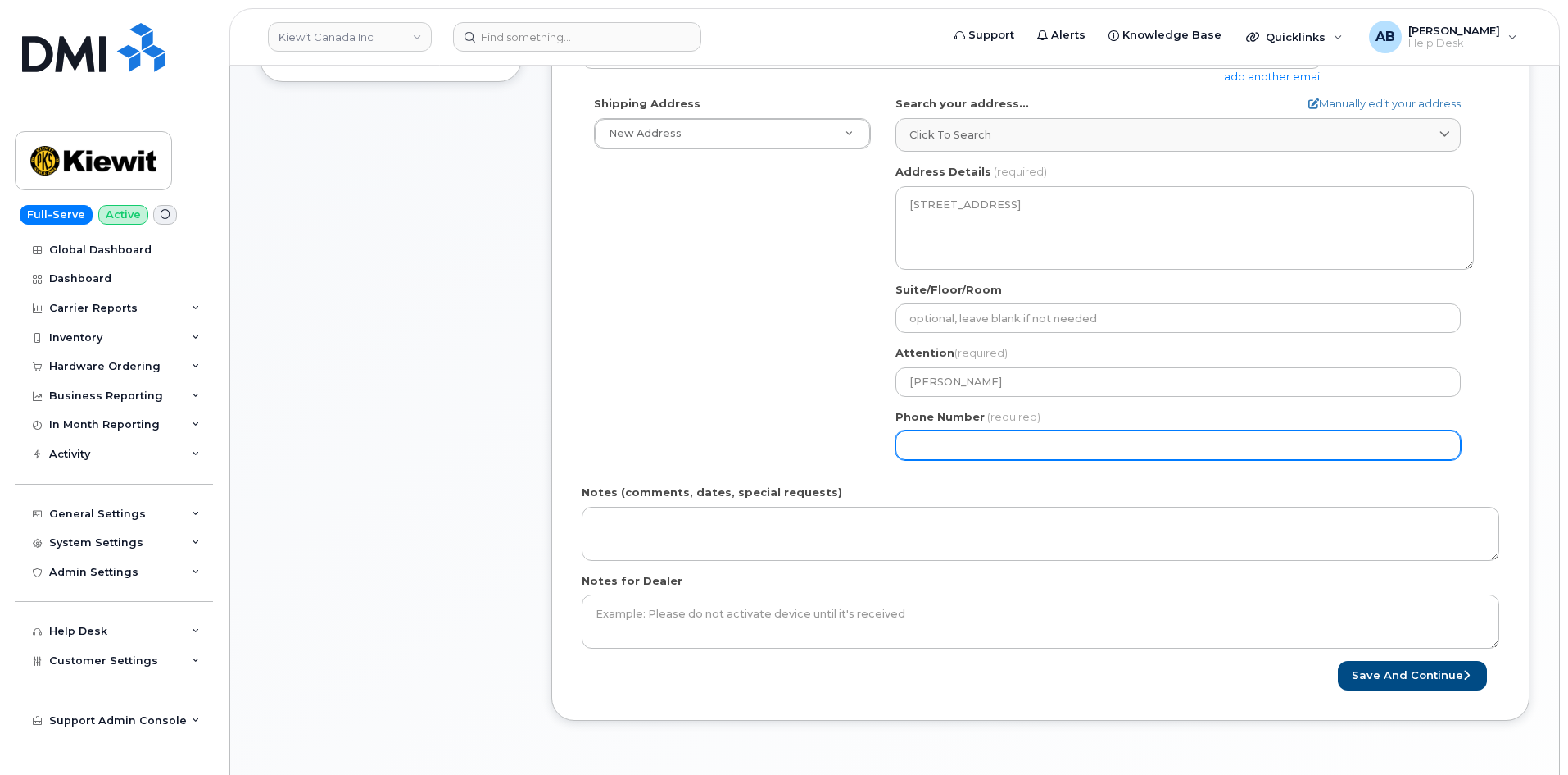
scroll to position [492, 0]
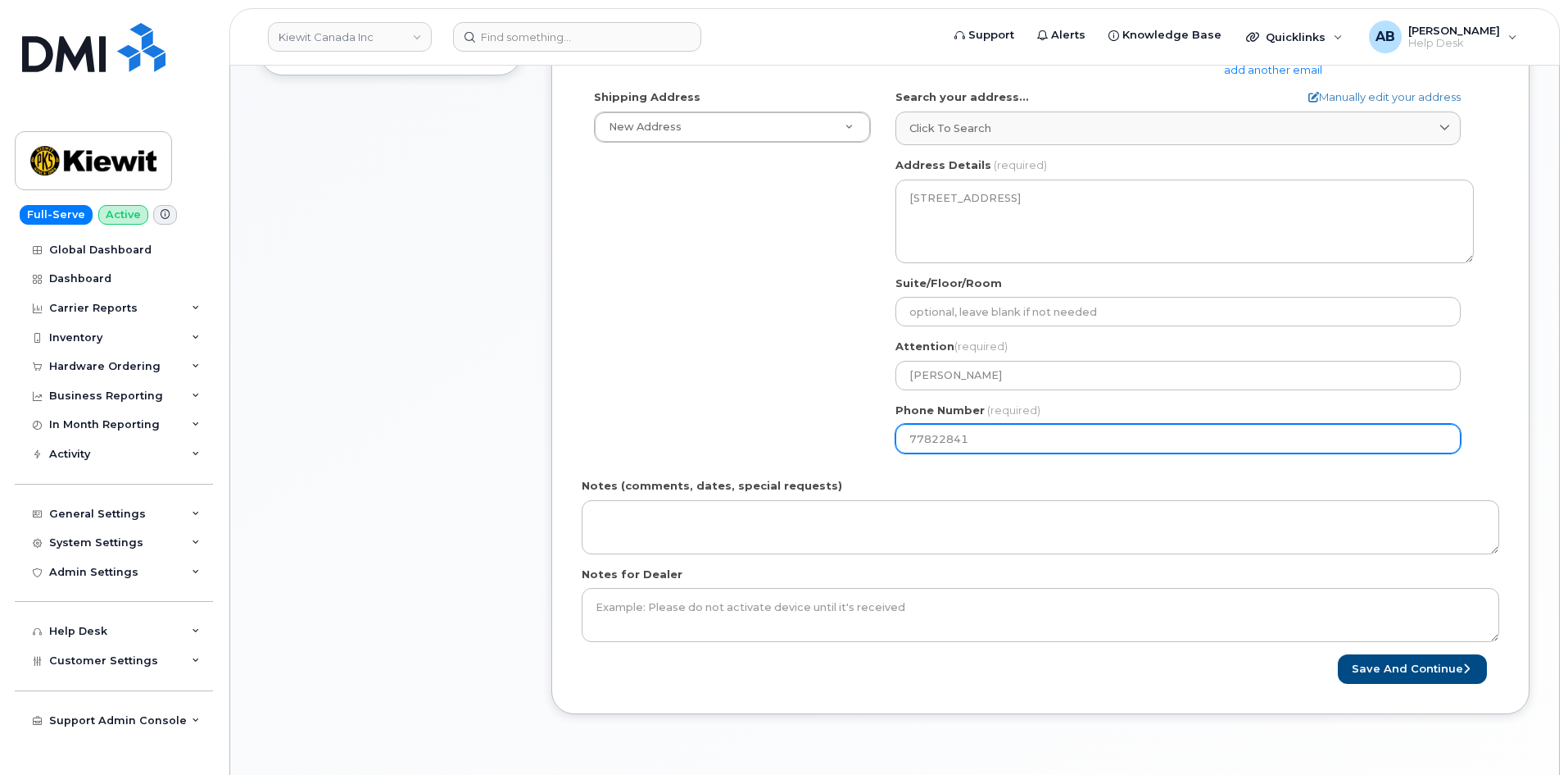
type input "778228413"
select select
type input "7782284131"
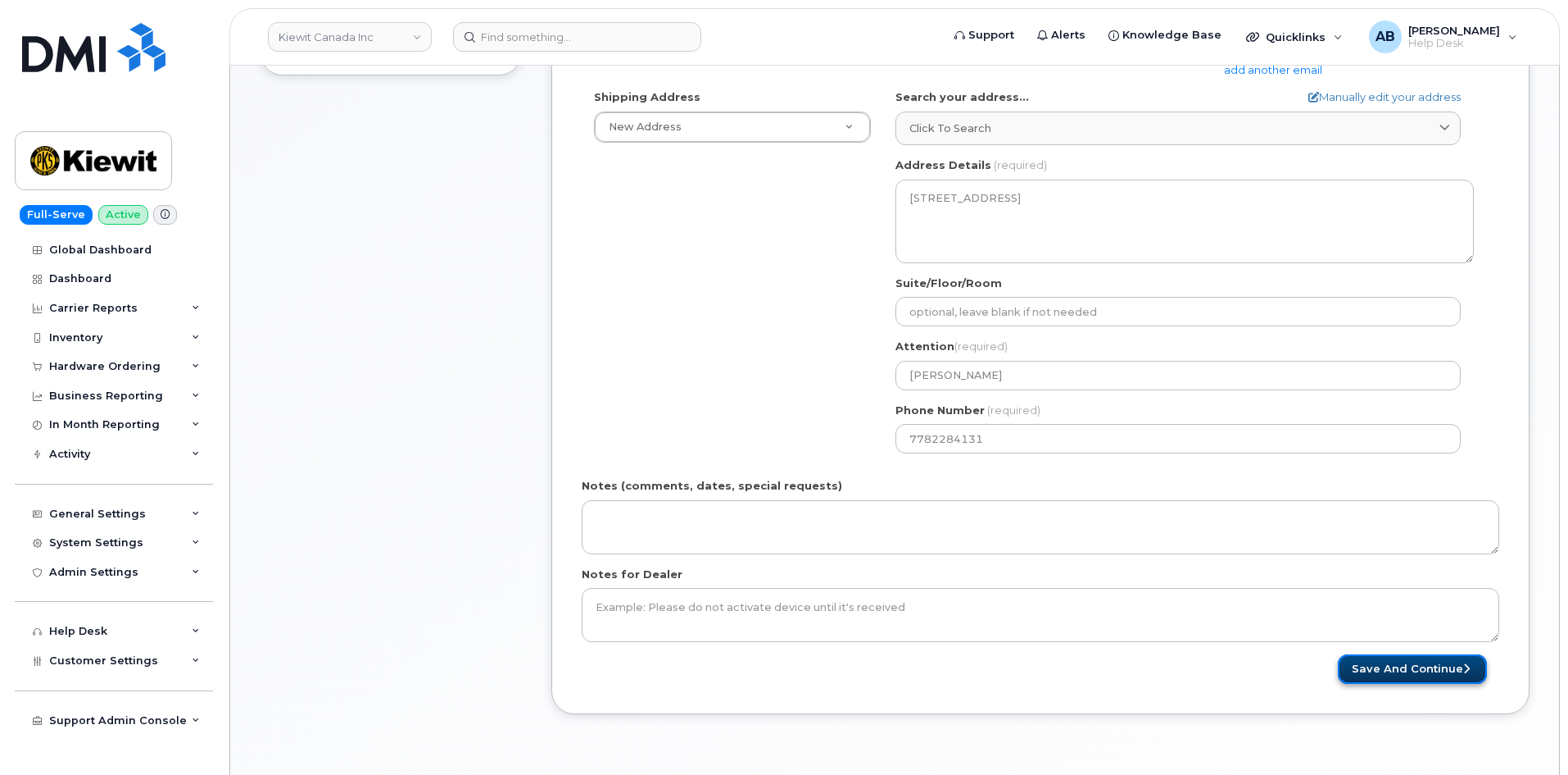
click at [1400, 675] on button "Save and Continue" at bounding box center [1412, 670] width 149 height 30
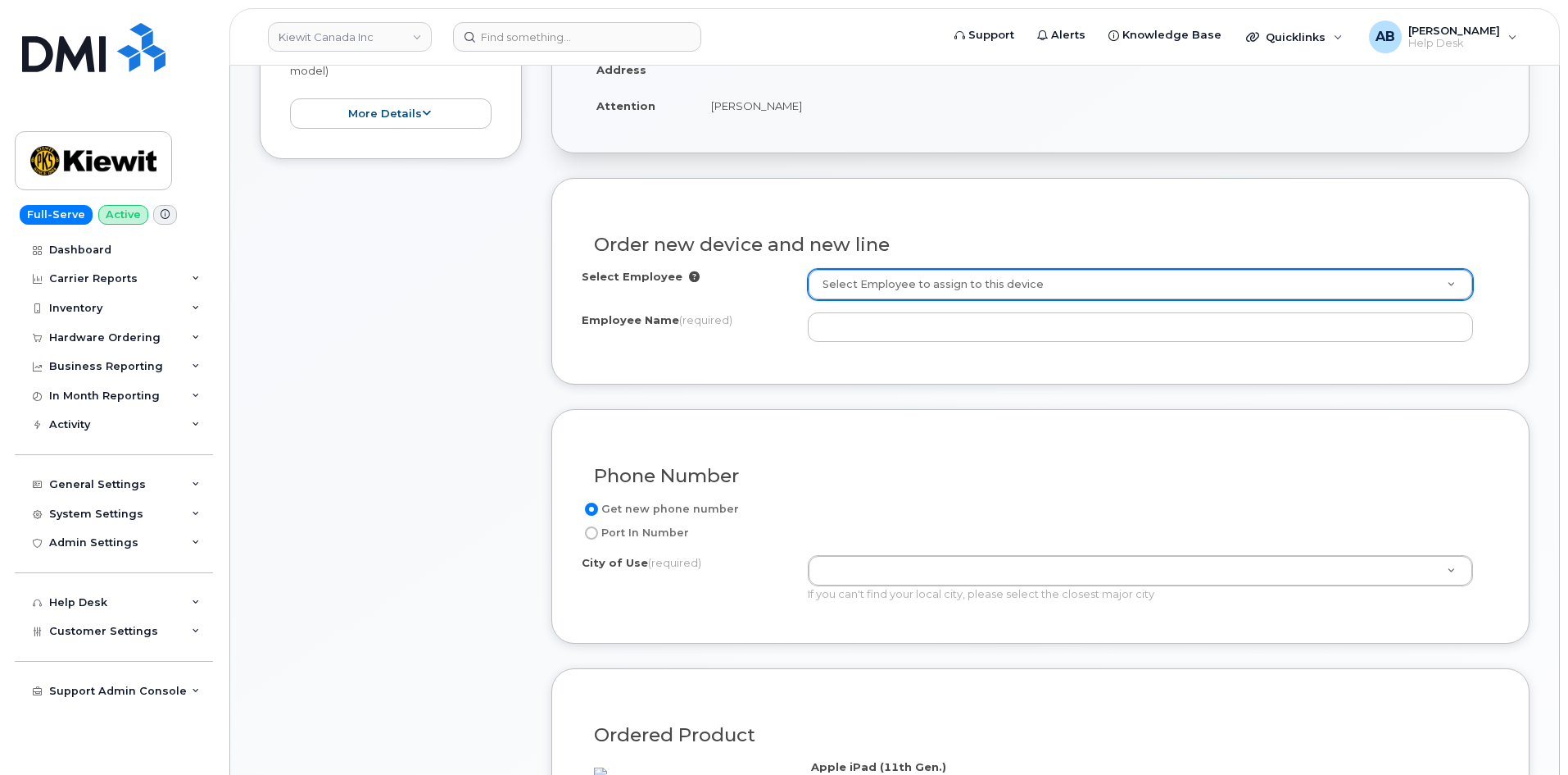
scroll to position [246, 0]
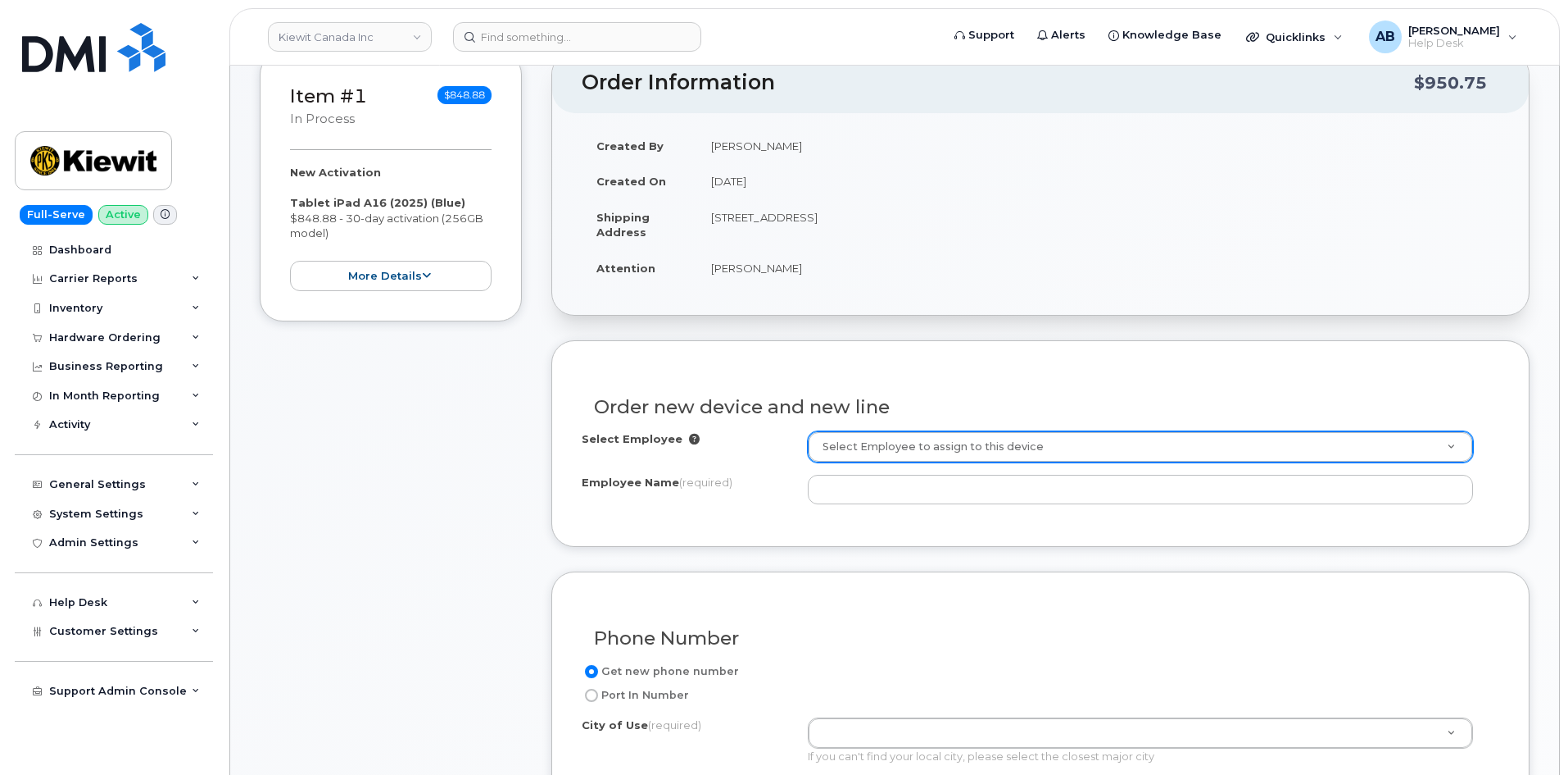
click at [932, 462] on div "Select Employee to assign to this device" at bounding box center [1140, 446] width 665 height 31
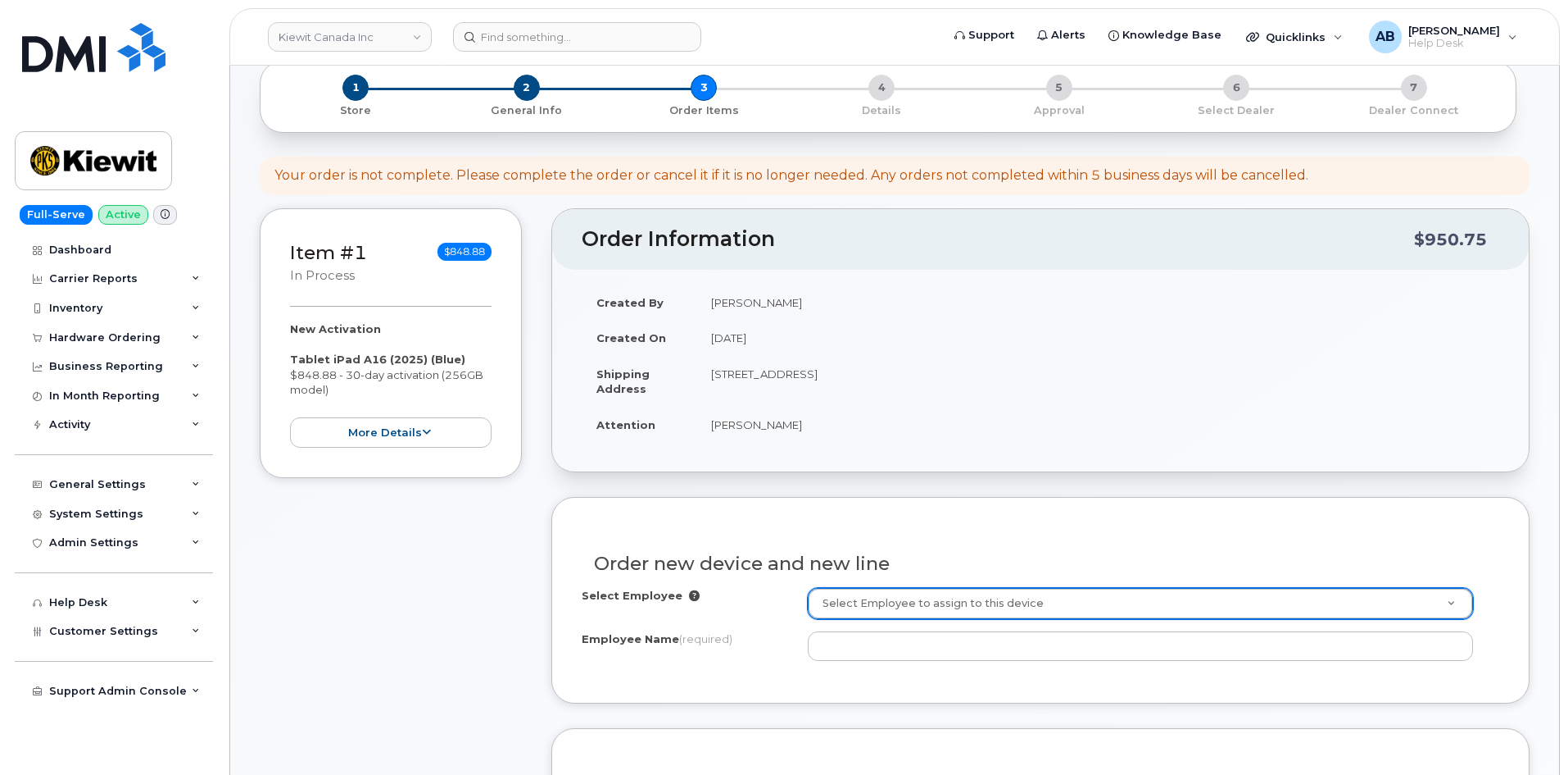
scroll to position [0, 0]
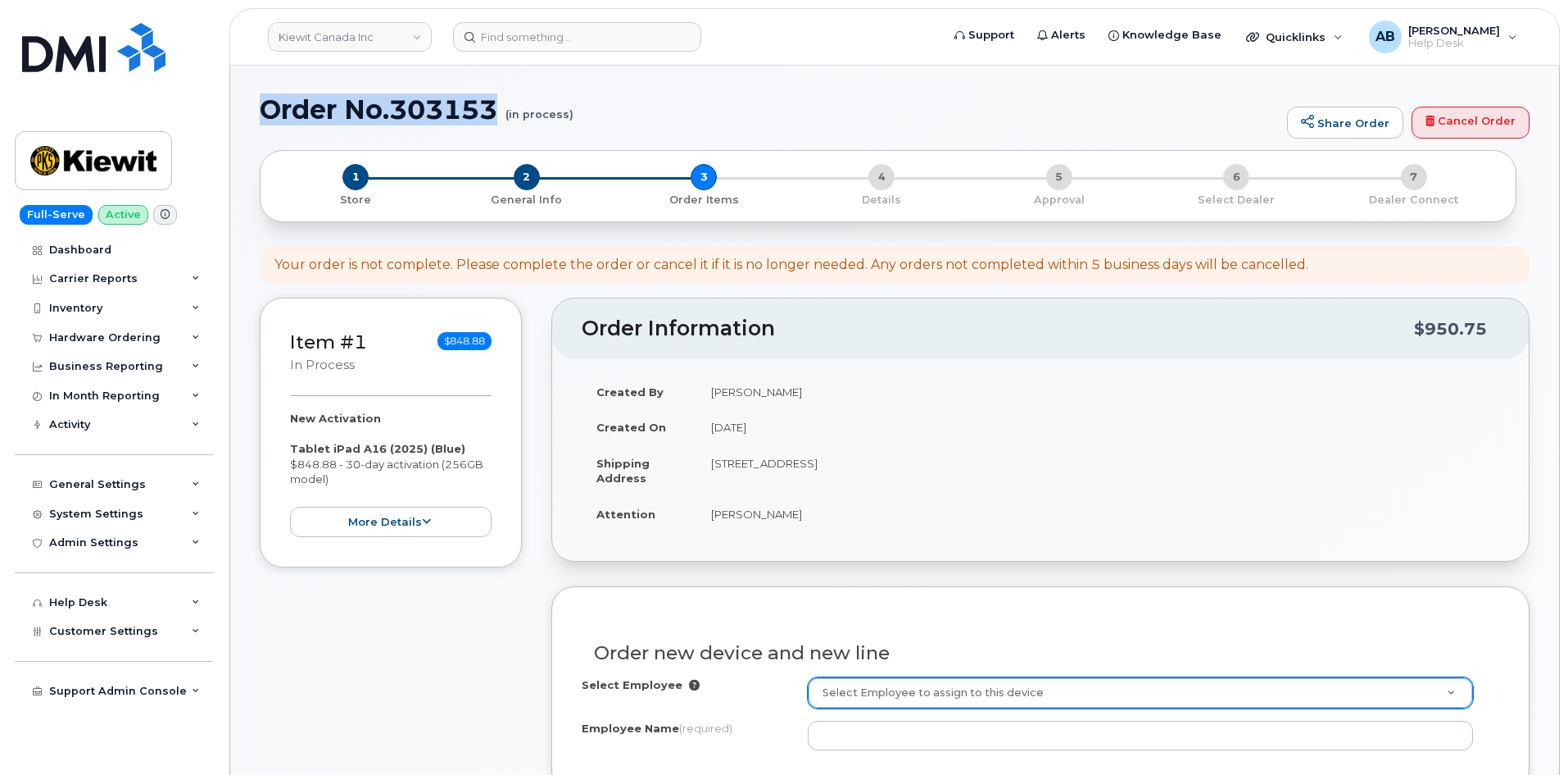
drag, startPoint x: 253, startPoint y: 102, endPoint x: 487, endPoint y: 121, distance: 234.8
copy h1 "Order No.303153"
click at [787, 535] on div "Created By Adam Bake Created On October 11, 2025 Shipping Address 1950 Briganti…" at bounding box center [1041, 460] width 976 height 203
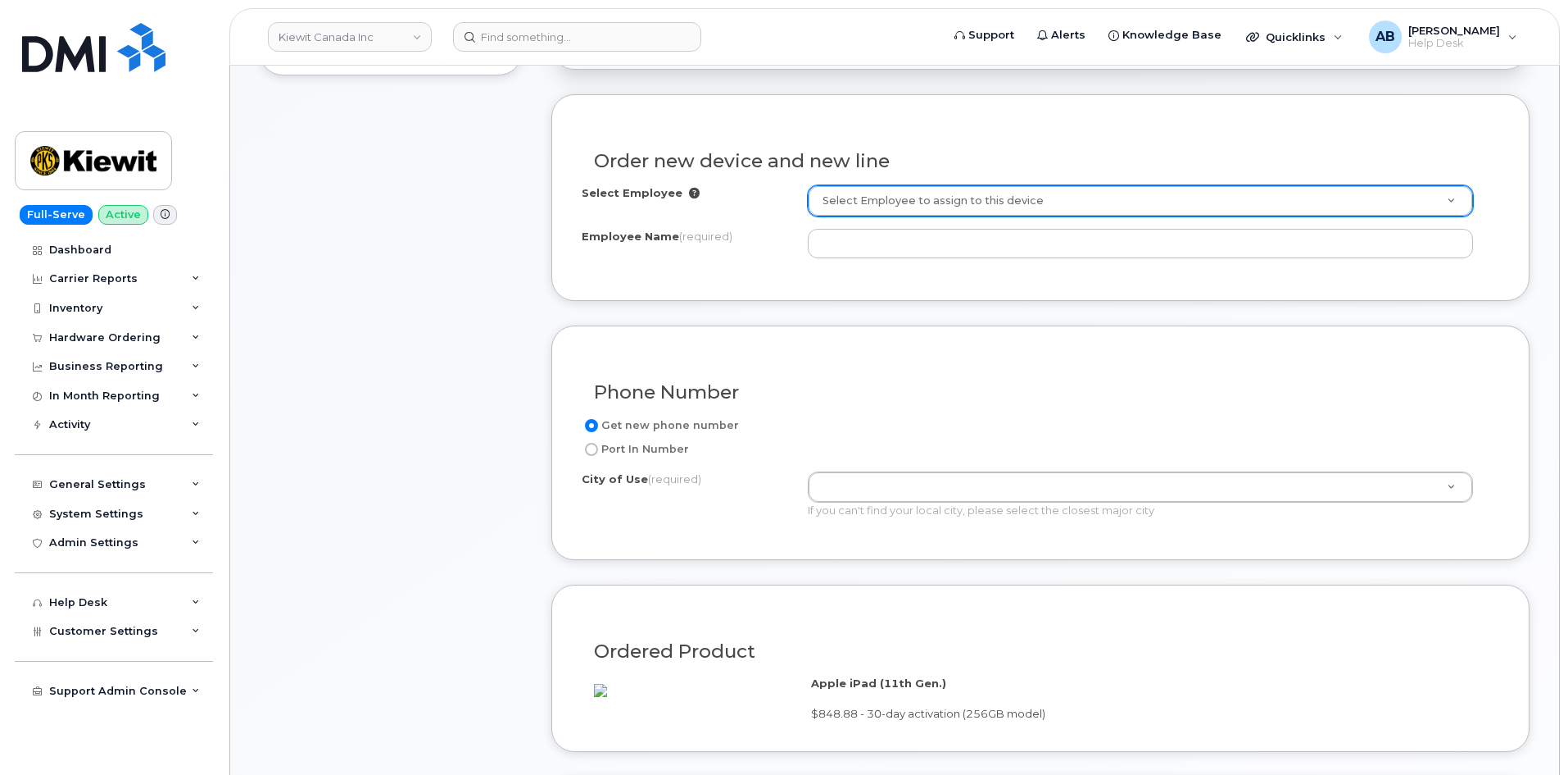
scroll to position [410, 0]
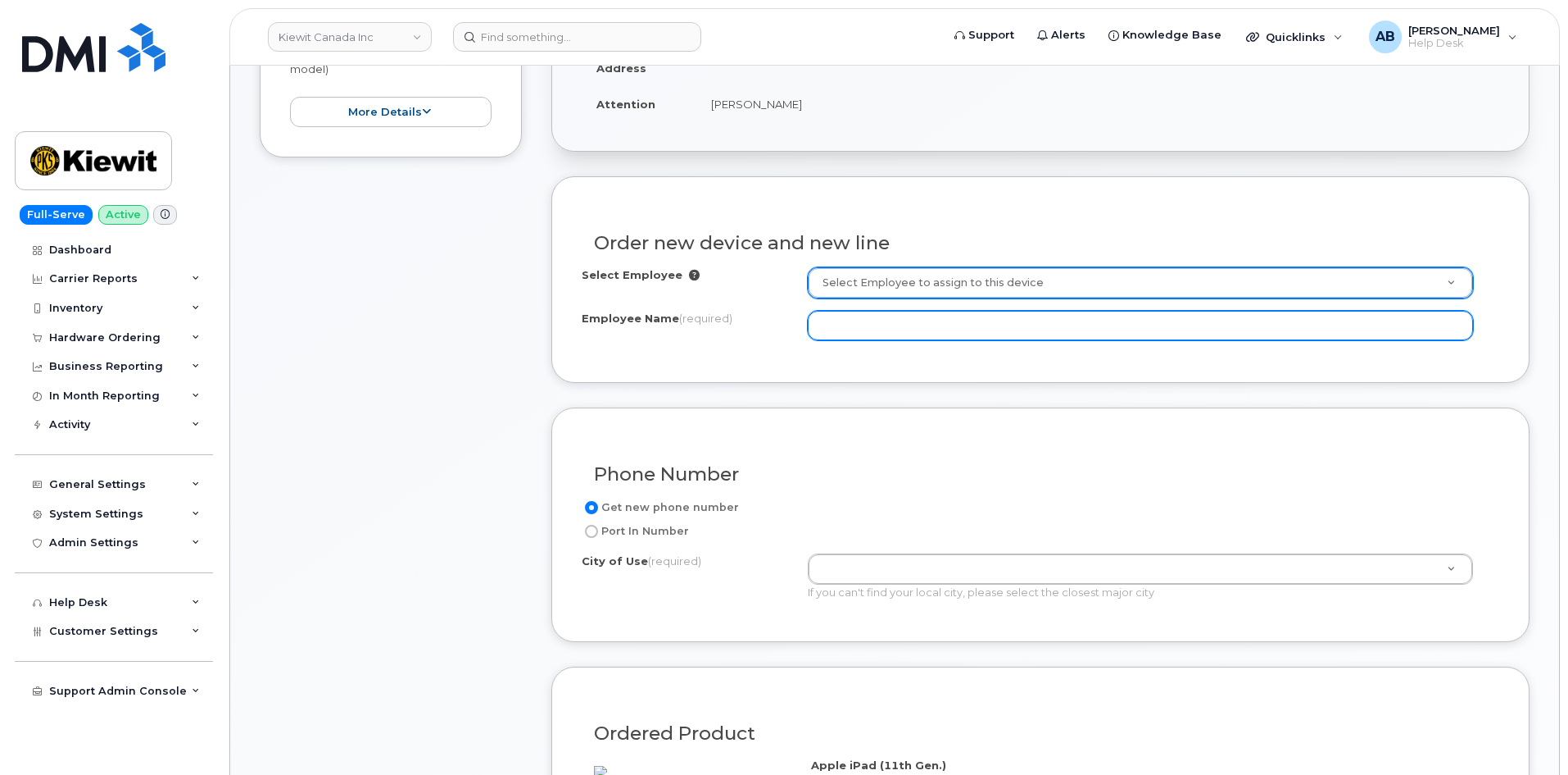
click at [849, 336] on input "Employee Name (required)" at bounding box center [1140, 325] width 665 height 29
type input "V"
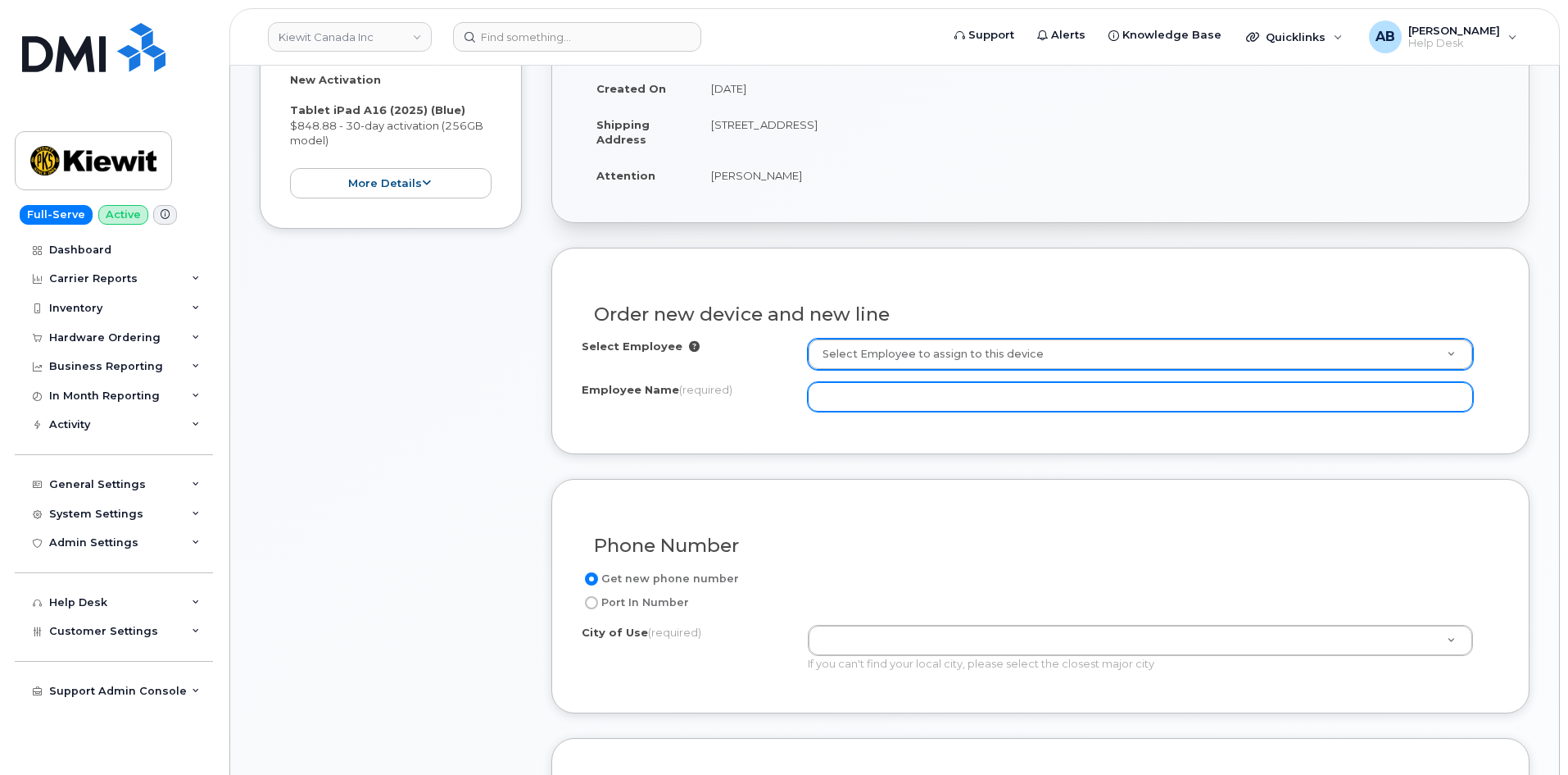
scroll to position [246, 0]
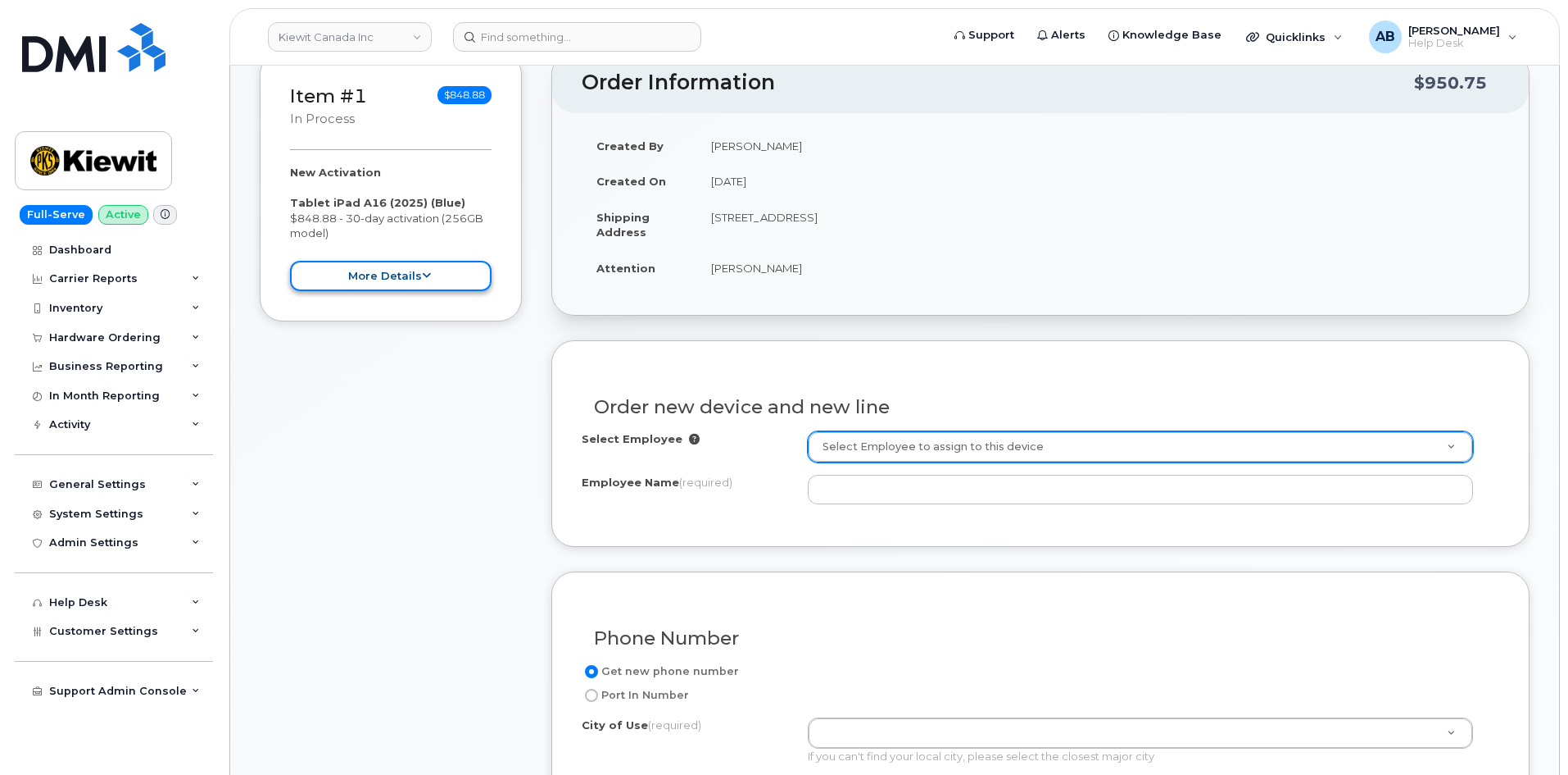
click at [388, 290] on button "more details" at bounding box center [391, 276] width 202 height 30
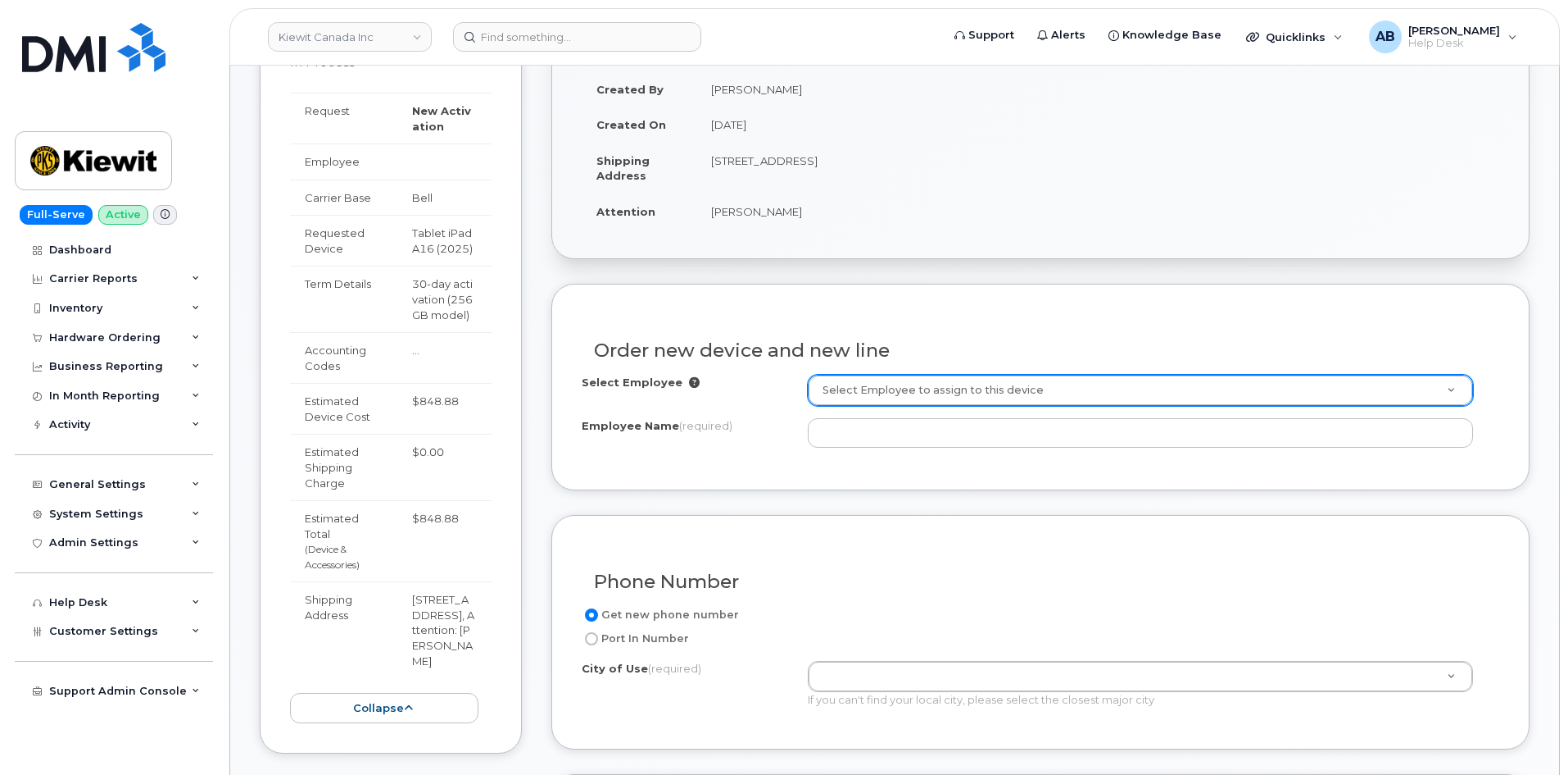
scroll to position [328, 0]
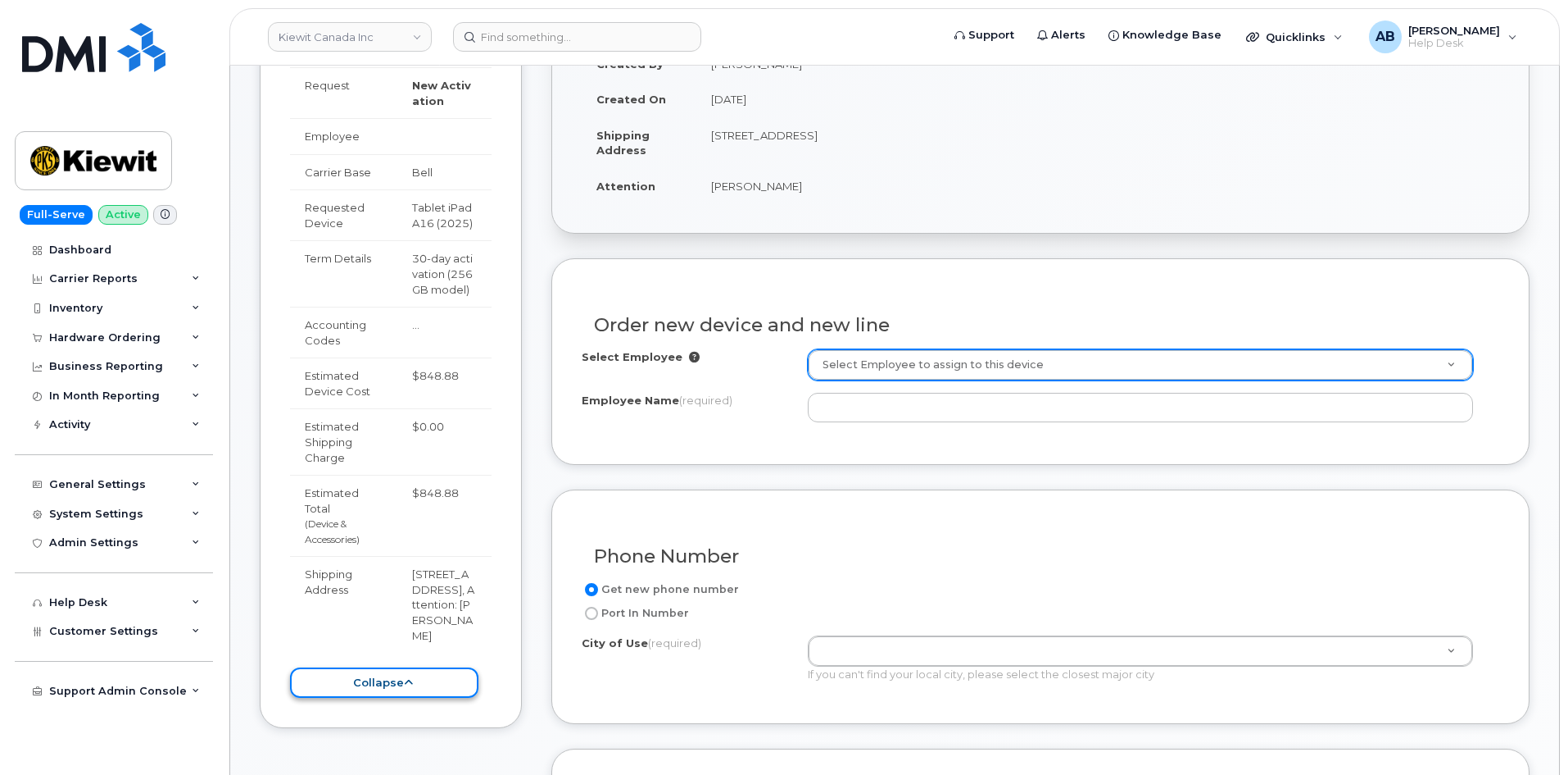
click at [385, 697] on button "collapse" at bounding box center [384, 682] width 188 height 30
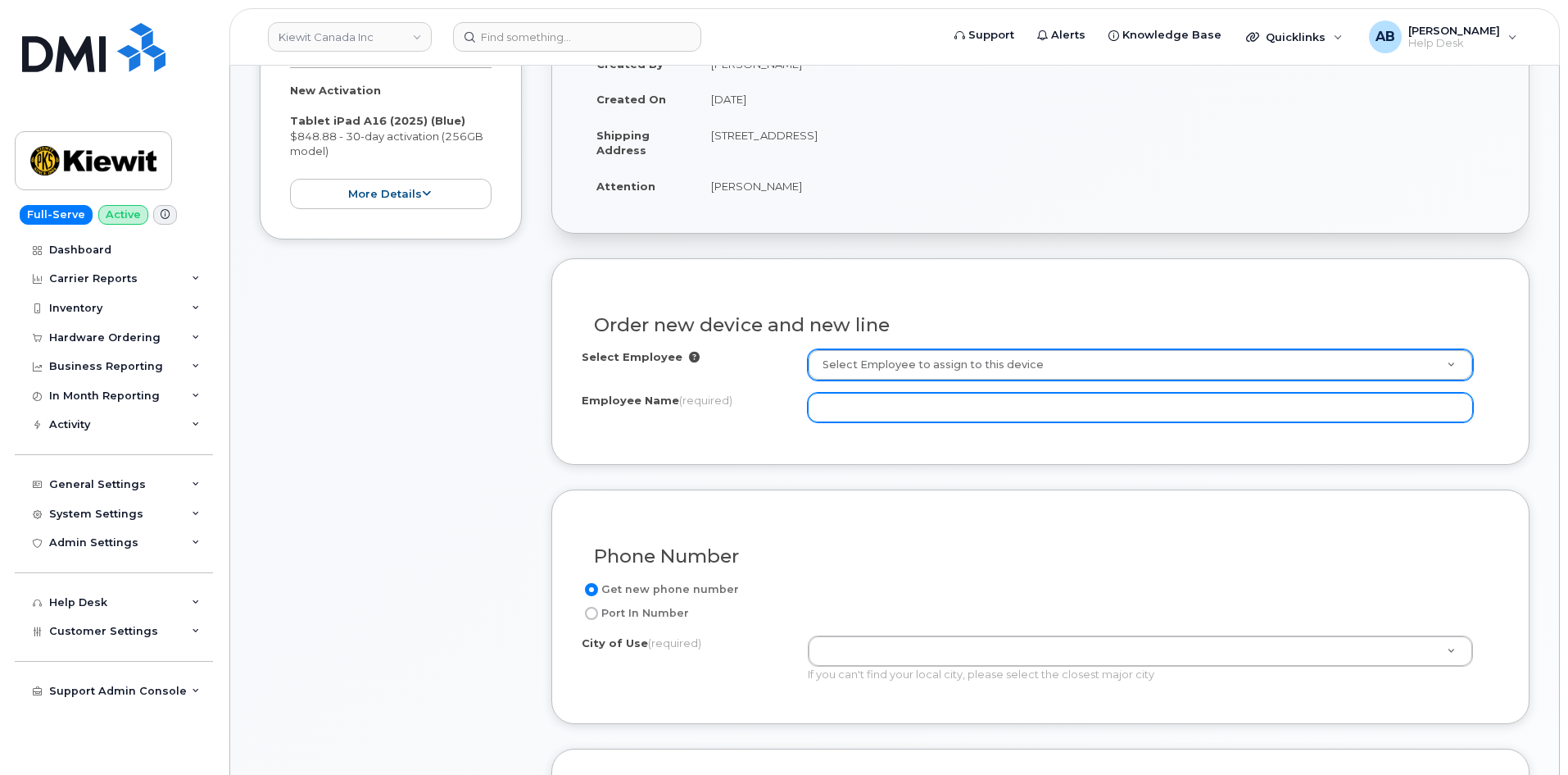
click at [872, 409] on input "Employee Name (required)" at bounding box center [1140, 407] width 665 height 29
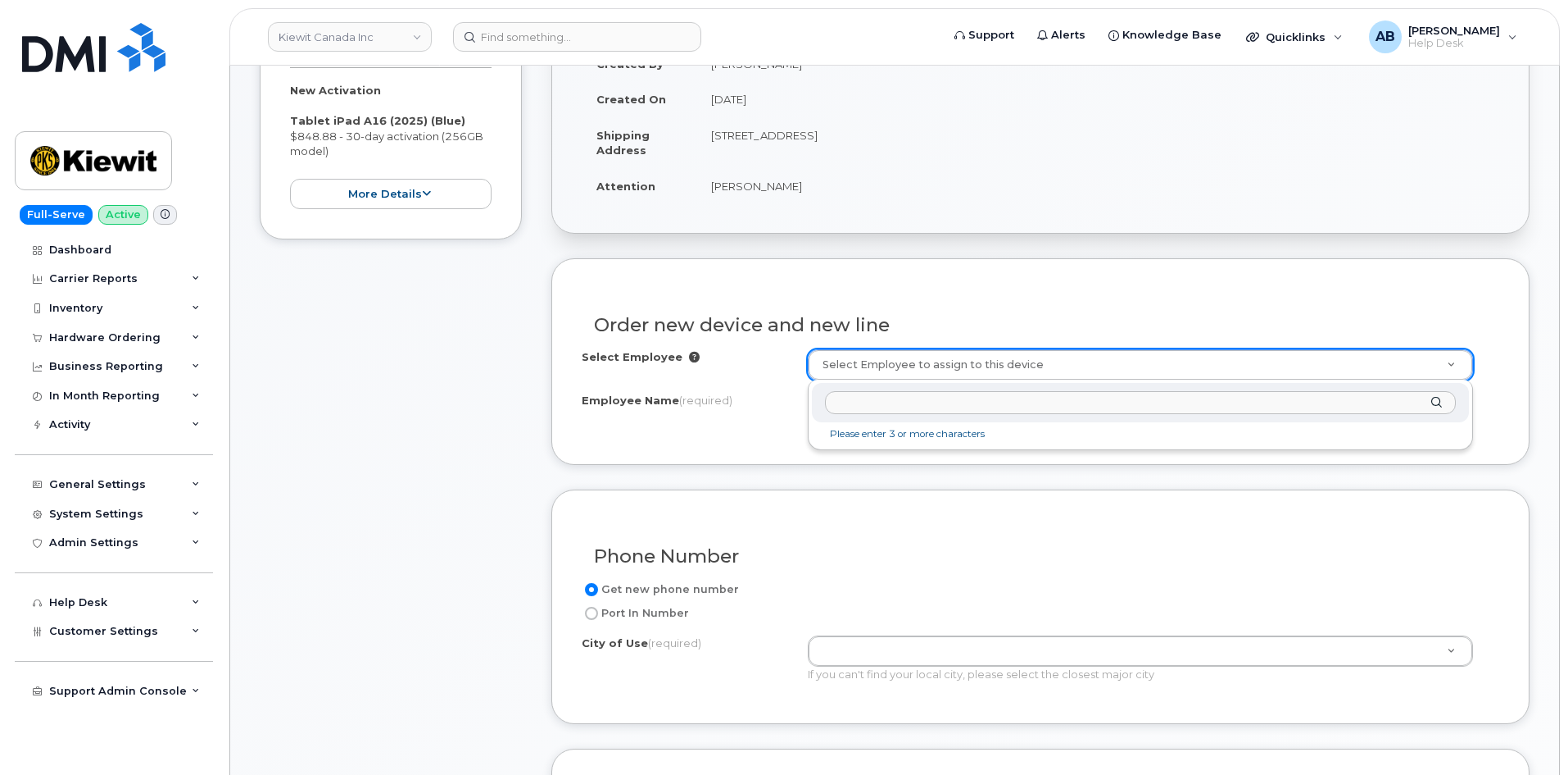
drag, startPoint x: 858, startPoint y: 367, endPoint x: 833, endPoint y: 370, distance: 25.2
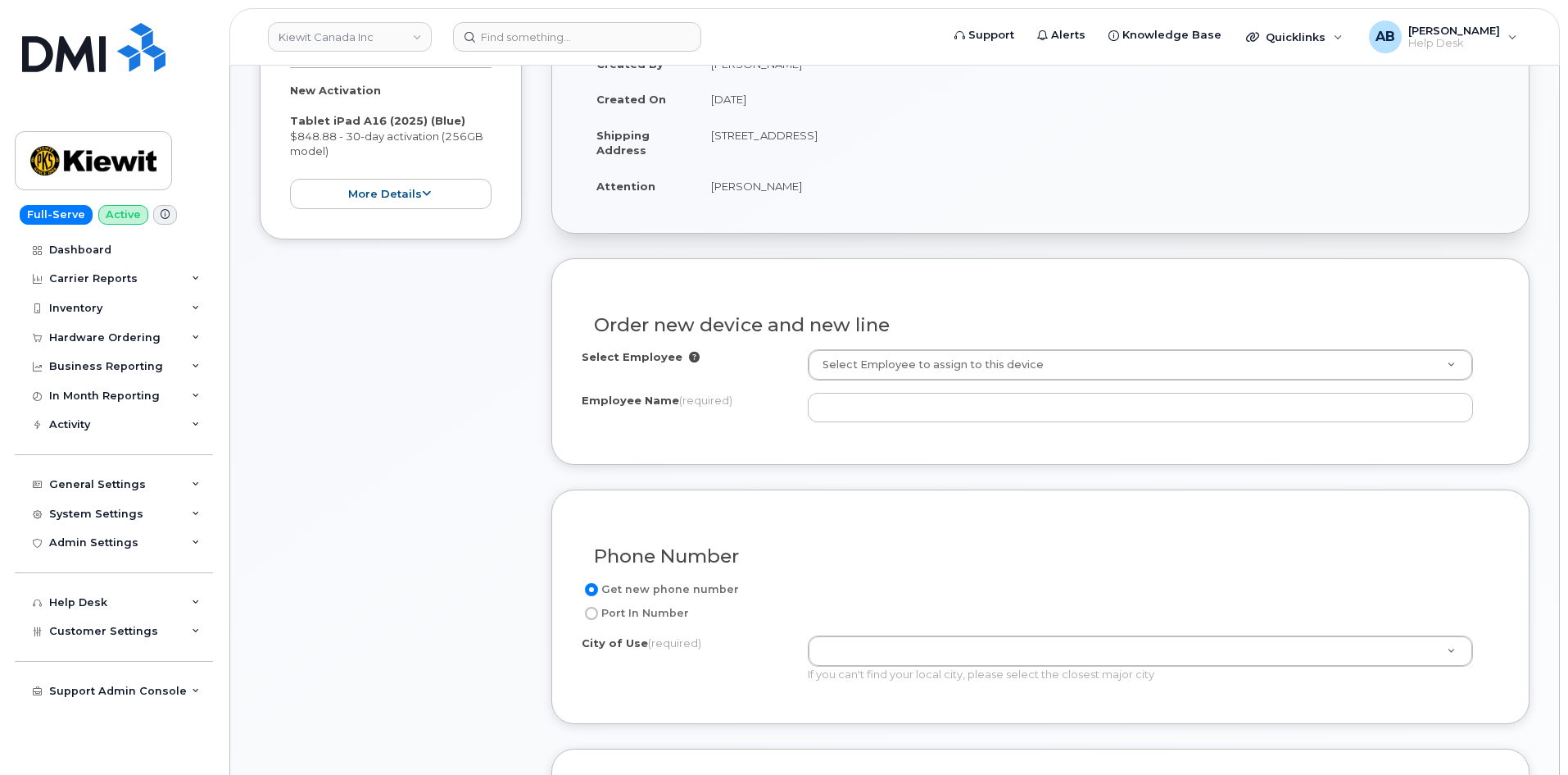
drag, startPoint x: 767, startPoint y: 356, endPoint x: 796, endPoint y: 380, distance: 37.6
click at [767, 355] on div "Select Employee" at bounding box center [694, 360] width 226 height 22
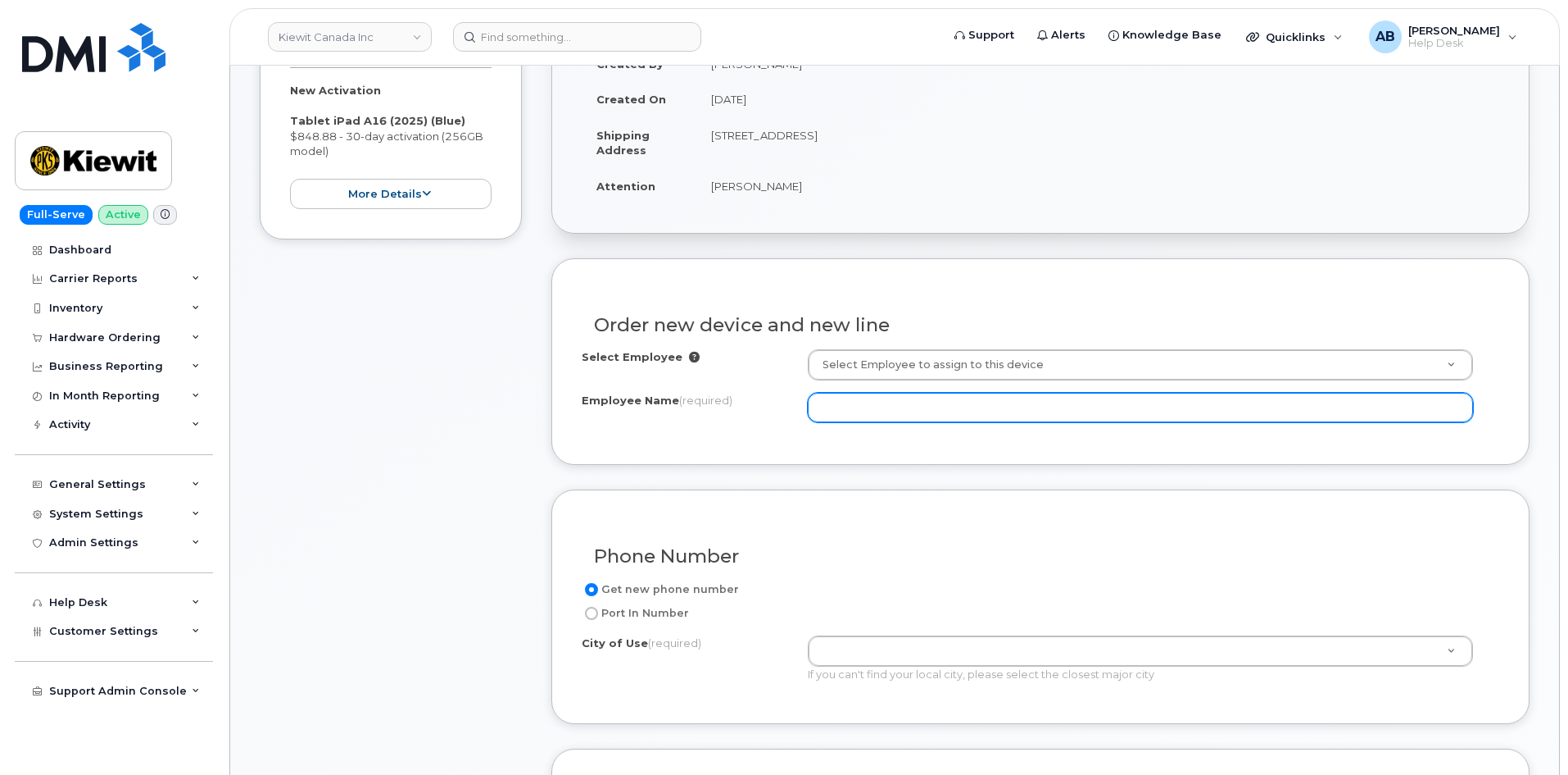
click at [834, 408] on input "Employee Name (required)" at bounding box center [1140, 407] width 665 height 29
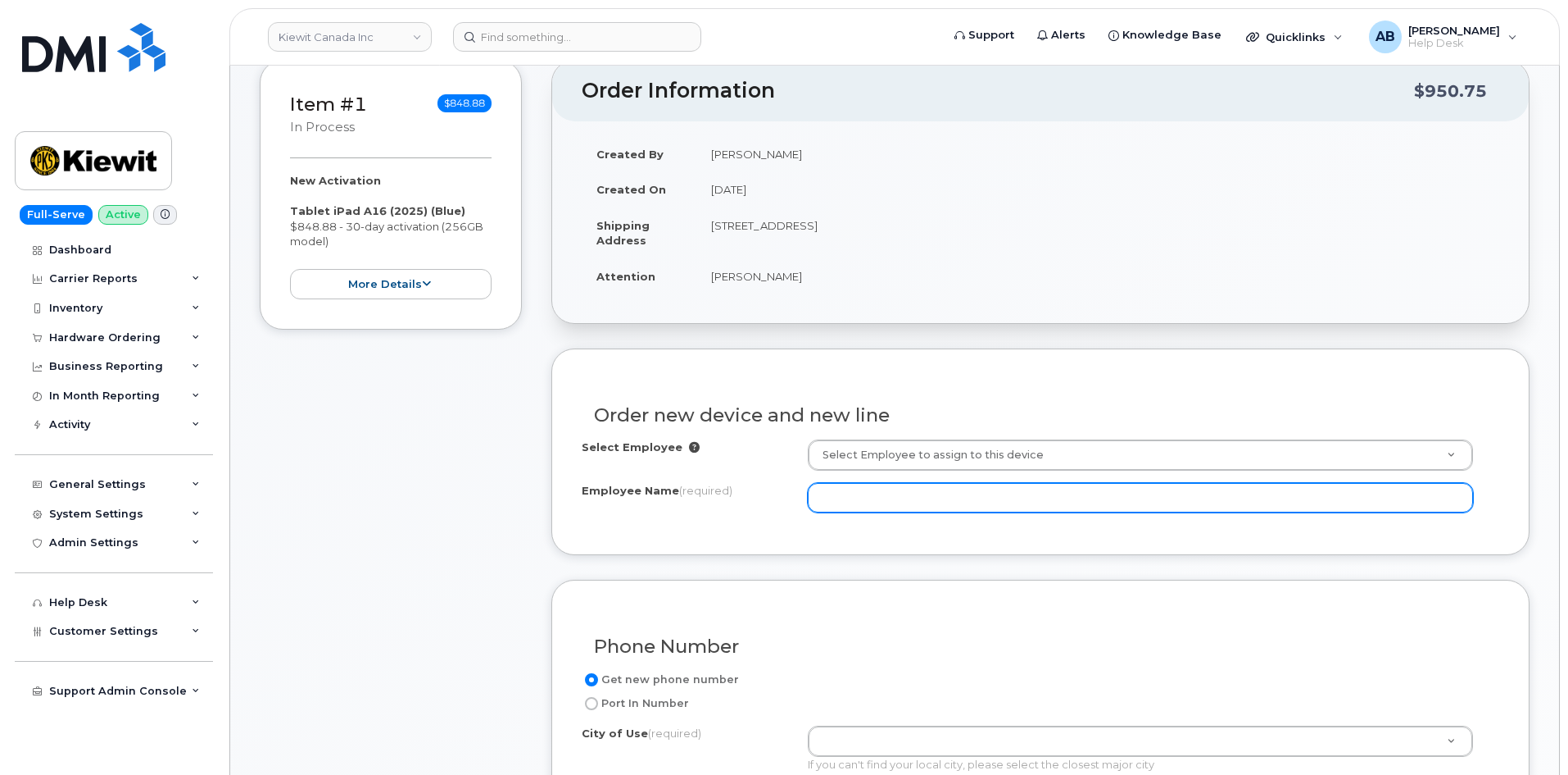
scroll to position [410, 0]
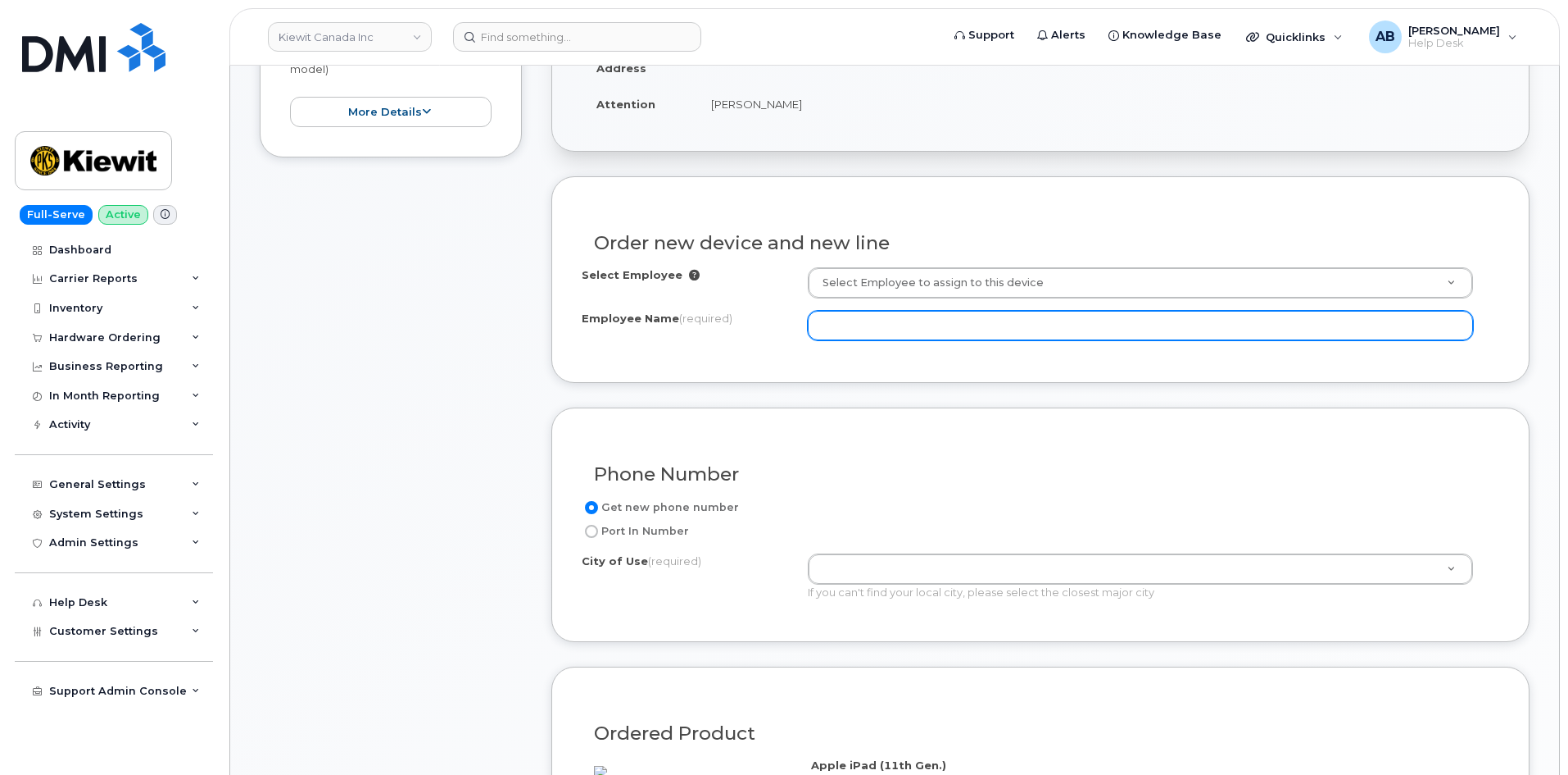
type input "V"
click at [853, 325] on input "Kyle Thompson" at bounding box center [1140, 325] width 665 height 29
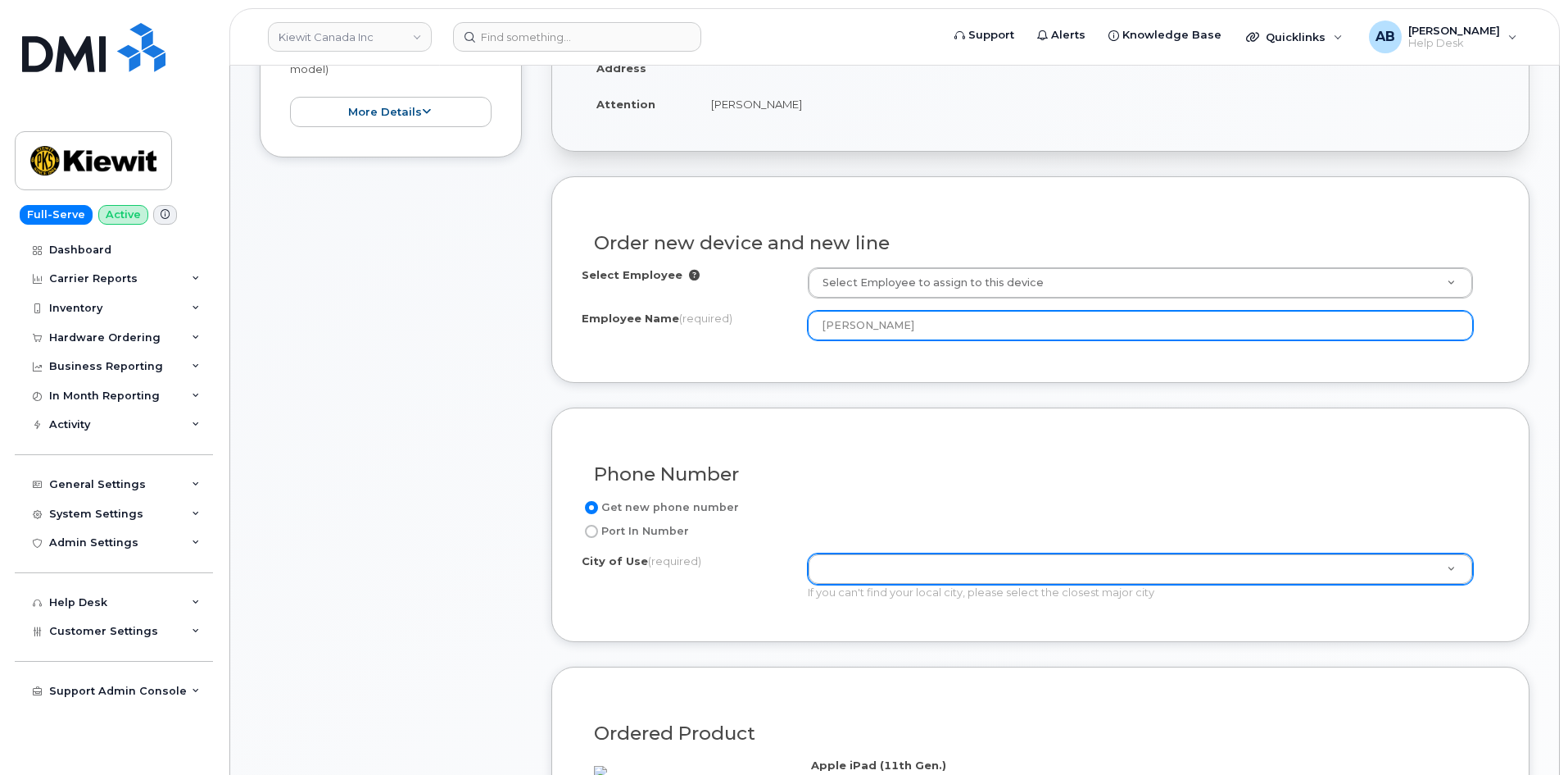
type input "Kyle Dhomson"
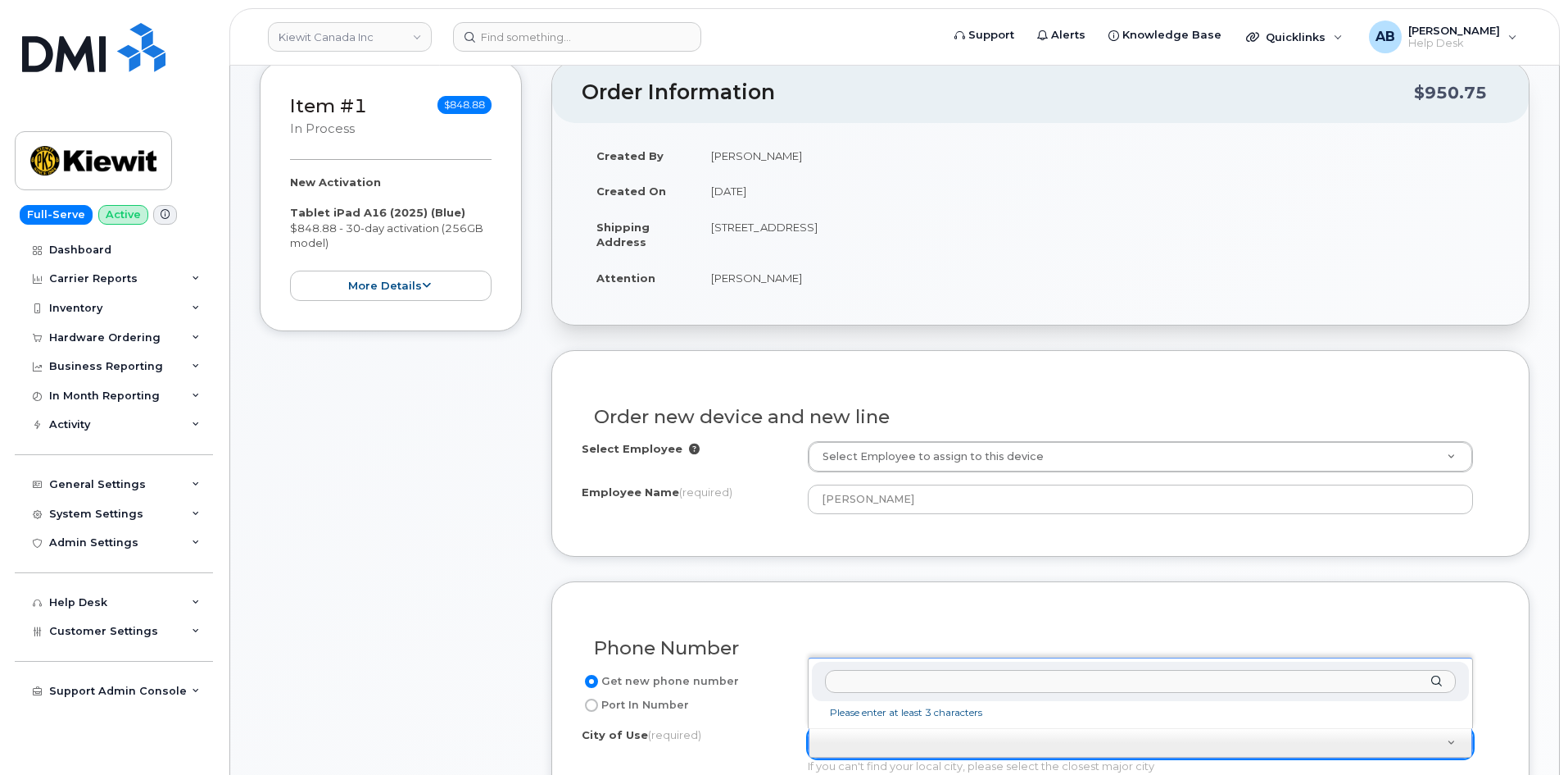
scroll to position [164, 0]
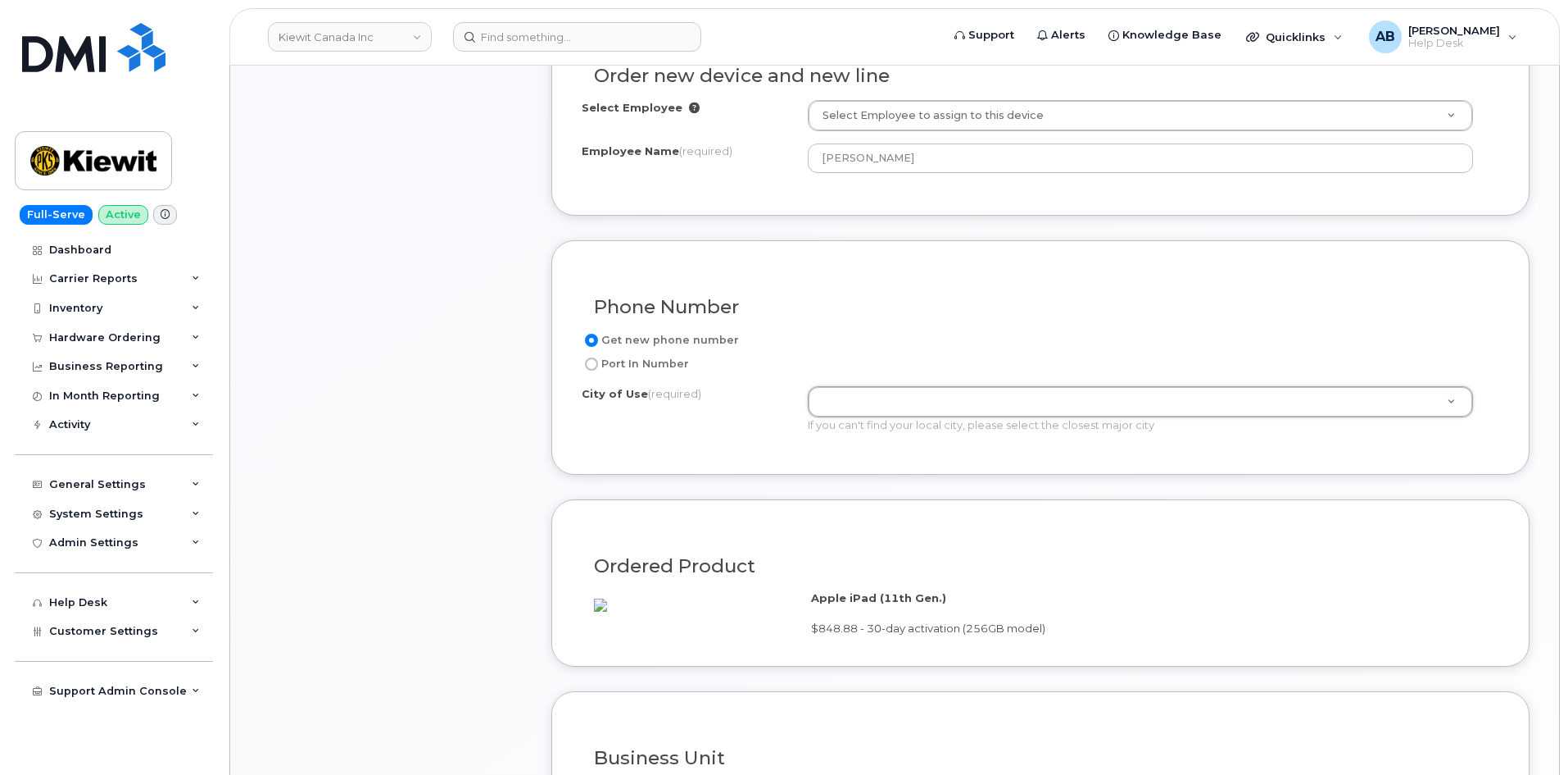
drag, startPoint x: 819, startPoint y: 301, endPoint x: 861, endPoint y: 304, distance: 42.1
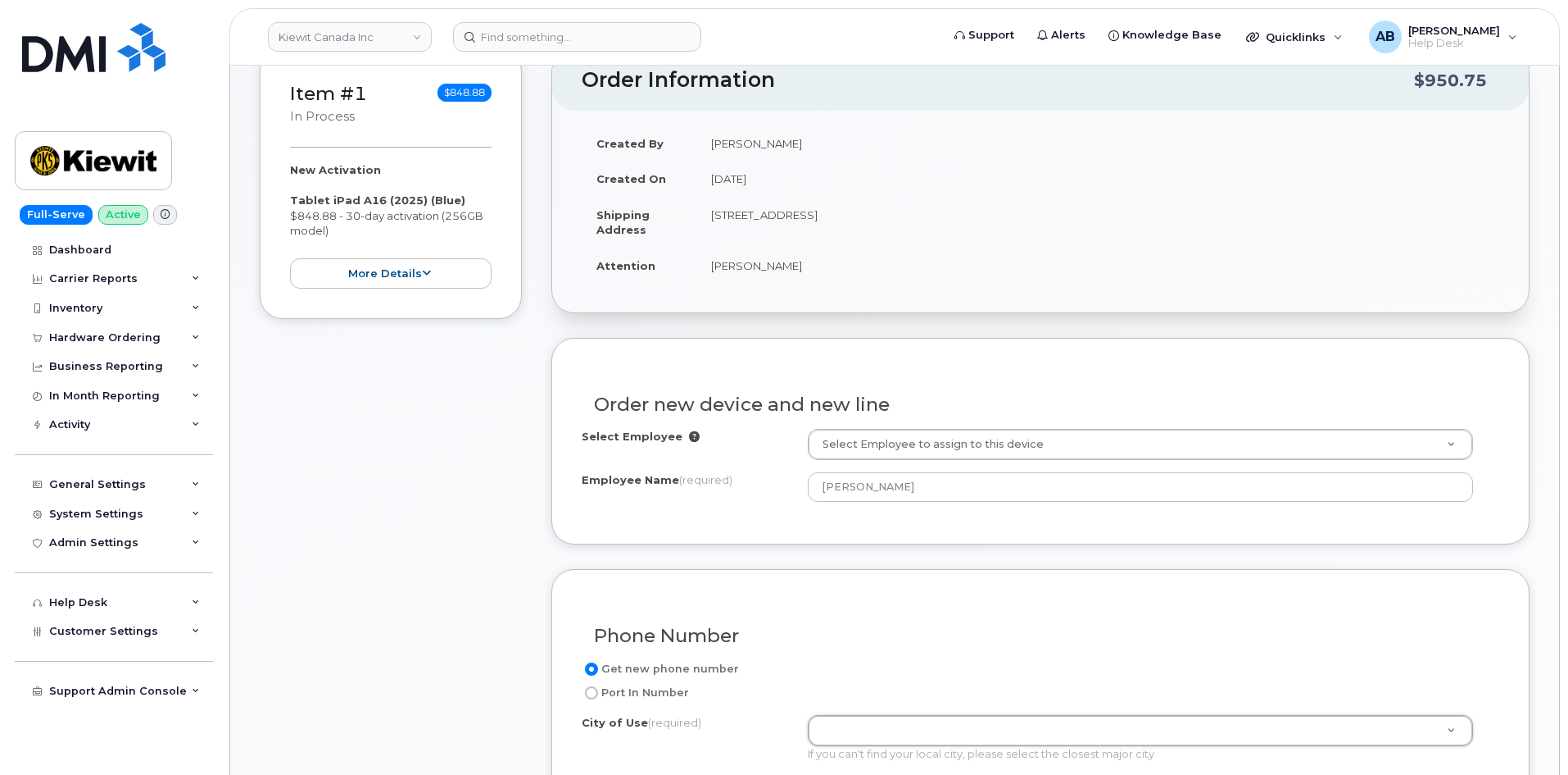
scroll to position [85, 0]
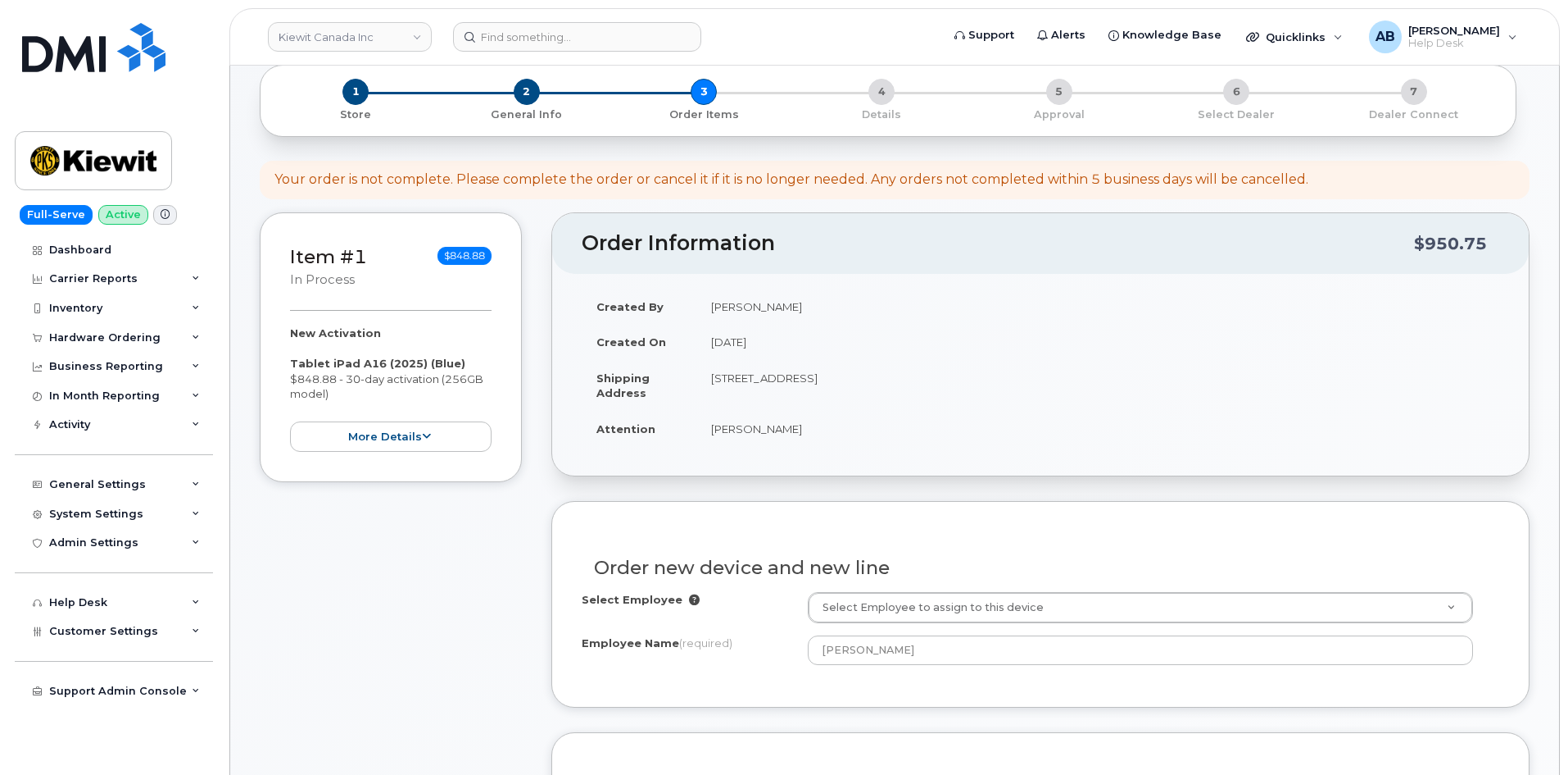
drag, startPoint x: 820, startPoint y: 377, endPoint x: 885, endPoint y: 384, distance: 65.4
click at [885, 385] on td "[STREET_ADDRESS]" at bounding box center [1098, 385] width 803 height 51
copy td "COQUITLAM"
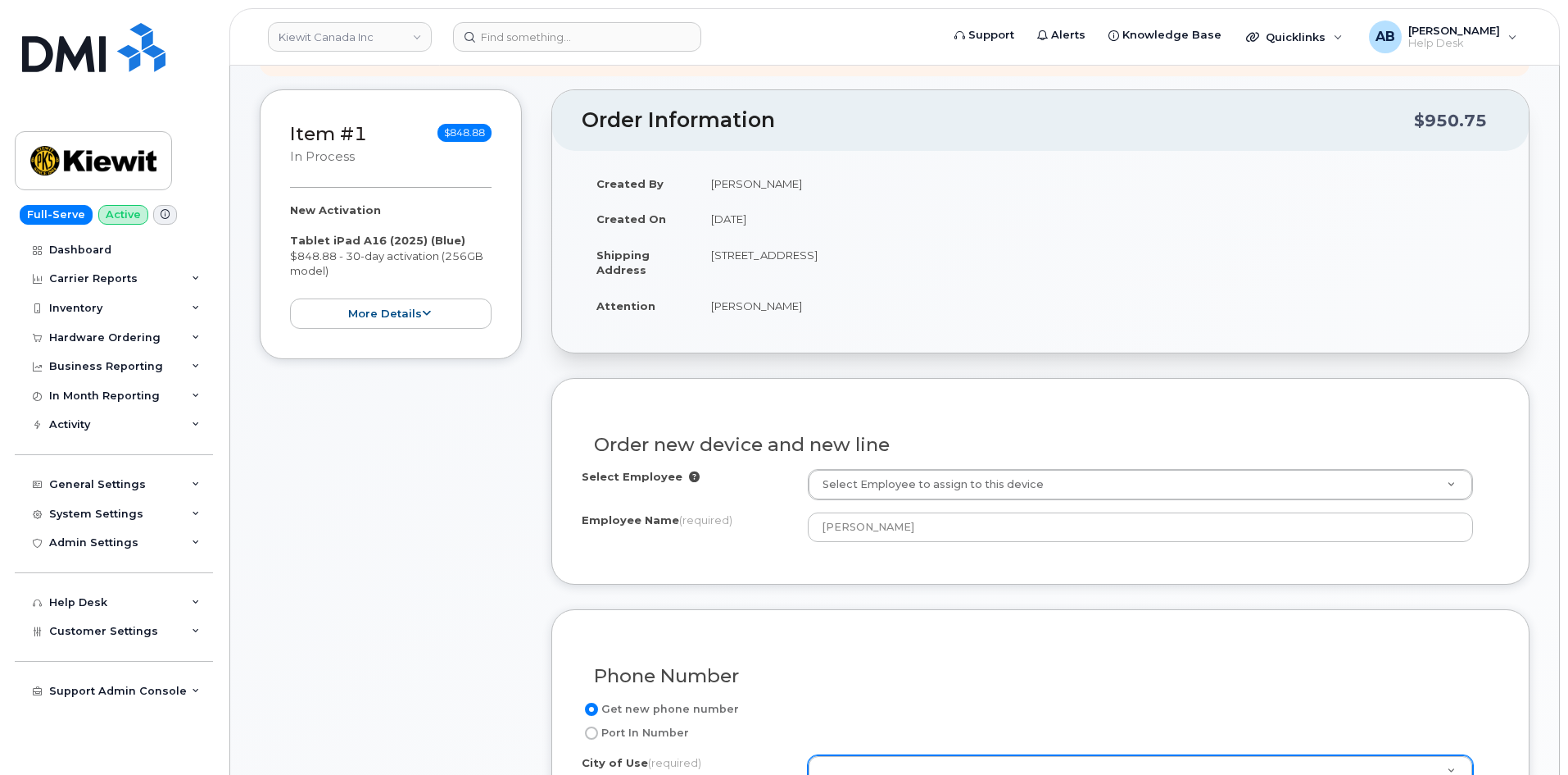
scroll to position [577, 0]
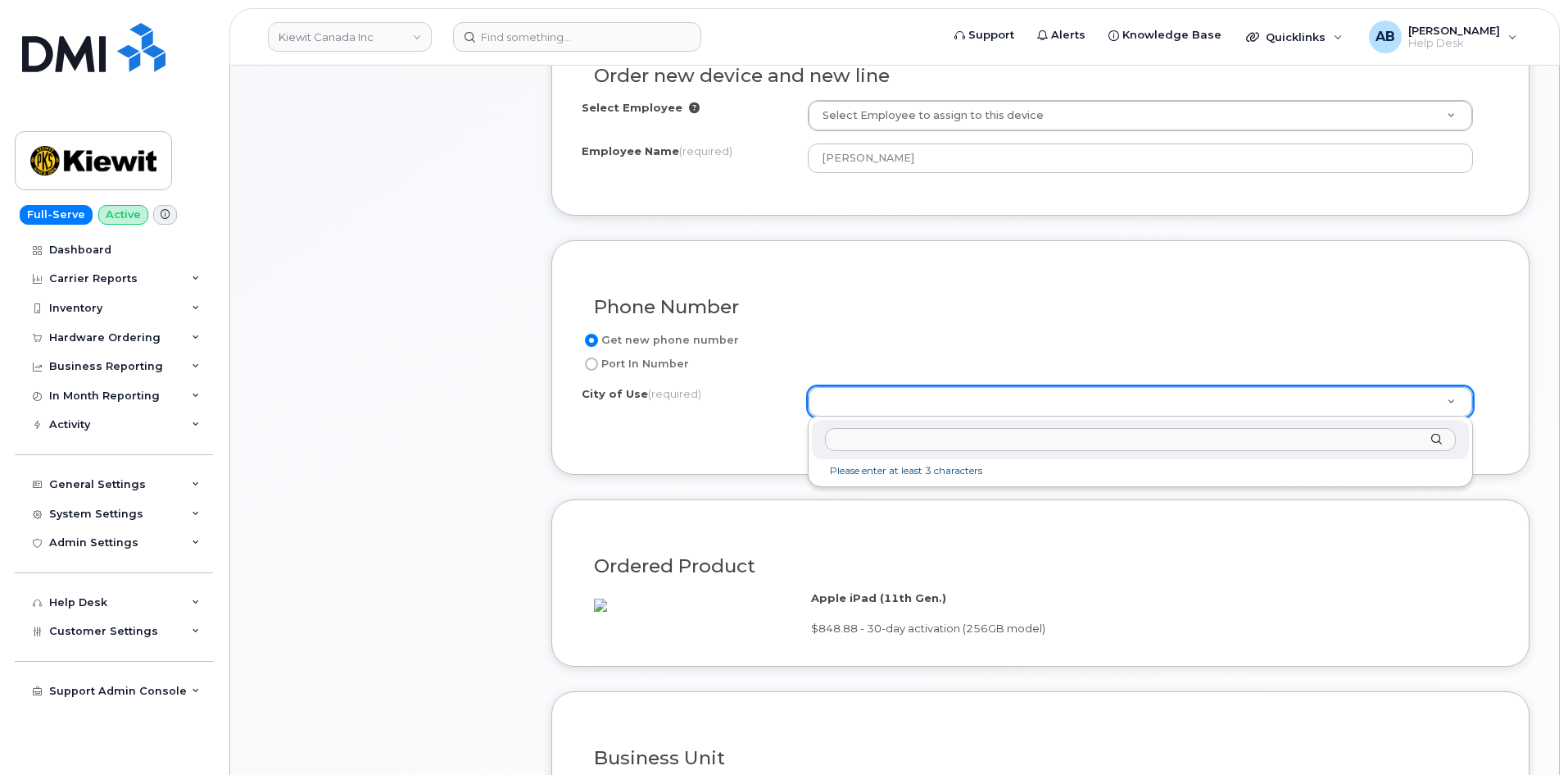
paste input "COQUITLAM"
type input "COQUITLAM"
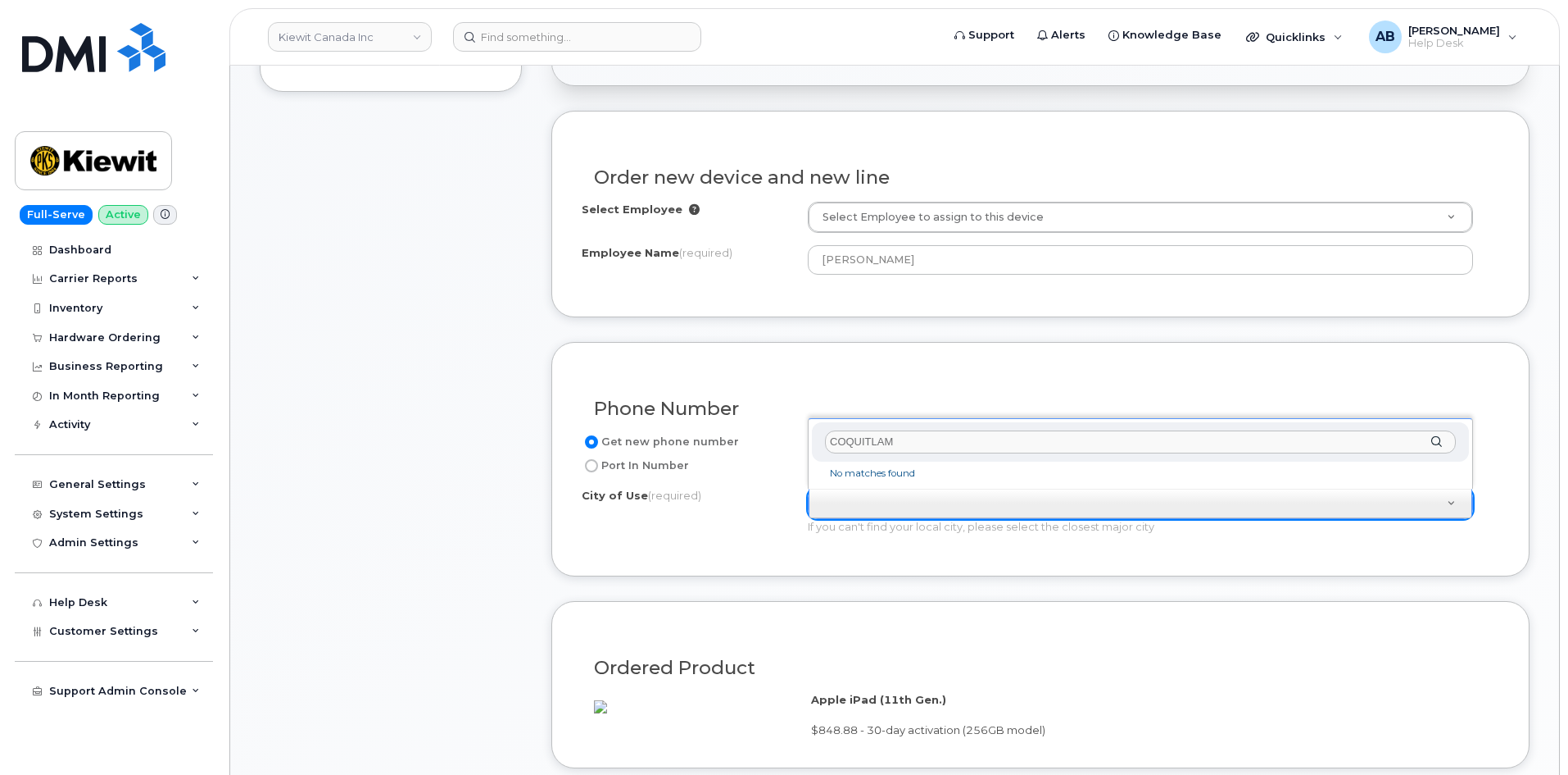
scroll to position [495, 0]
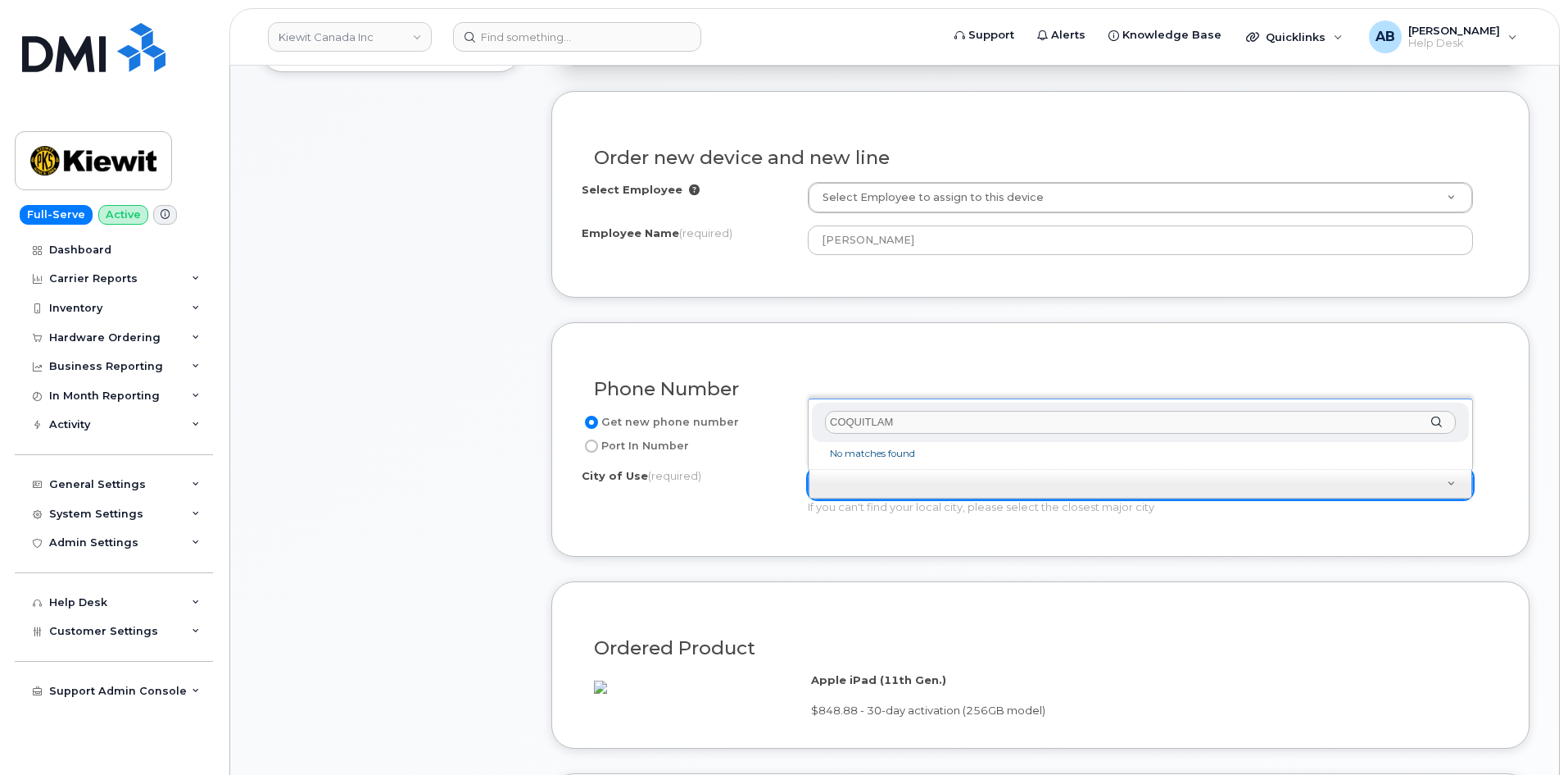
click at [905, 421] on input "COQUITLAM" at bounding box center [1140, 422] width 631 height 24
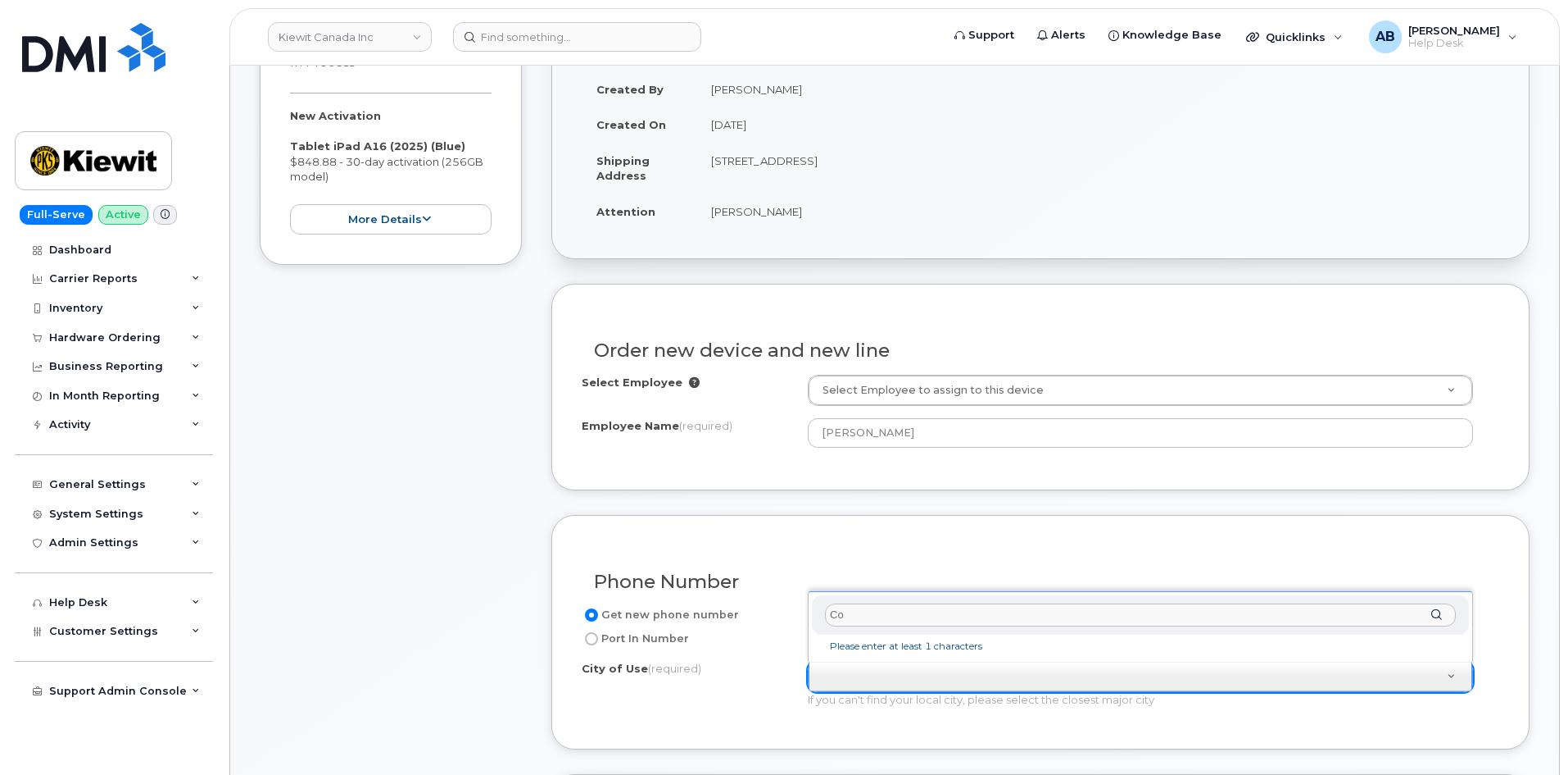
scroll to position [331, 0]
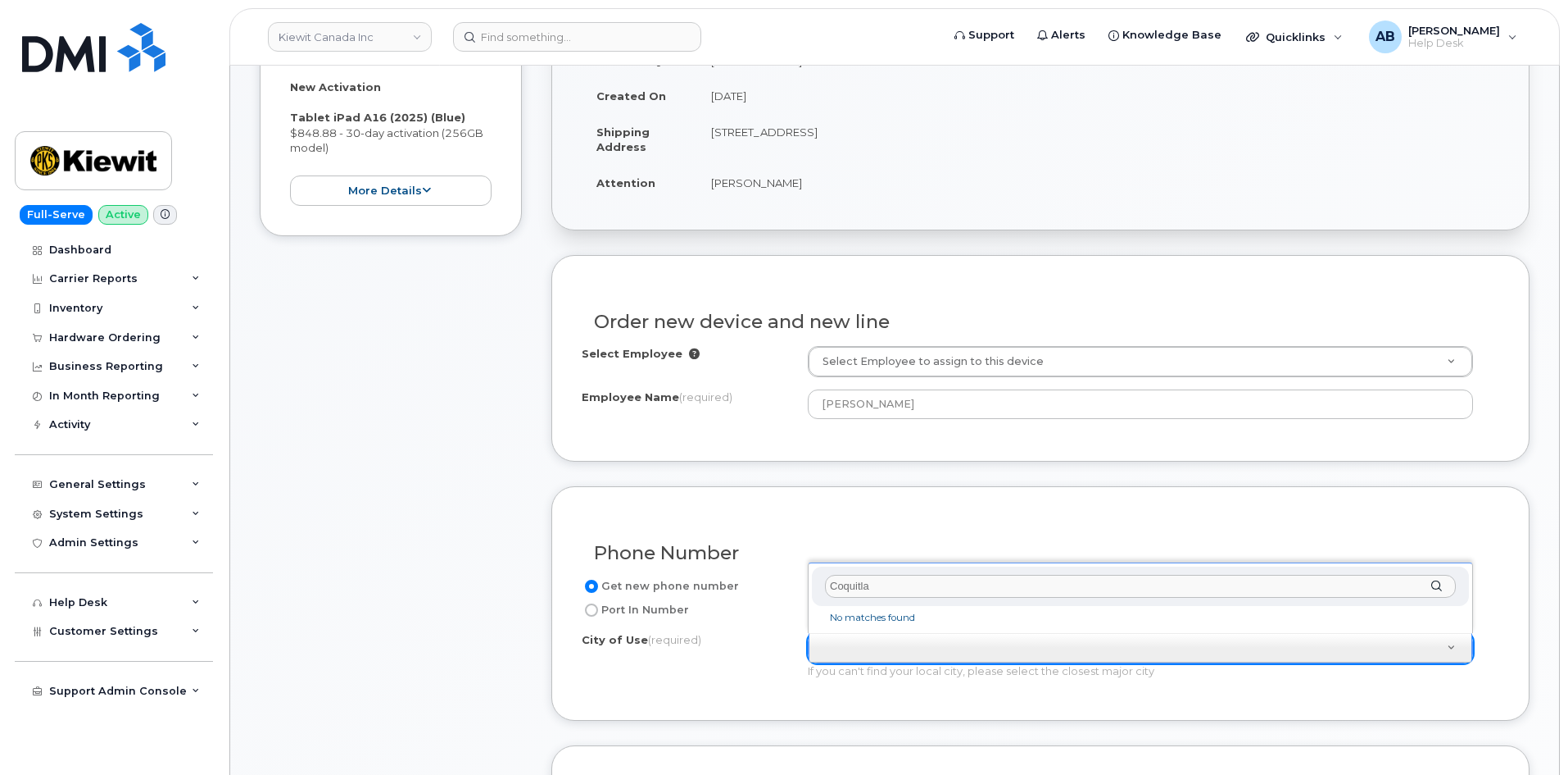
type input "Coquitlam"
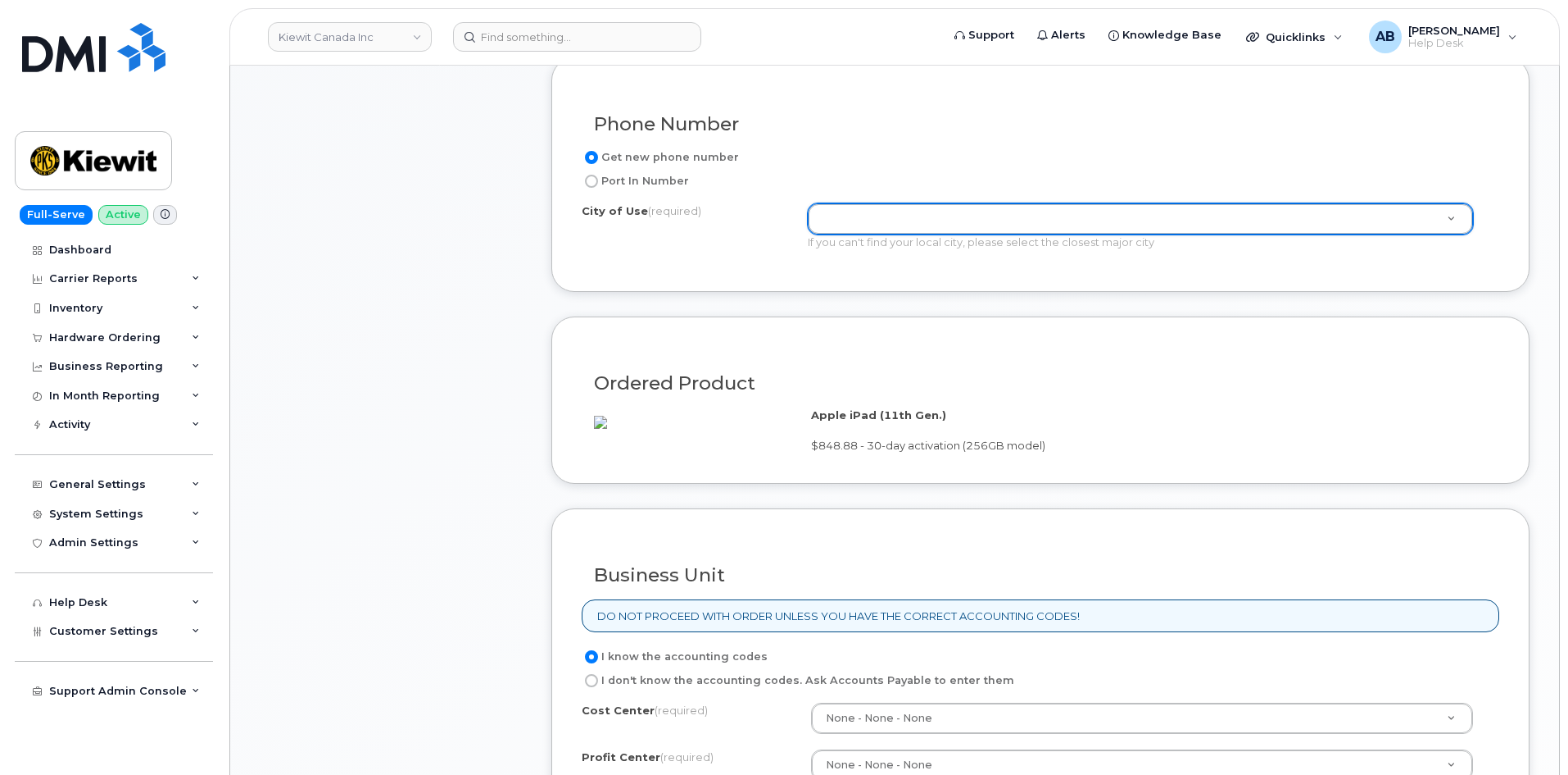
scroll to position [1069, 0]
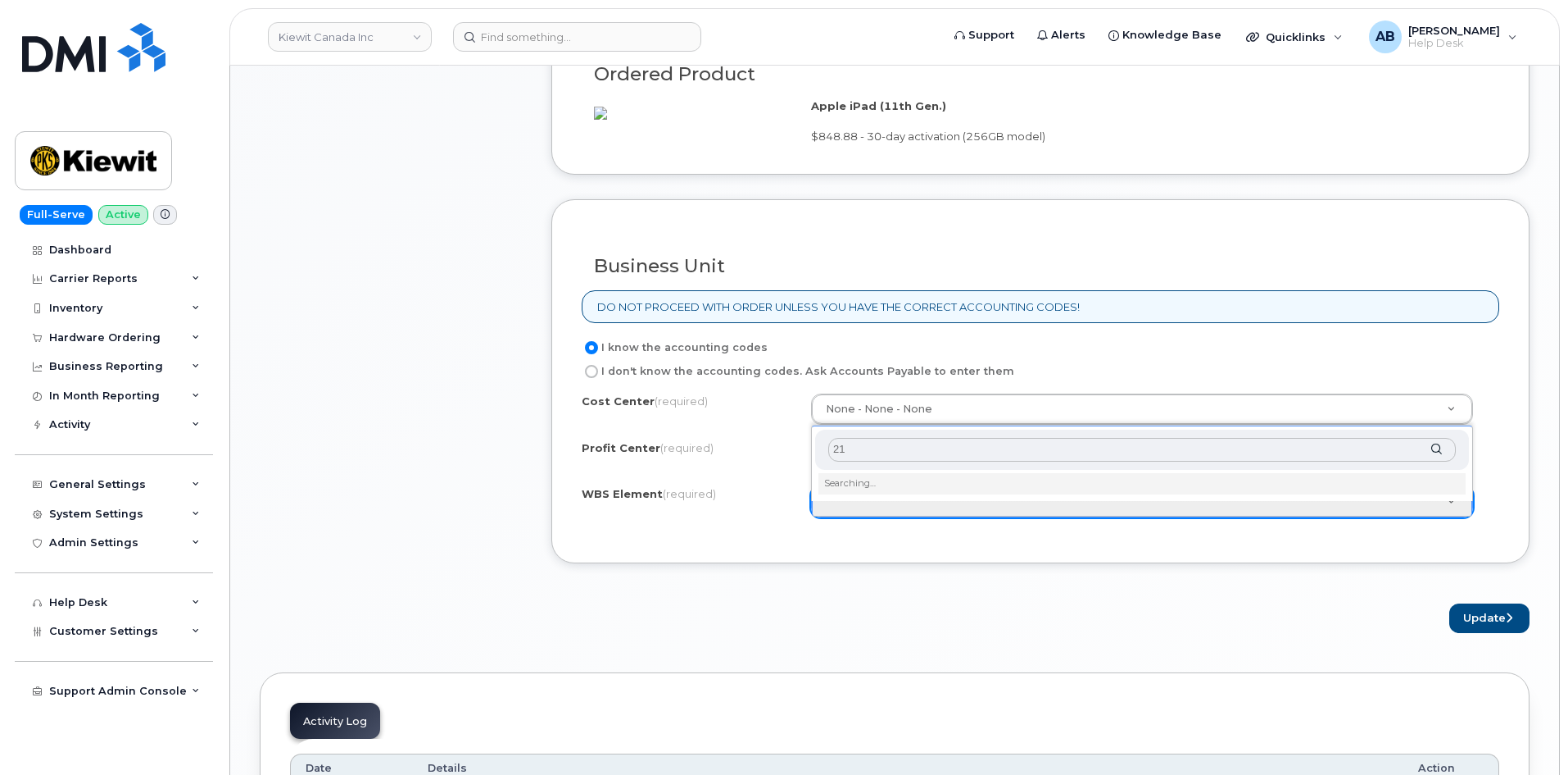
type input "2"
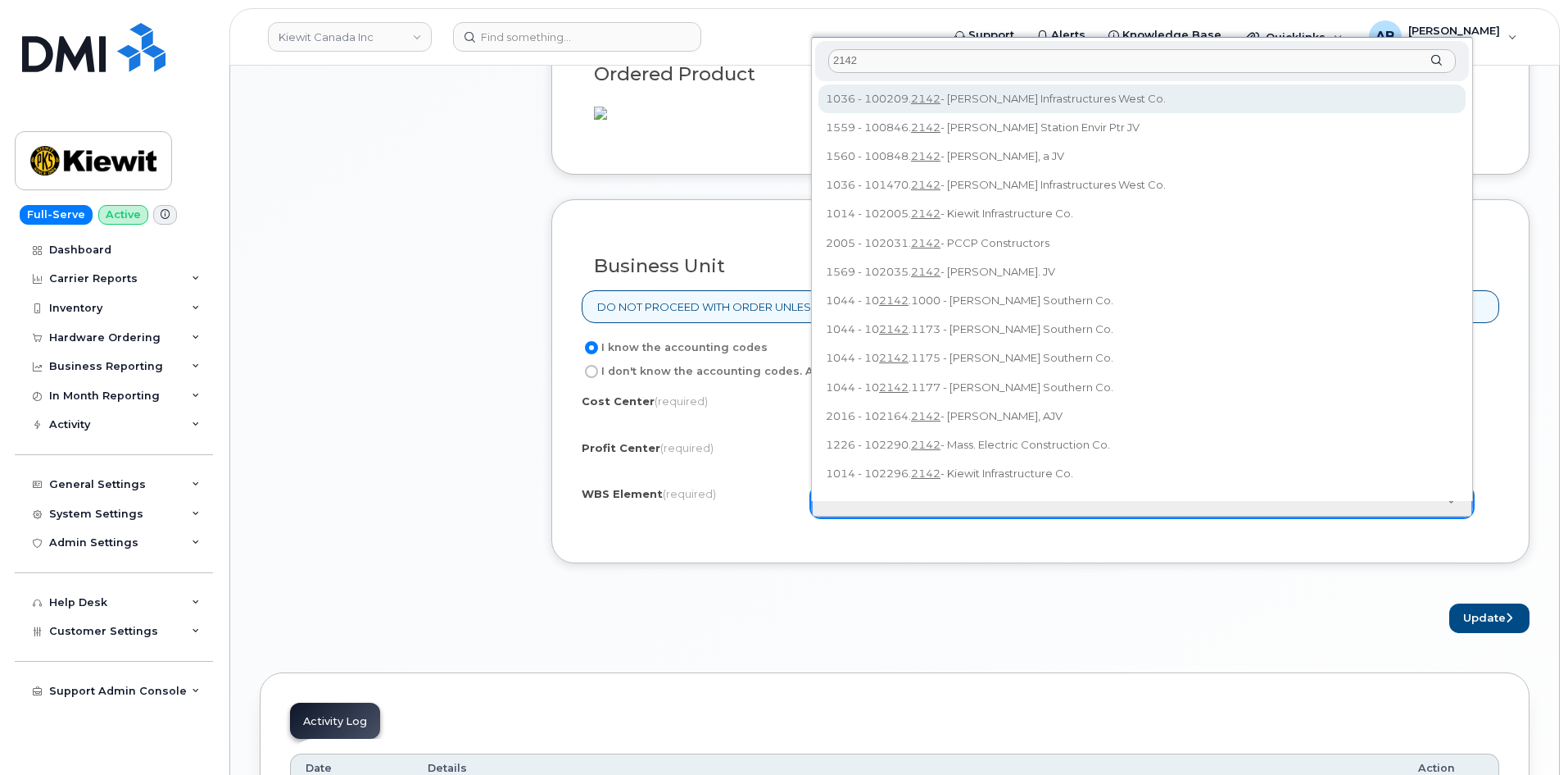
scroll to position [15, 0]
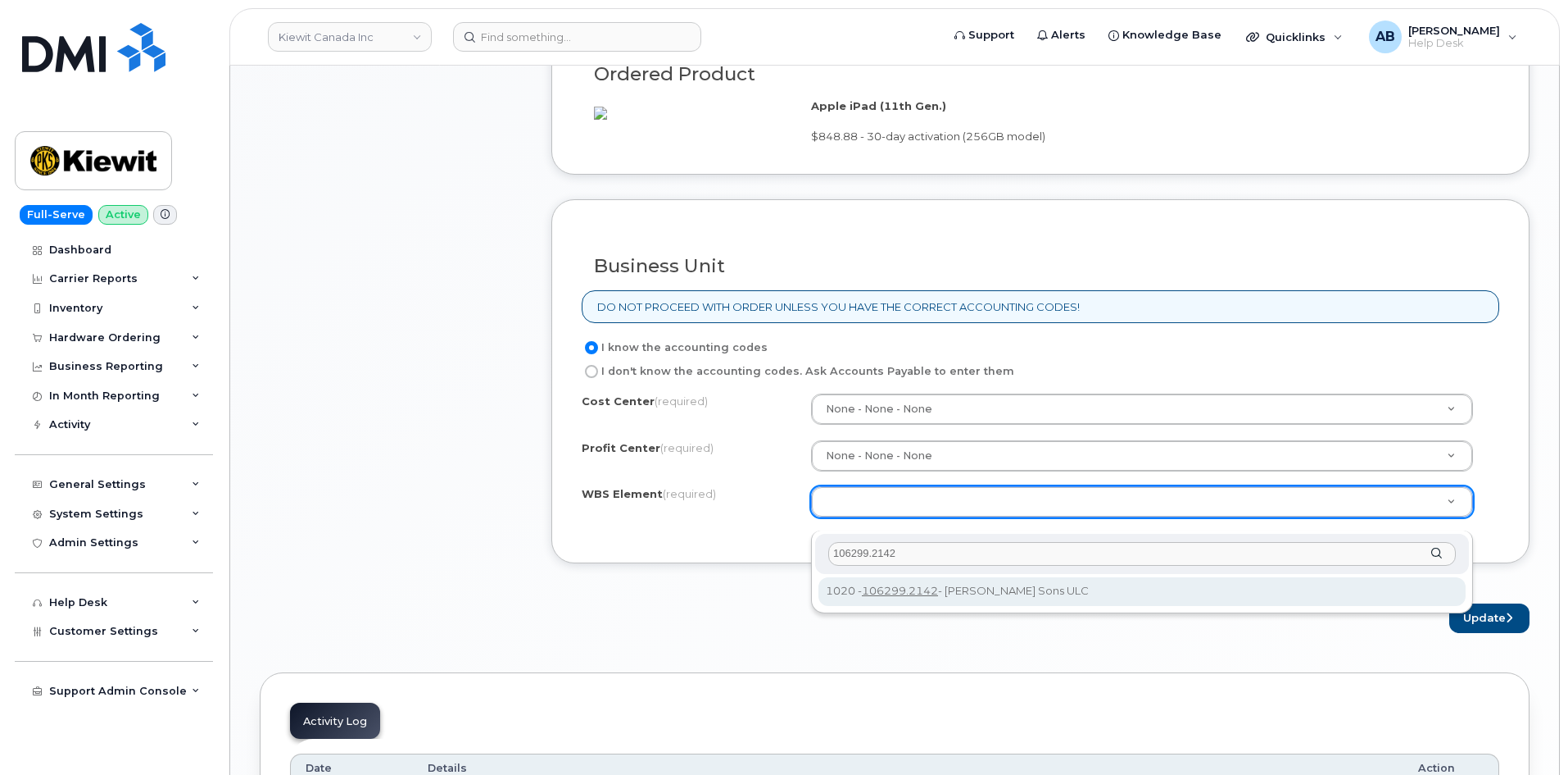
type input "106299.2142"
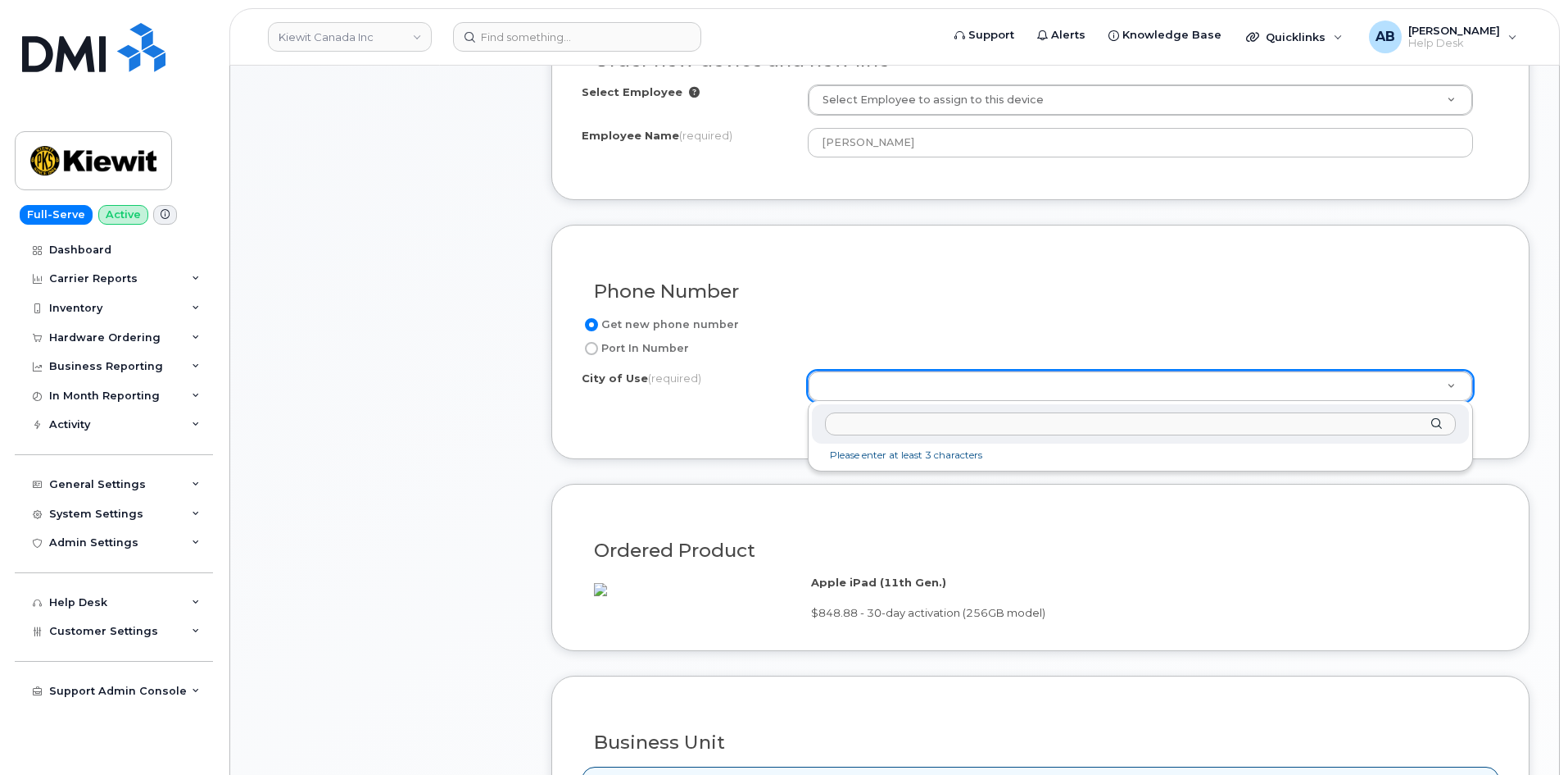
scroll to position [659, 0]
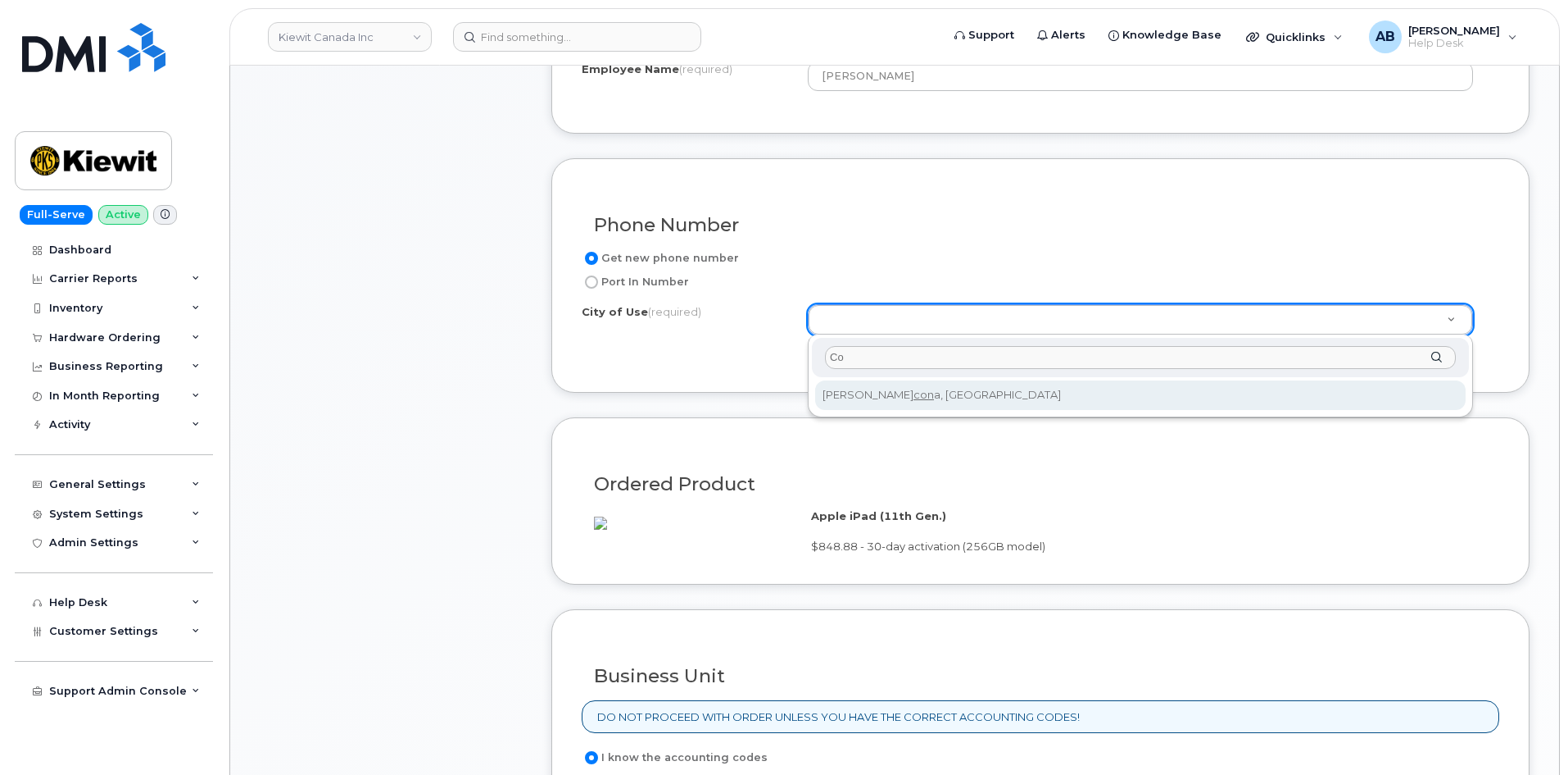
type input "C"
type input "Q"
type input "Squamish"
type input "929"
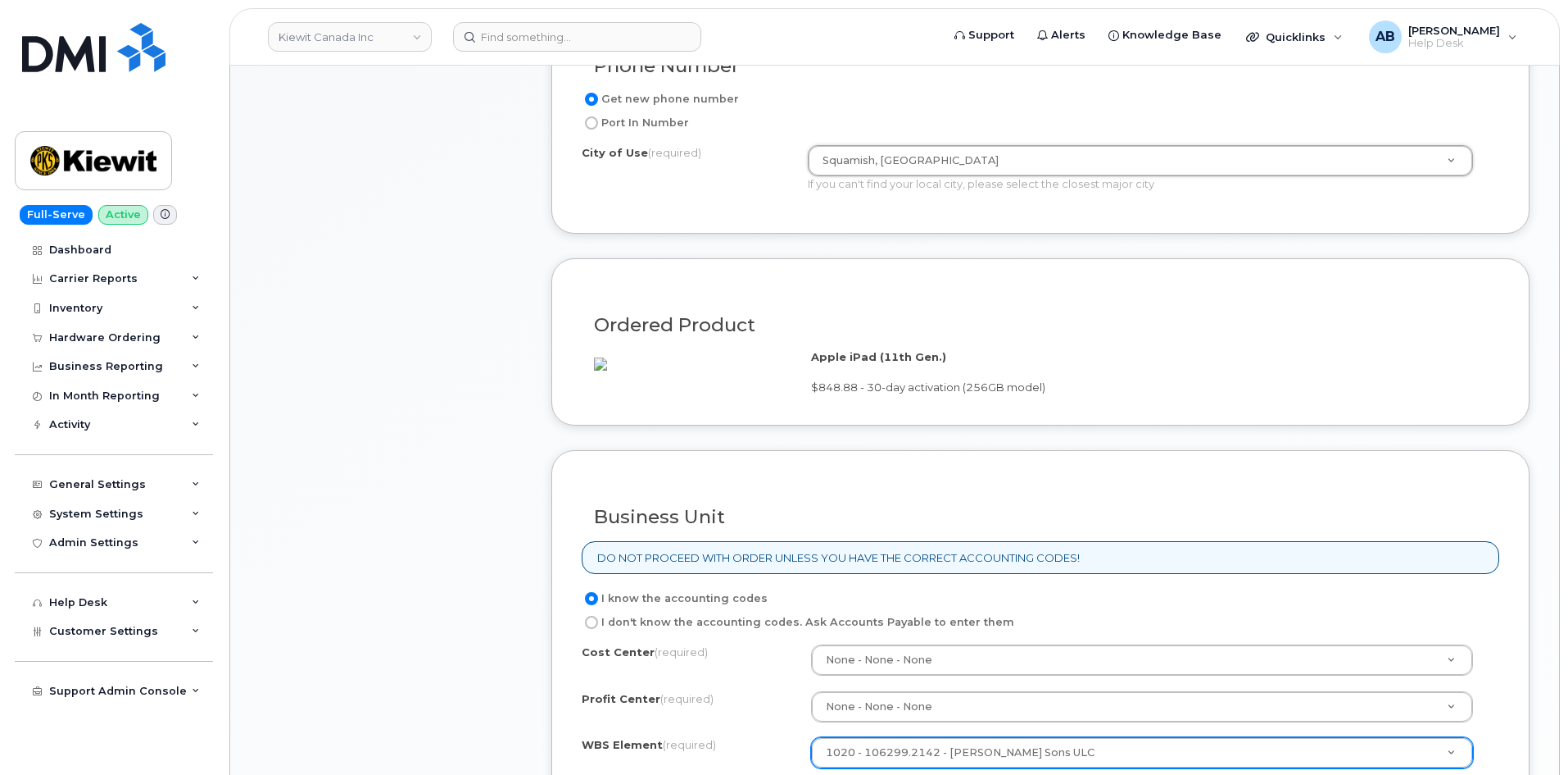
scroll to position [1151, 0]
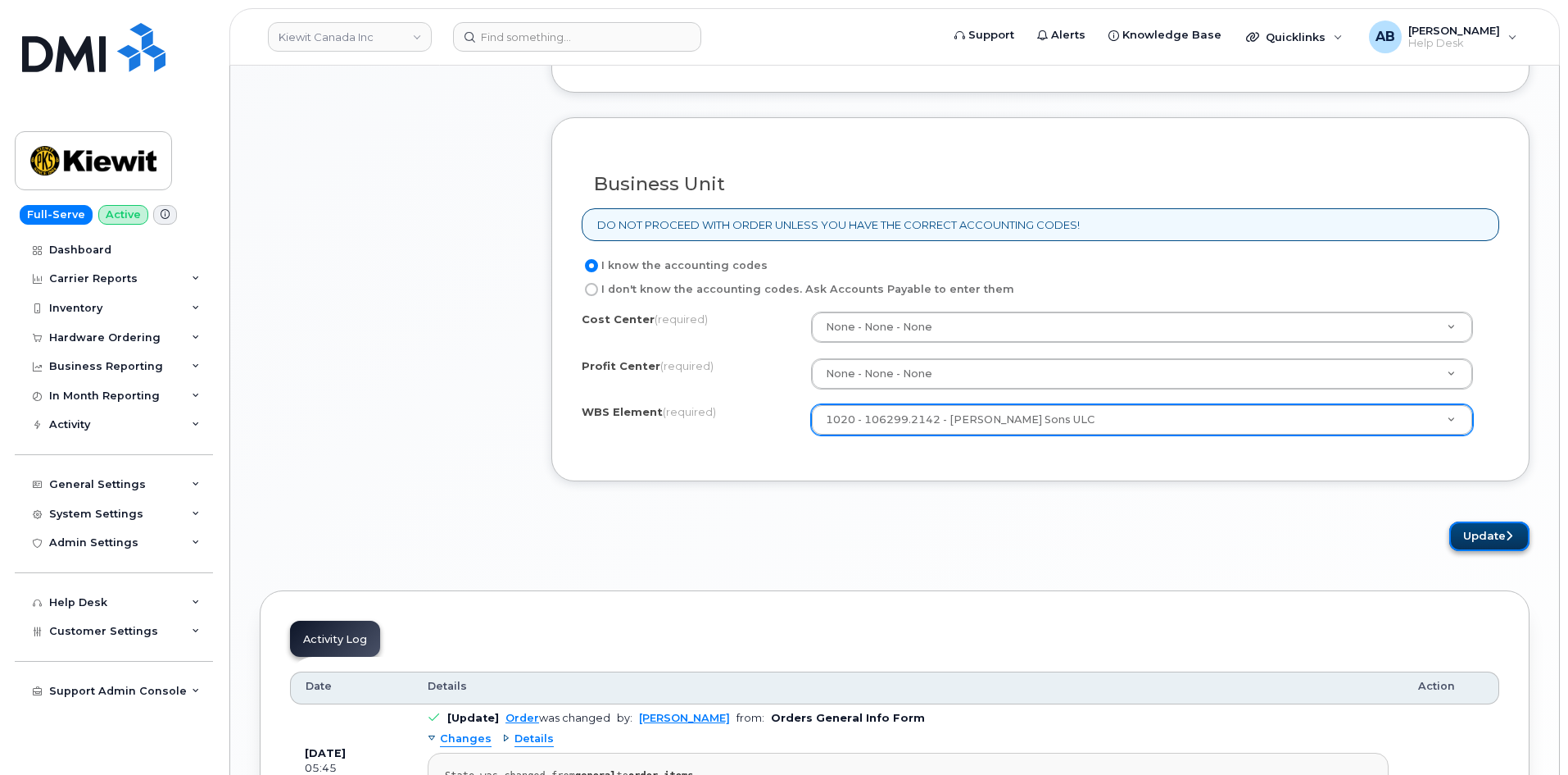
click at [1476, 552] on button "Update" at bounding box center [1489, 537] width 80 height 30
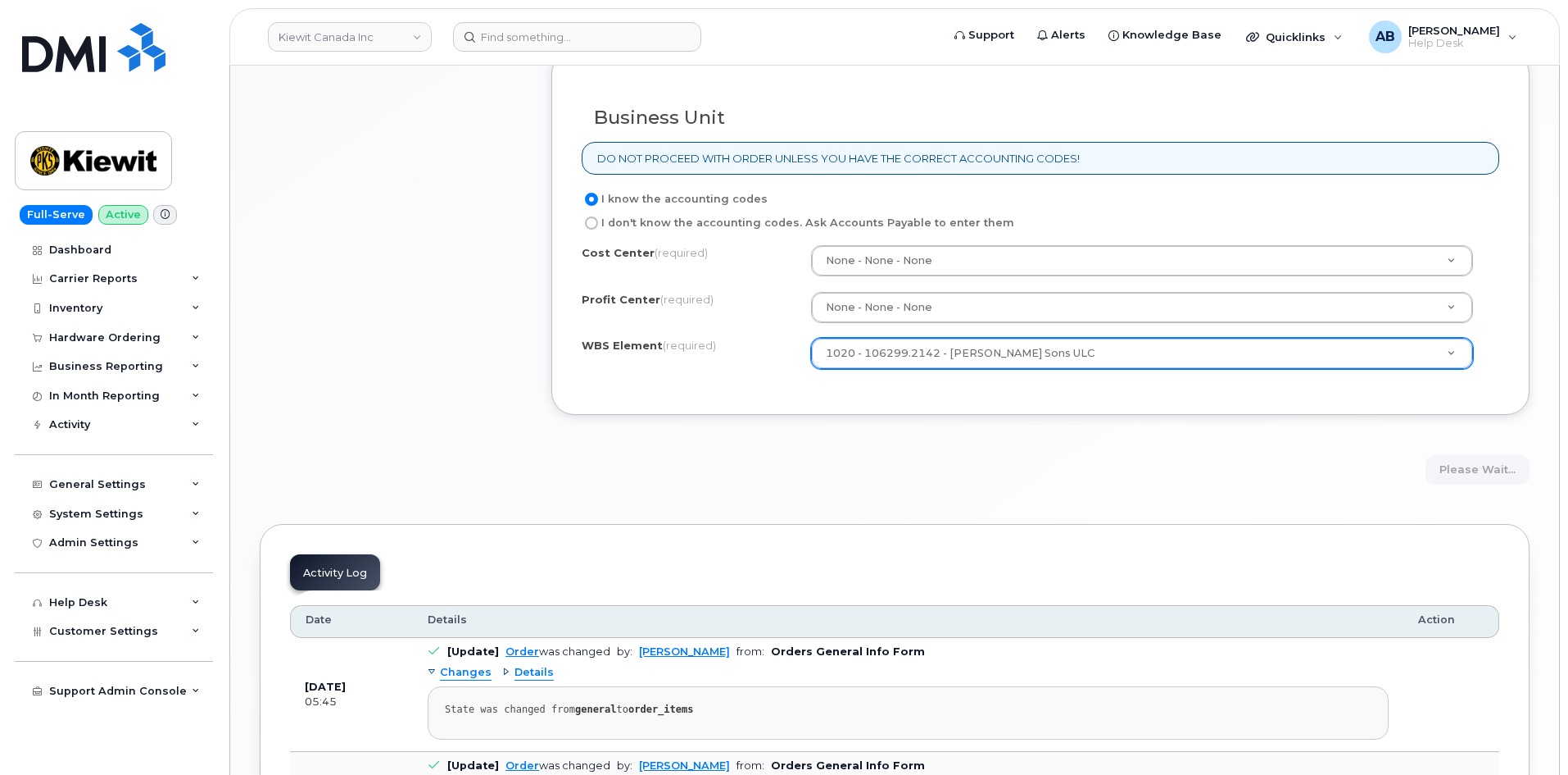
scroll to position [1233, 0]
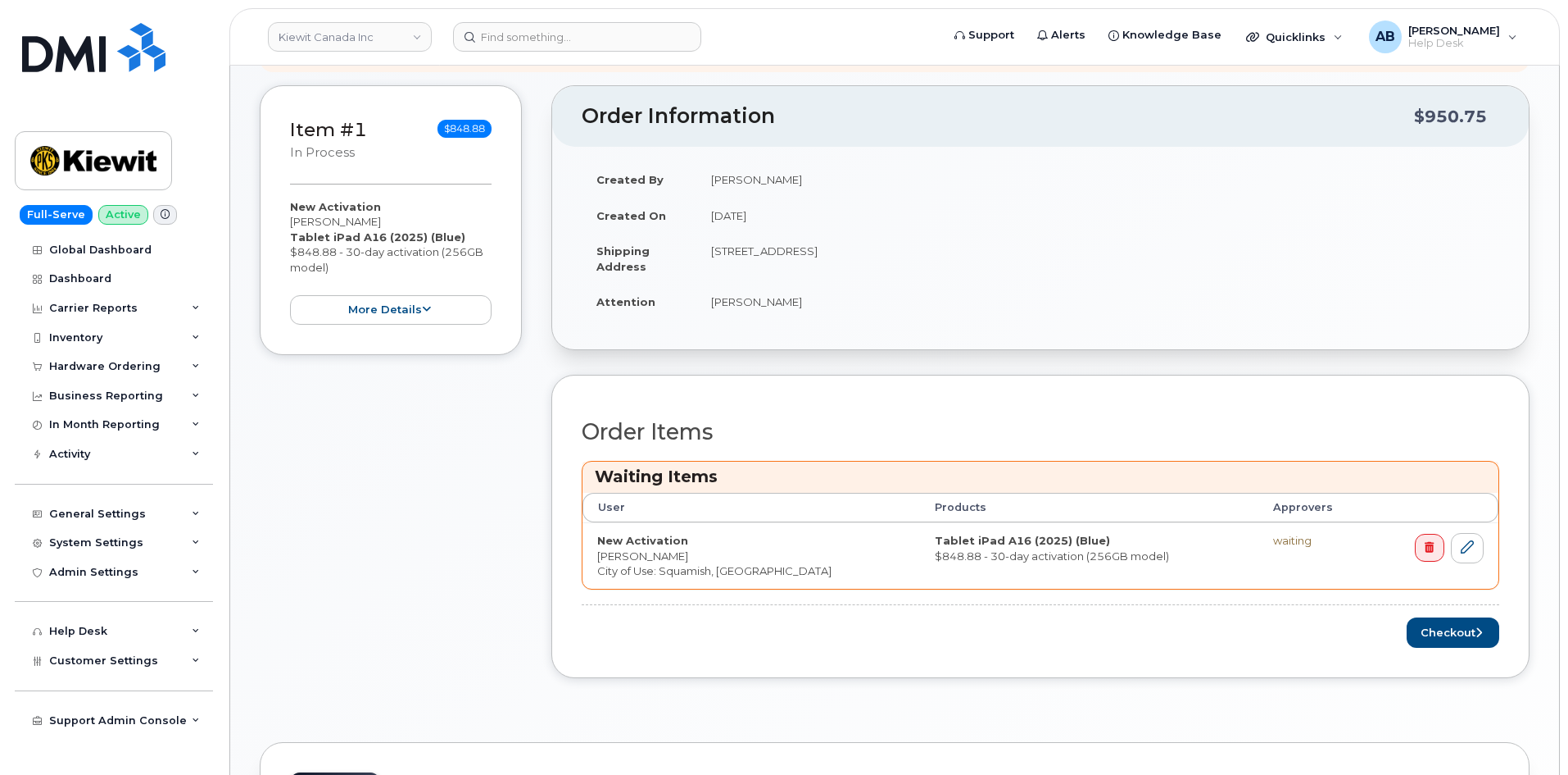
scroll to position [410, 0]
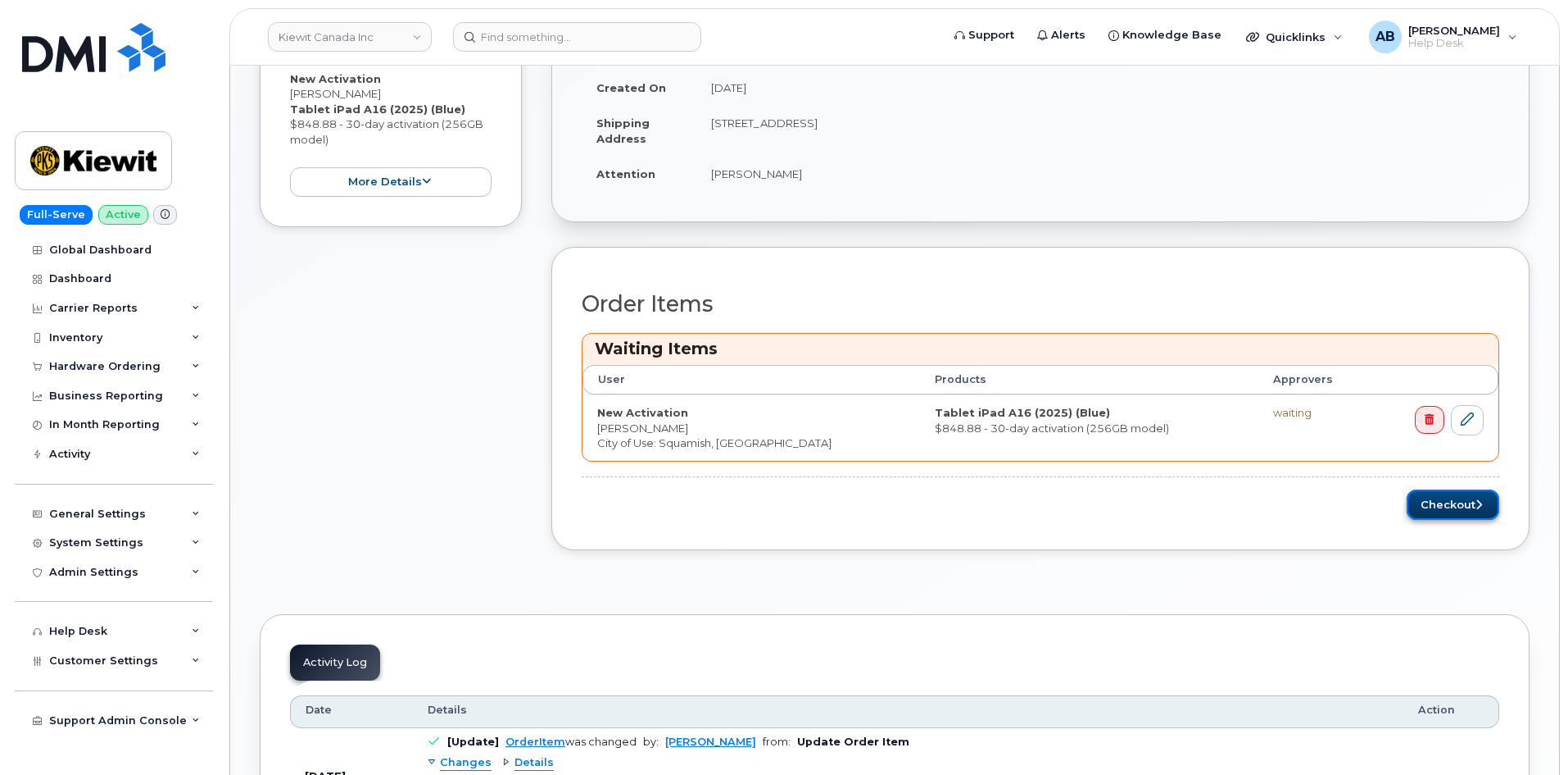
drag, startPoint x: 1445, startPoint y: 505, endPoint x: 1435, endPoint y: 504, distance: 10.0
click at [1444, 505] on button "Checkout" at bounding box center [1453, 504] width 93 height 30
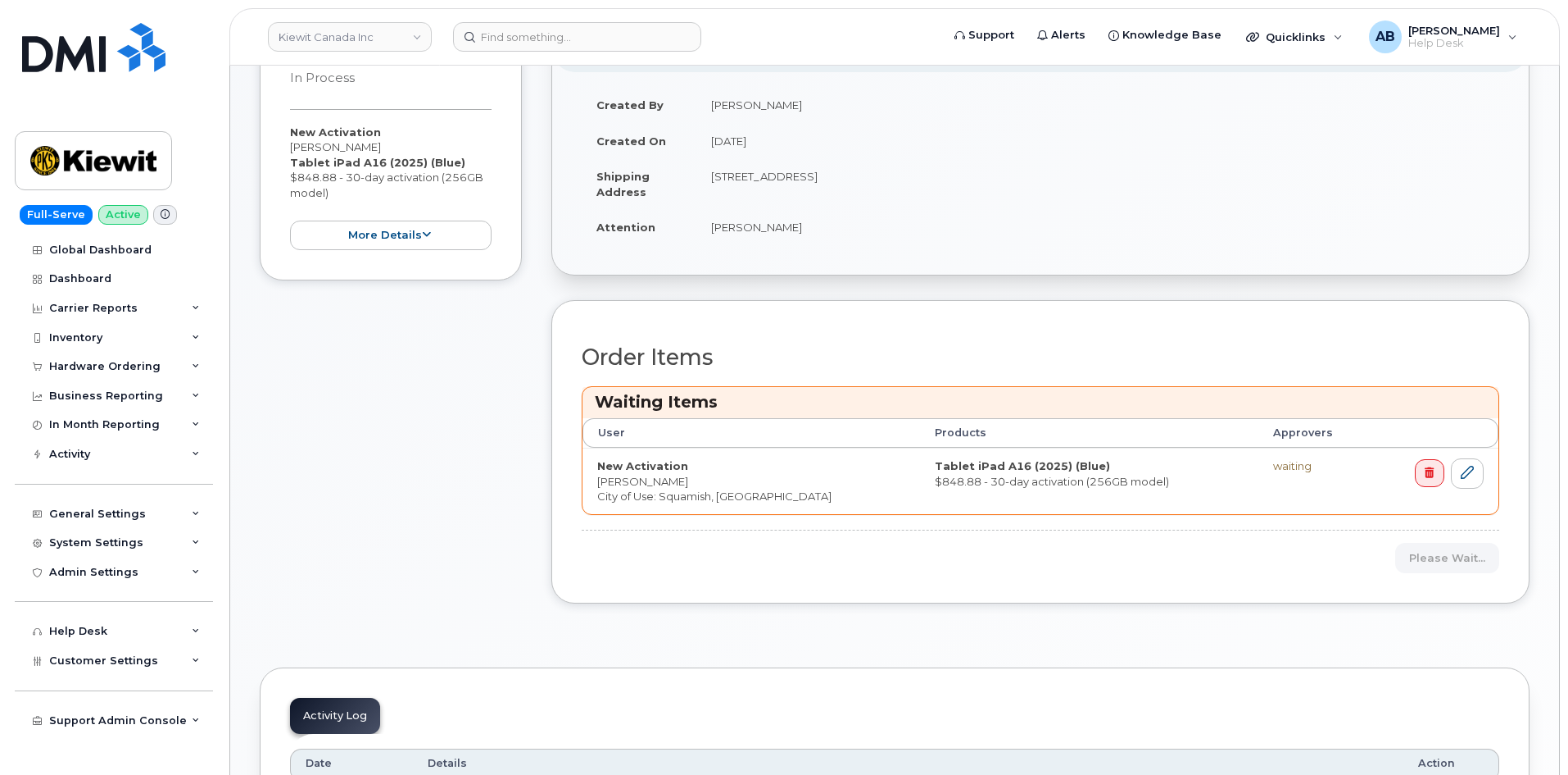
scroll to position [328, 0]
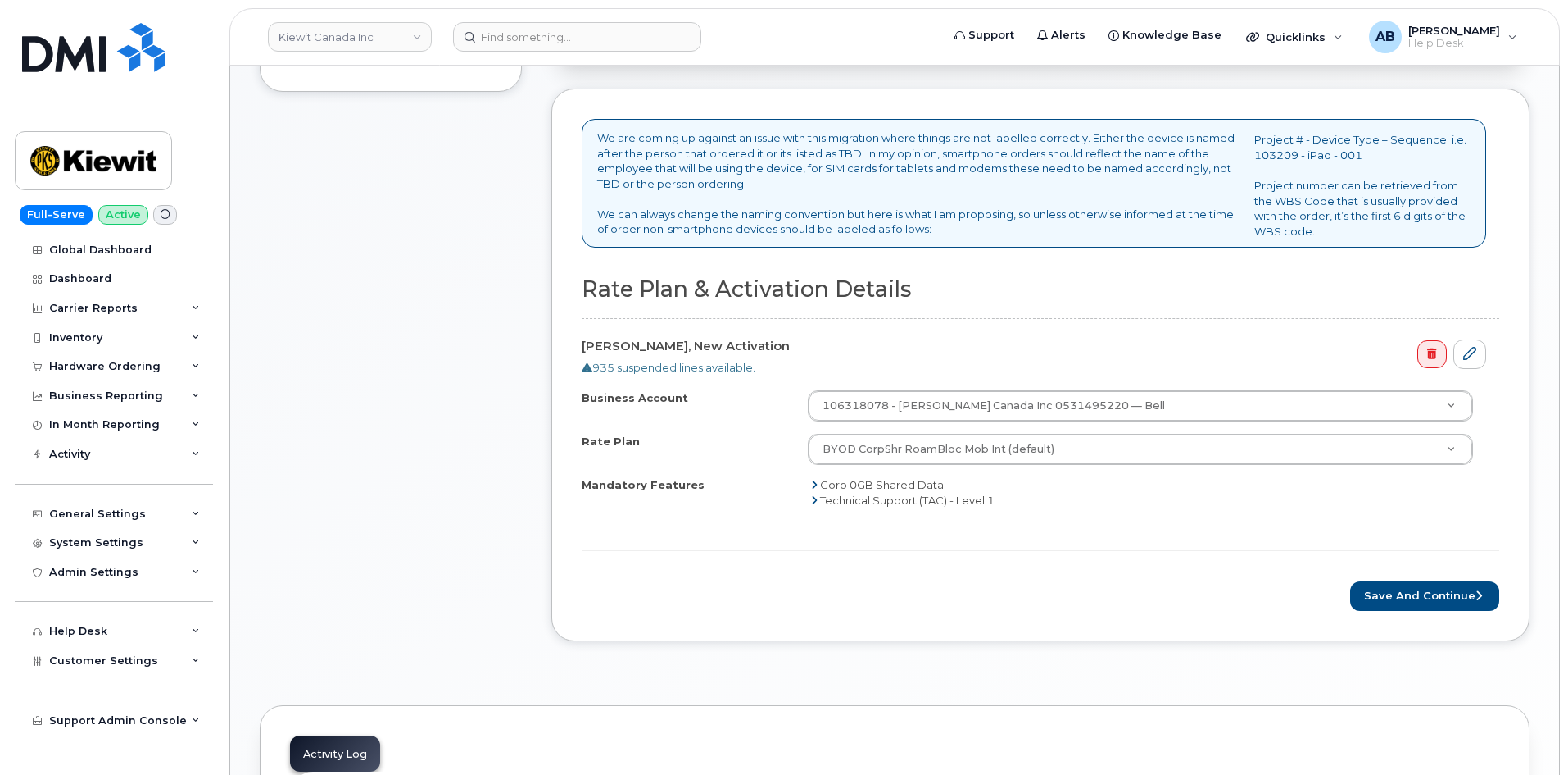
scroll to position [574, 0]
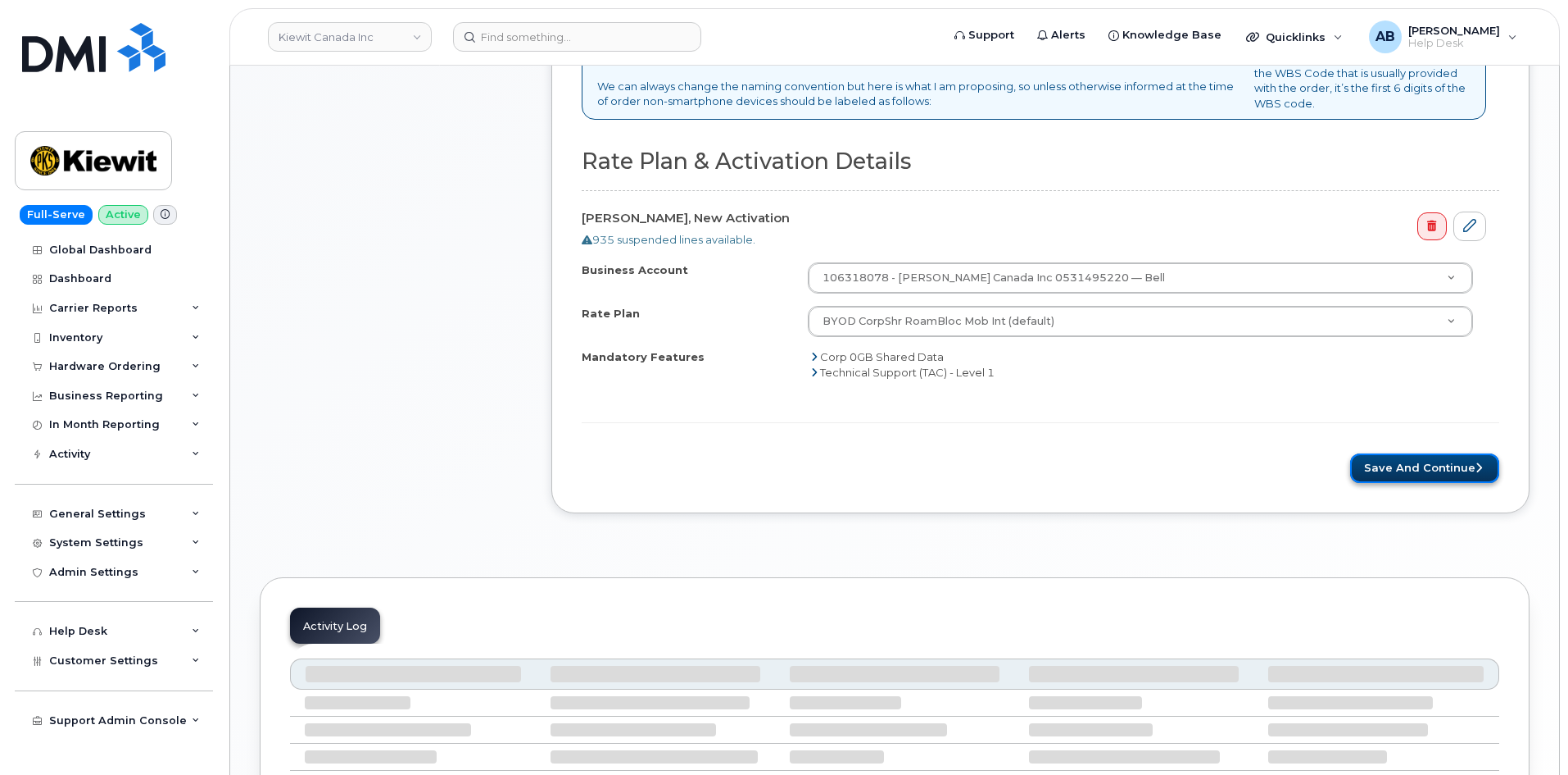
click at [1423, 464] on button "Save and Continue" at bounding box center [1424, 469] width 149 height 30
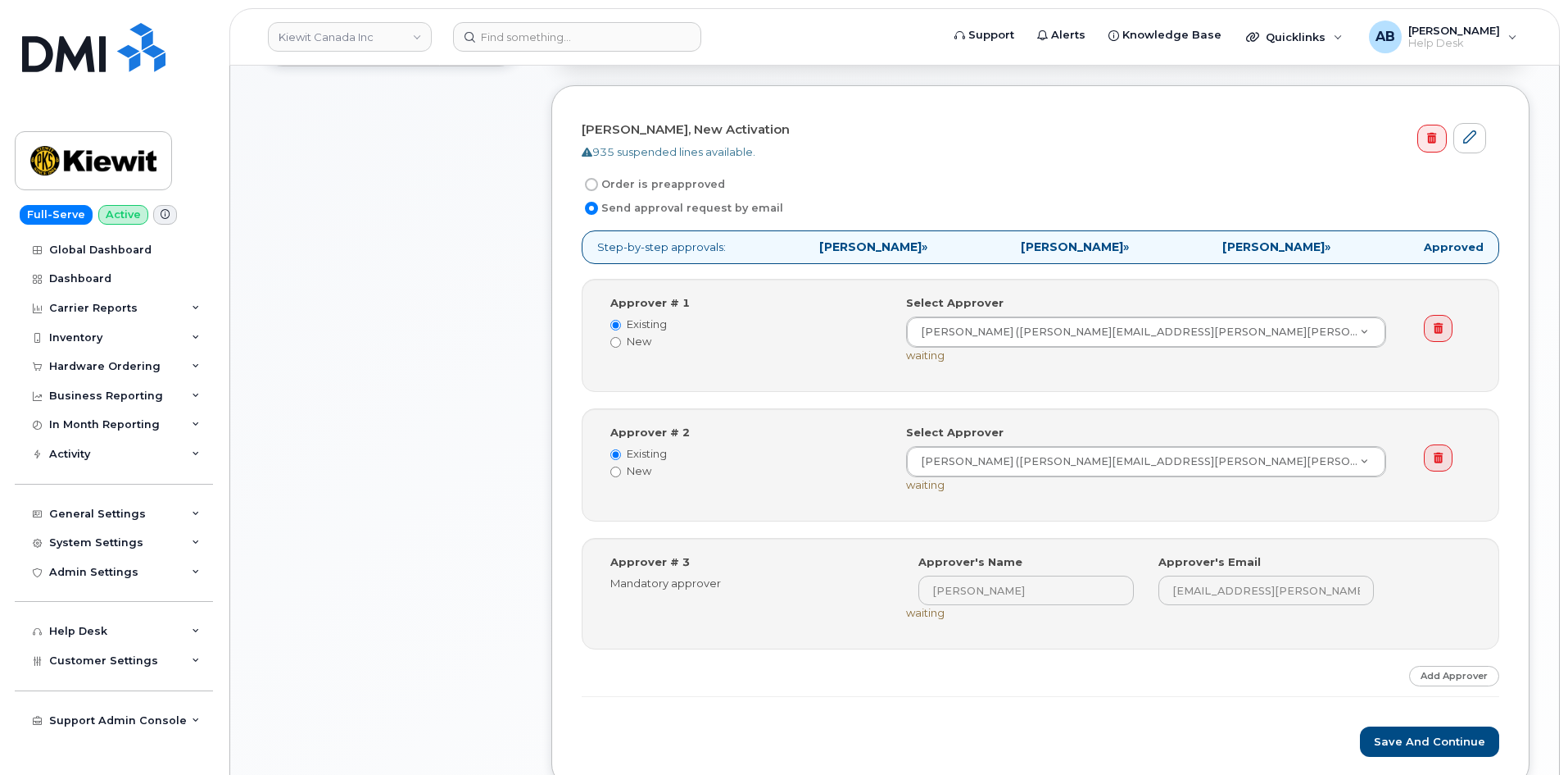
scroll to position [492, 0]
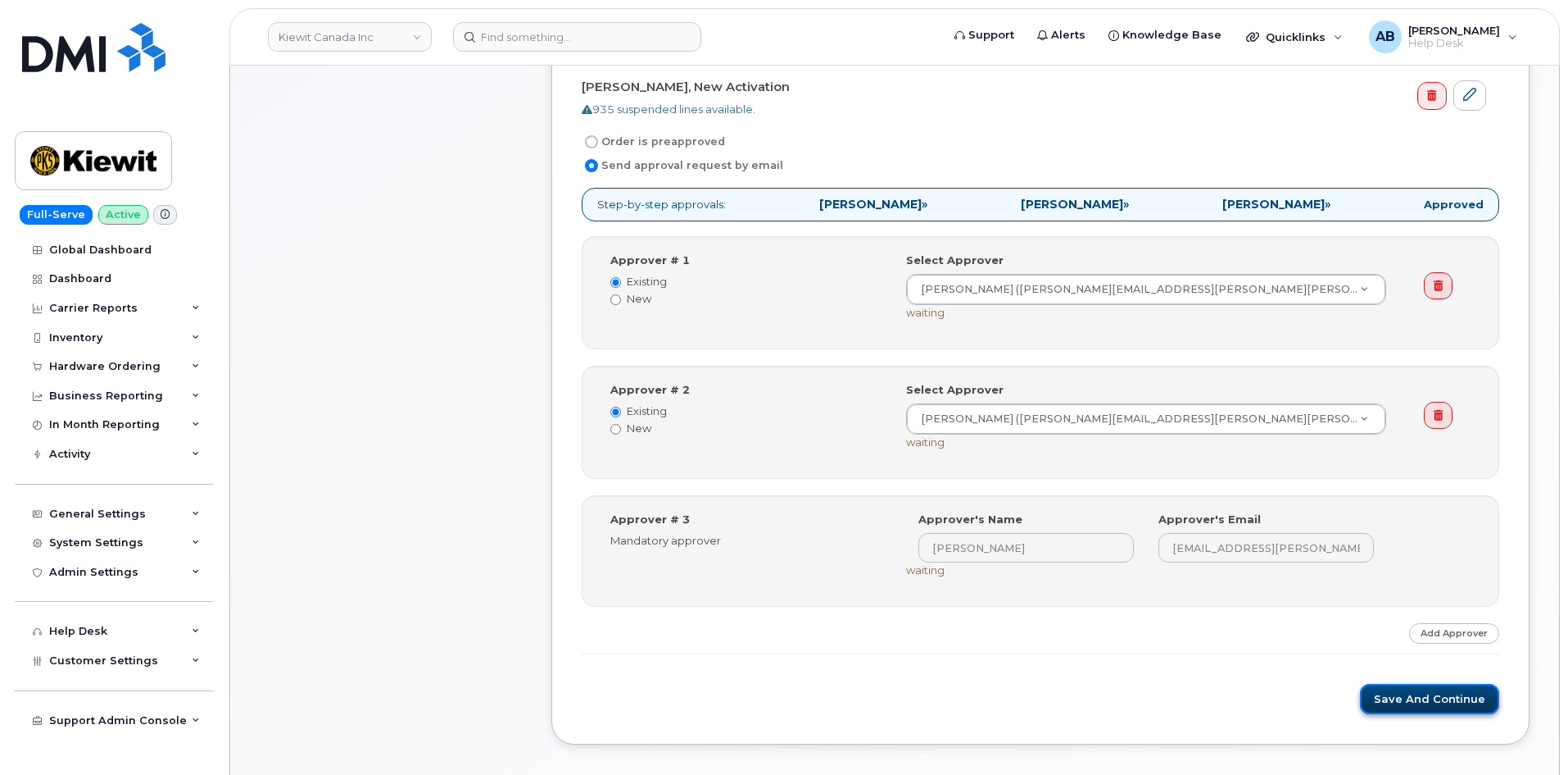
click at [1405, 703] on button "Save and Continue" at bounding box center [1430, 699] width 139 height 30
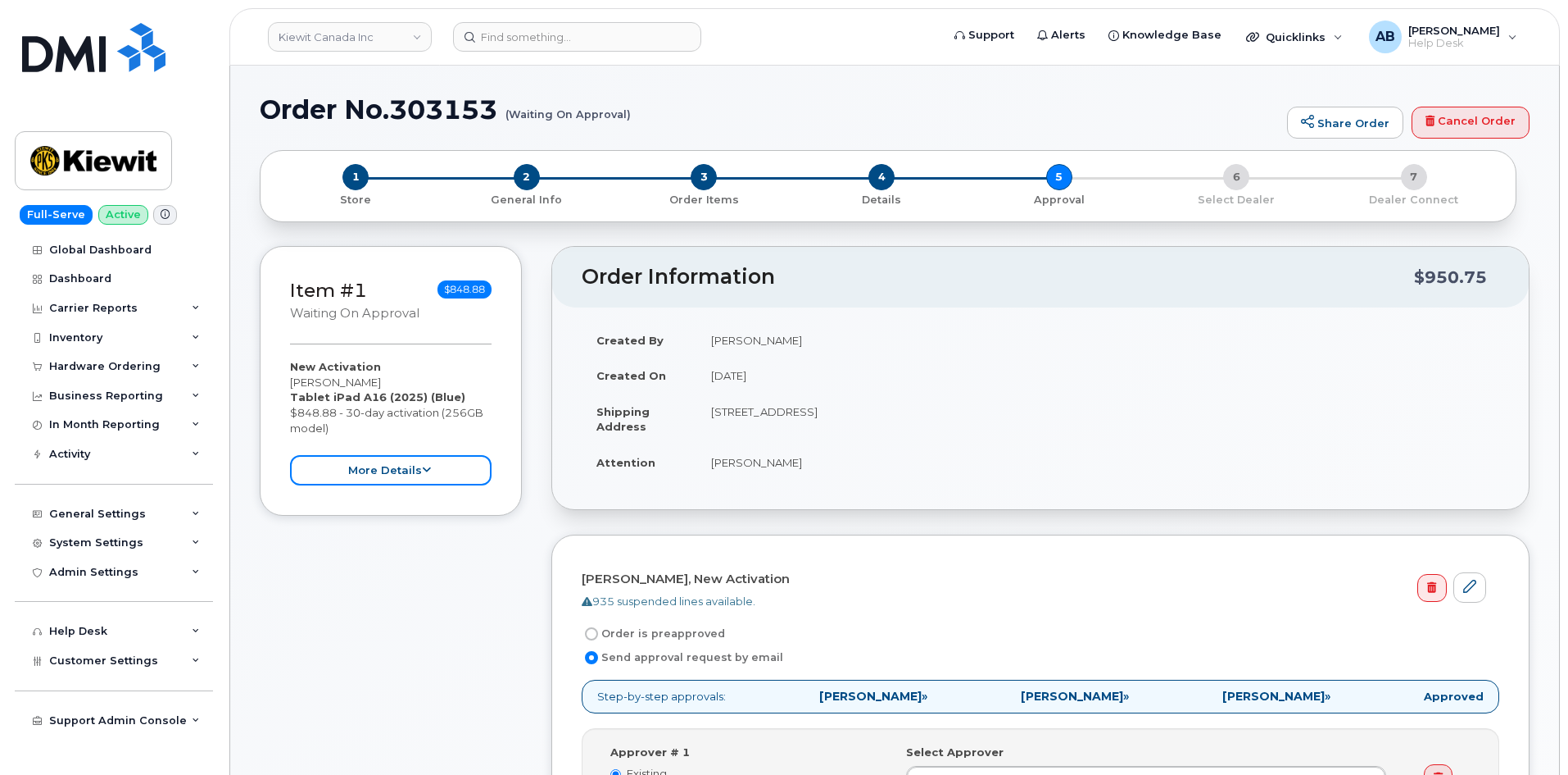
click at [394, 471] on button "more details" at bounding box center [391, 471] width 202 height 30
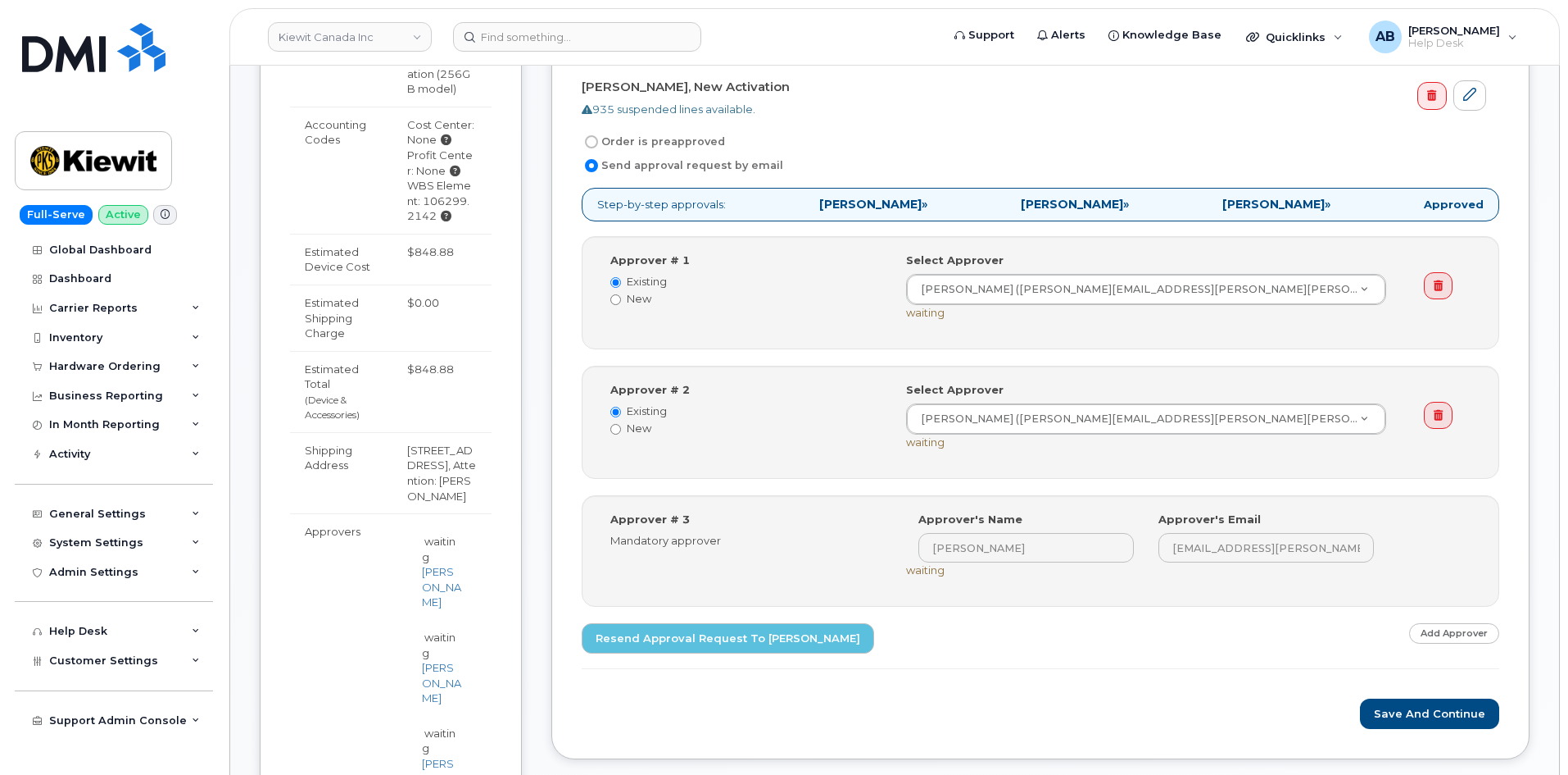
scroll to position [820, 0]
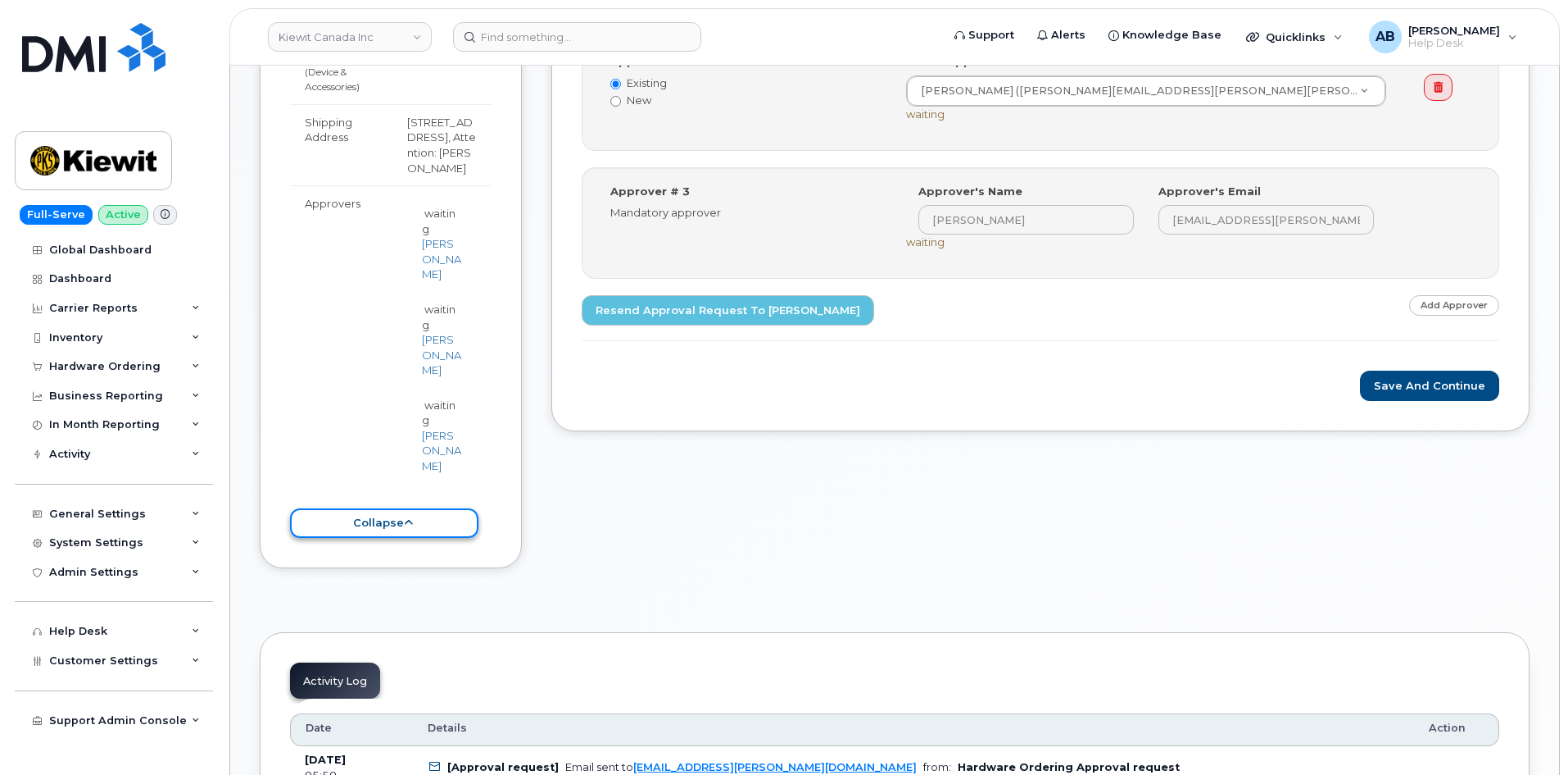
click at [394, 508] on button "collapse" at bounding box center [384, 523] width 188 height 30
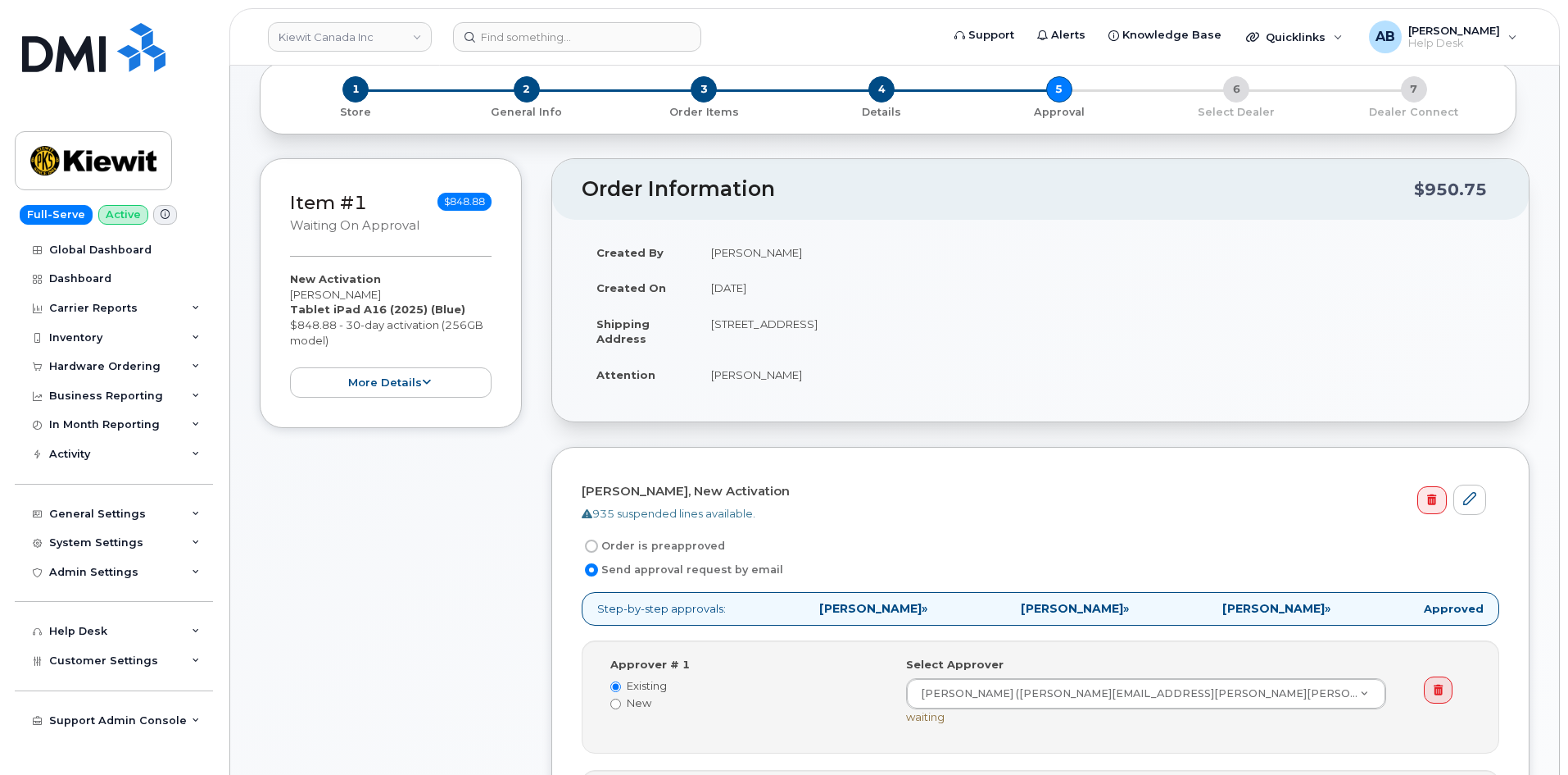
scroll to position [0, 0]
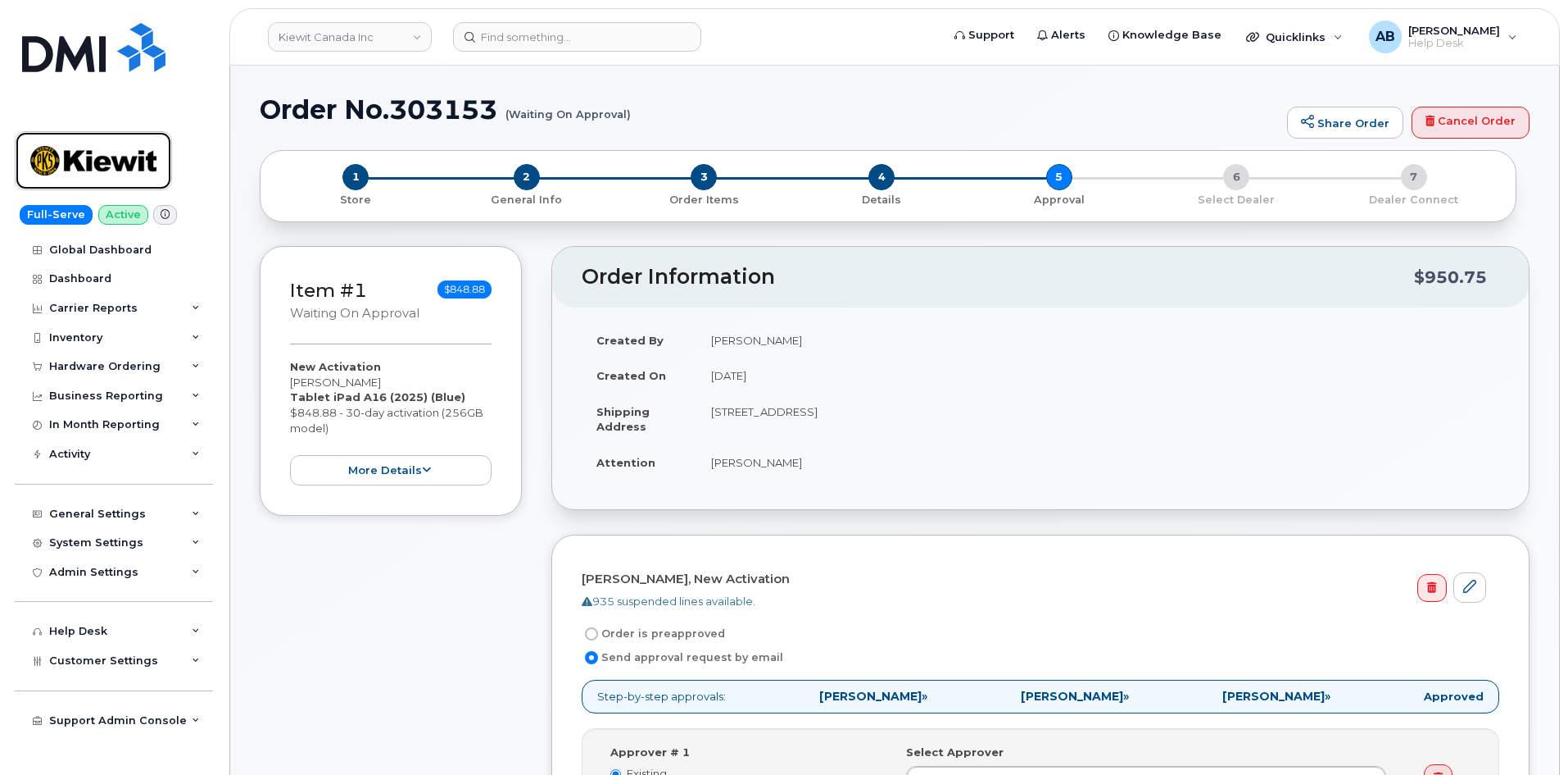
click at [114, 154] on img at bounding box center [93, 160] width 126 height 47
